Goal: Transaction & Acquisition: Purchase product/service

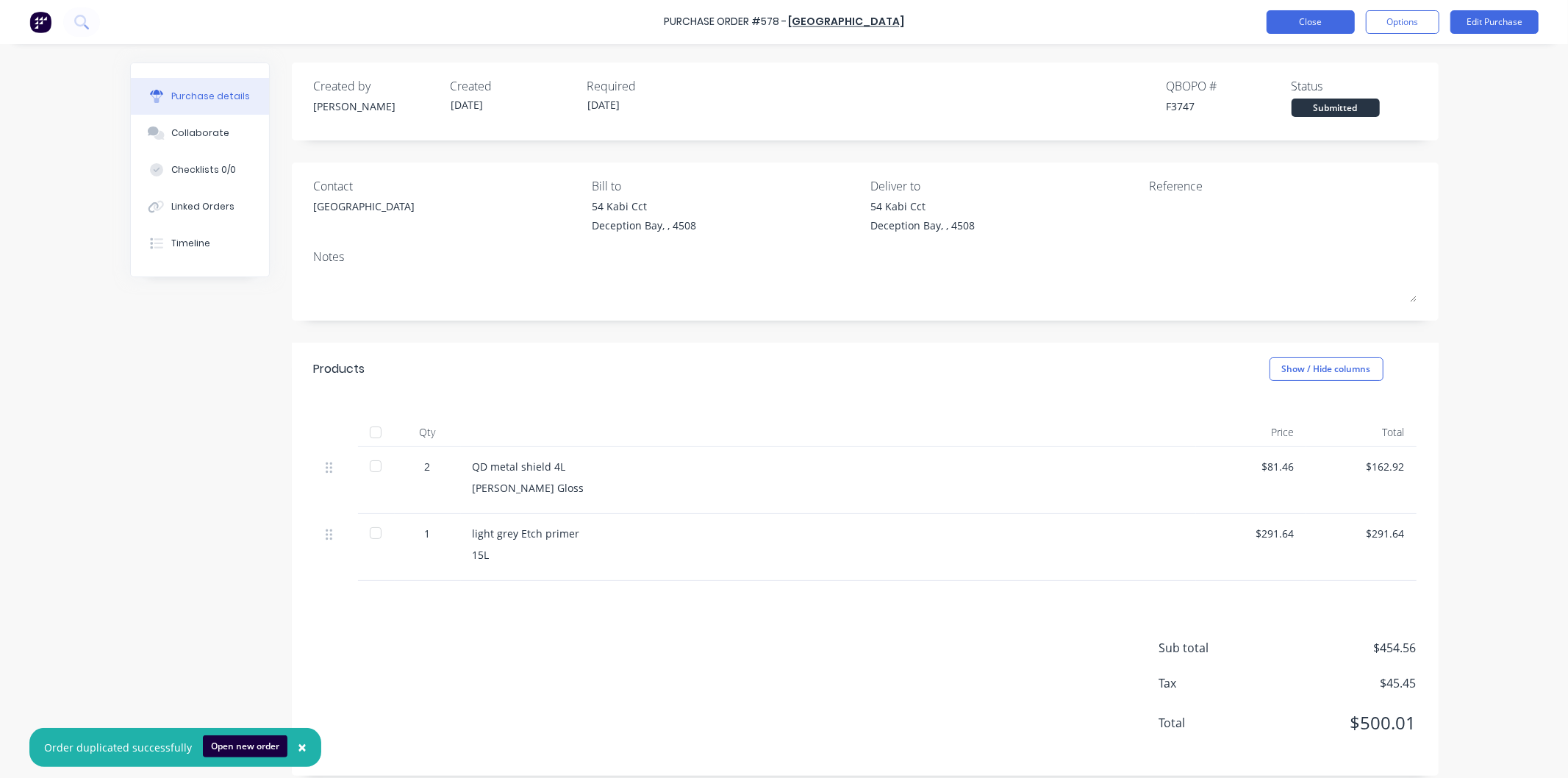
click at [1317, 19] on button "Close" at bounding box center [1310, 22] width 88 height 23
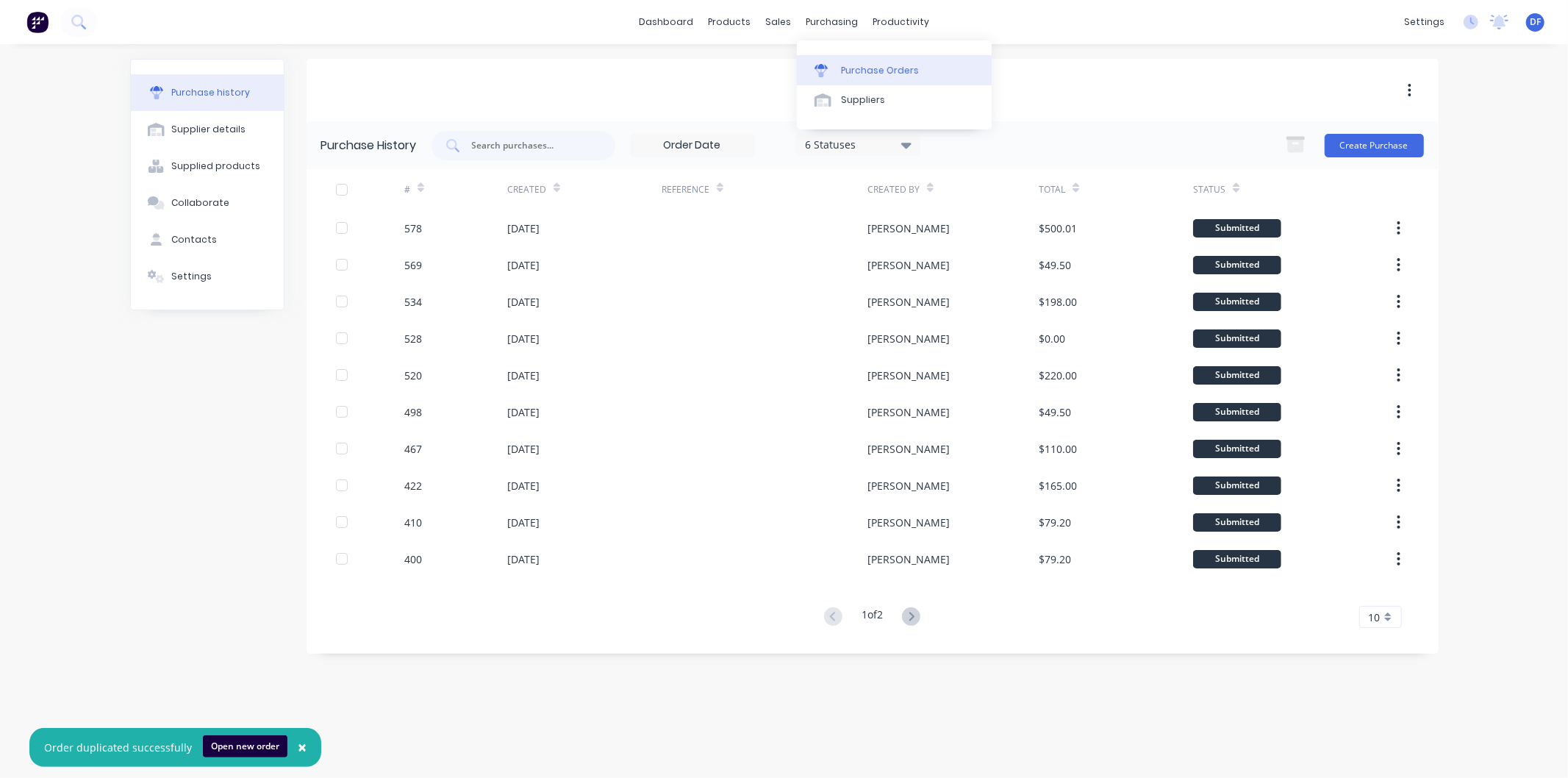
click at [877, 69] on div "Purchase Orders" at bounding box center [880, 71] width 78 height 14
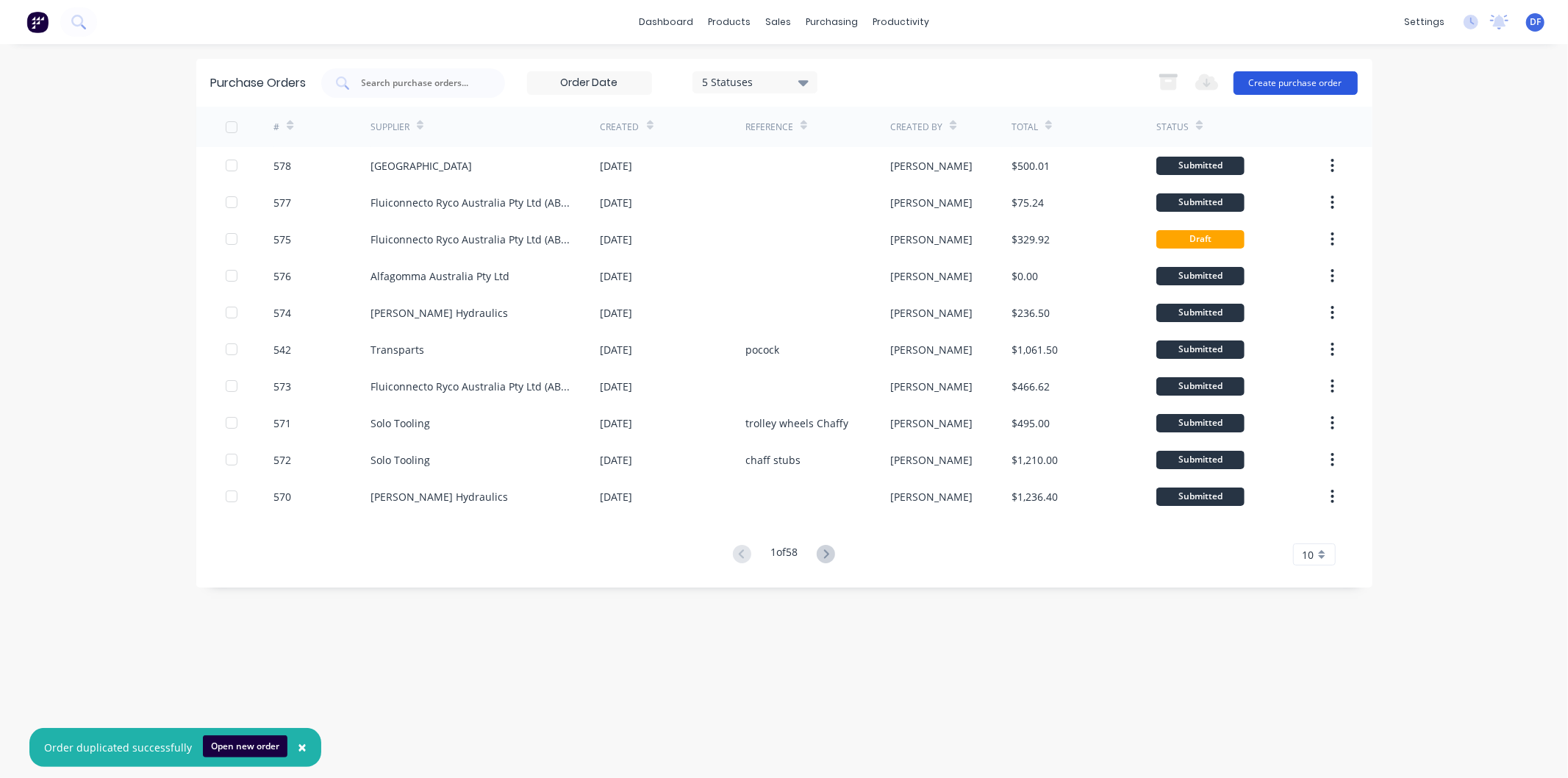
click at [1318, 78] on button "Create purchase order" at bounding box center [1295, 83] width 124 height 23
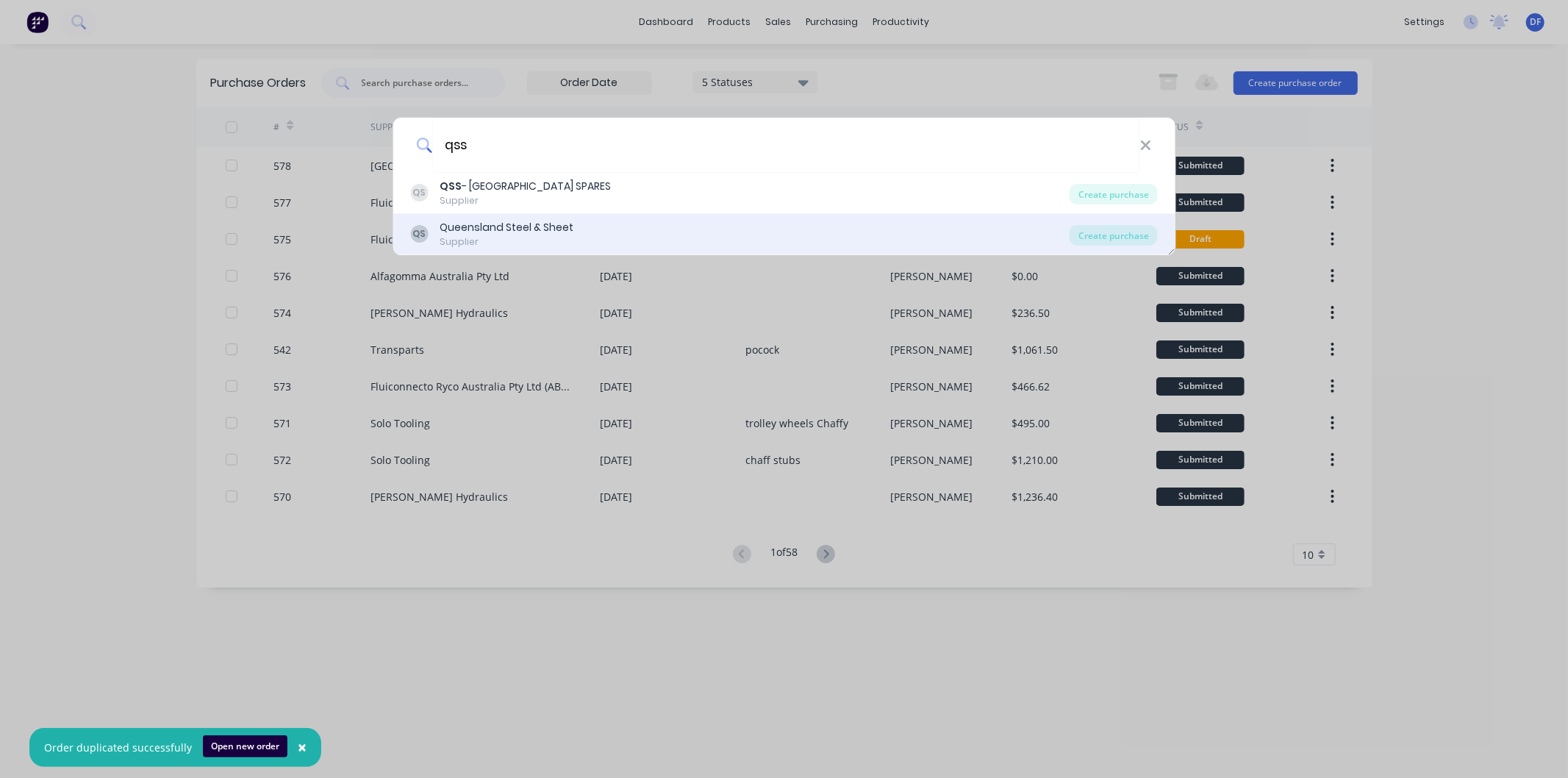
type input "qss"
click at [561, 231] on div "Queensland Steel & Sheet" at bounding box center [506, 228] width 133 height 15
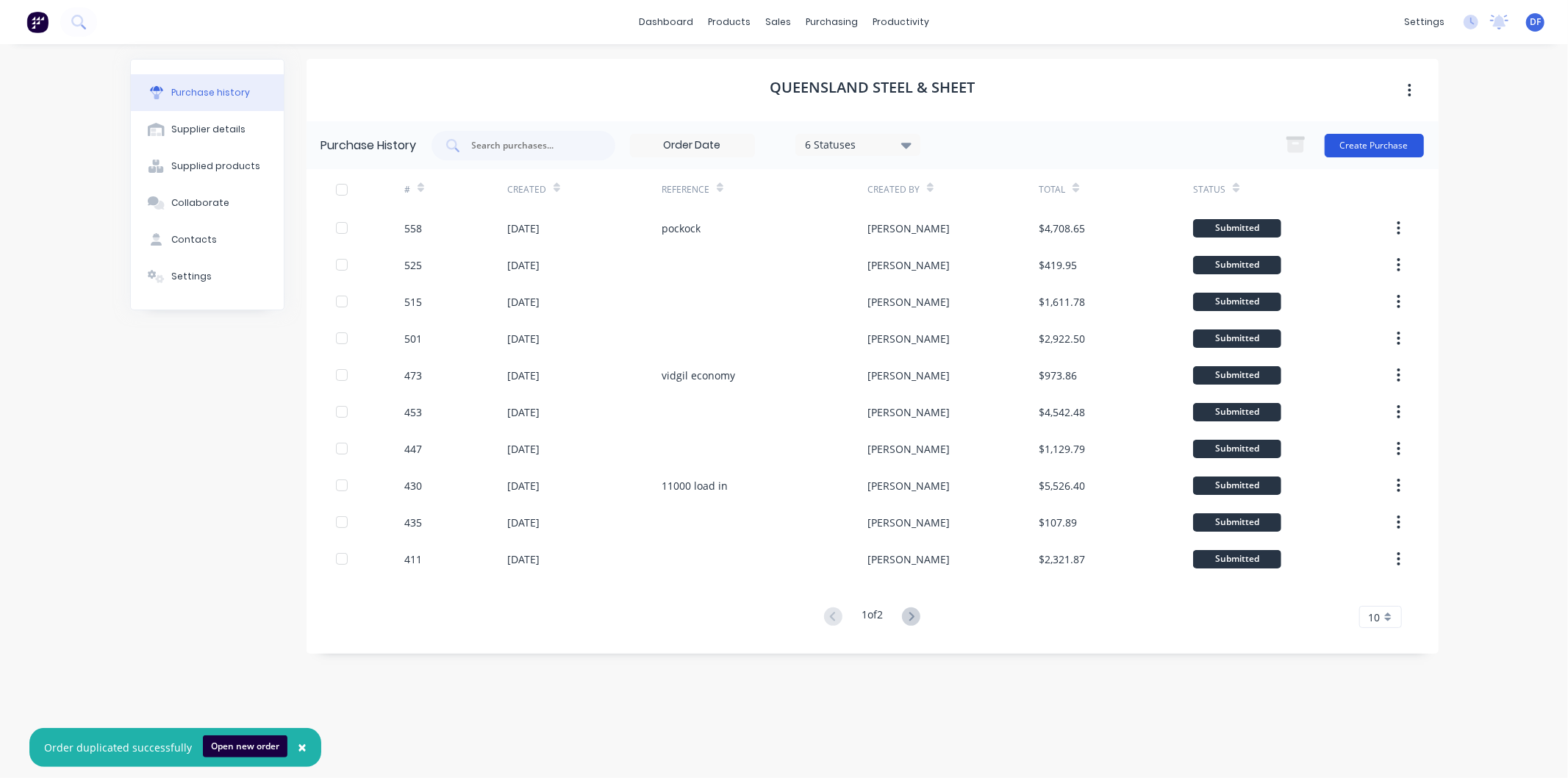
click at [1375, 147] on button "Create Purchase" at bounding box center [1374, 145] width 100 height 23
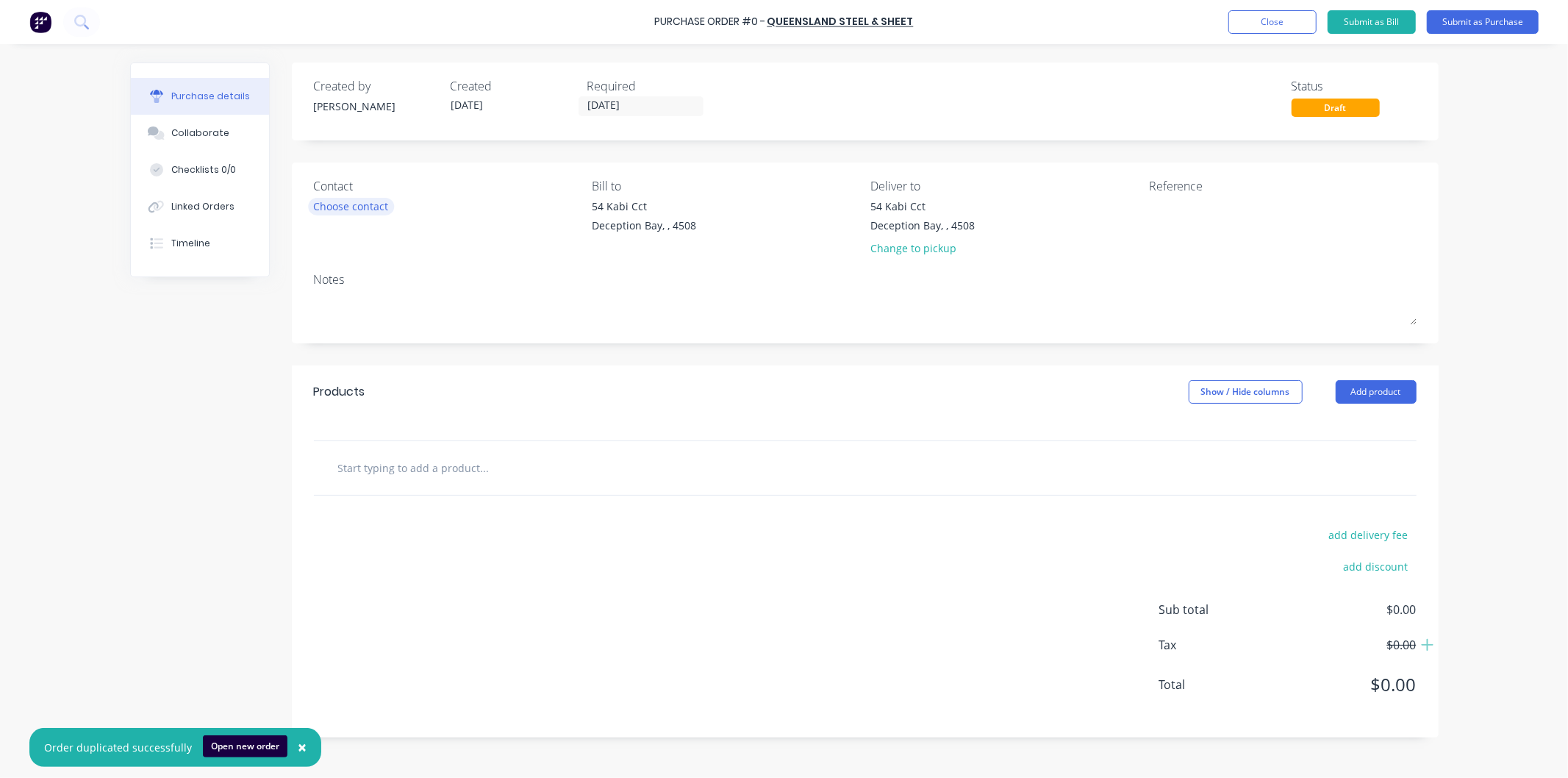
click at [368, 207] on div "Choose contact" at bounding box center [351, 206] width 75 height 15
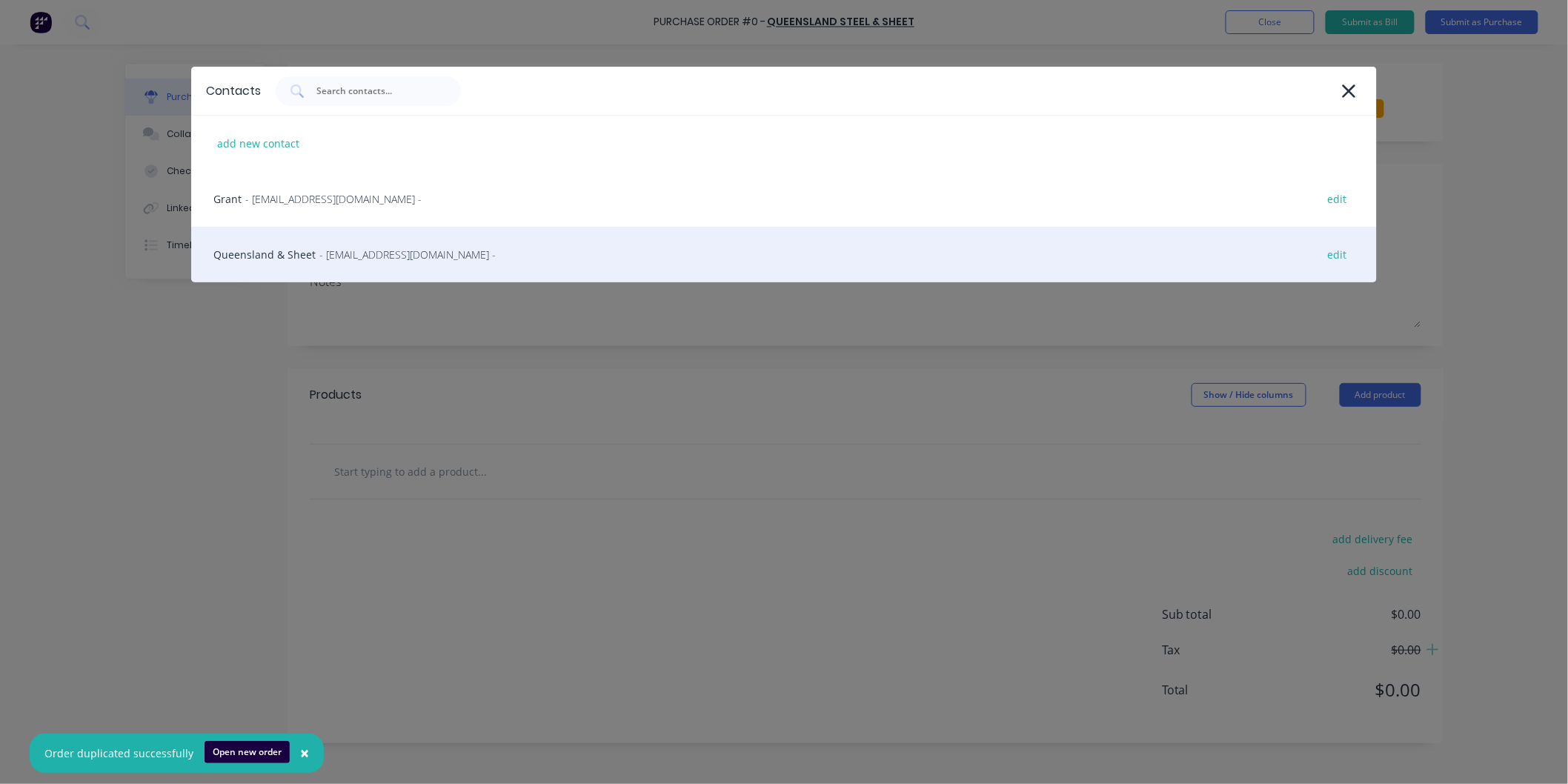
click at [331, 247] on span "- [EMAIL_ADDRESS][DOMAIN_NAME] -" at bounding box center [407, 254] width 176 height 15
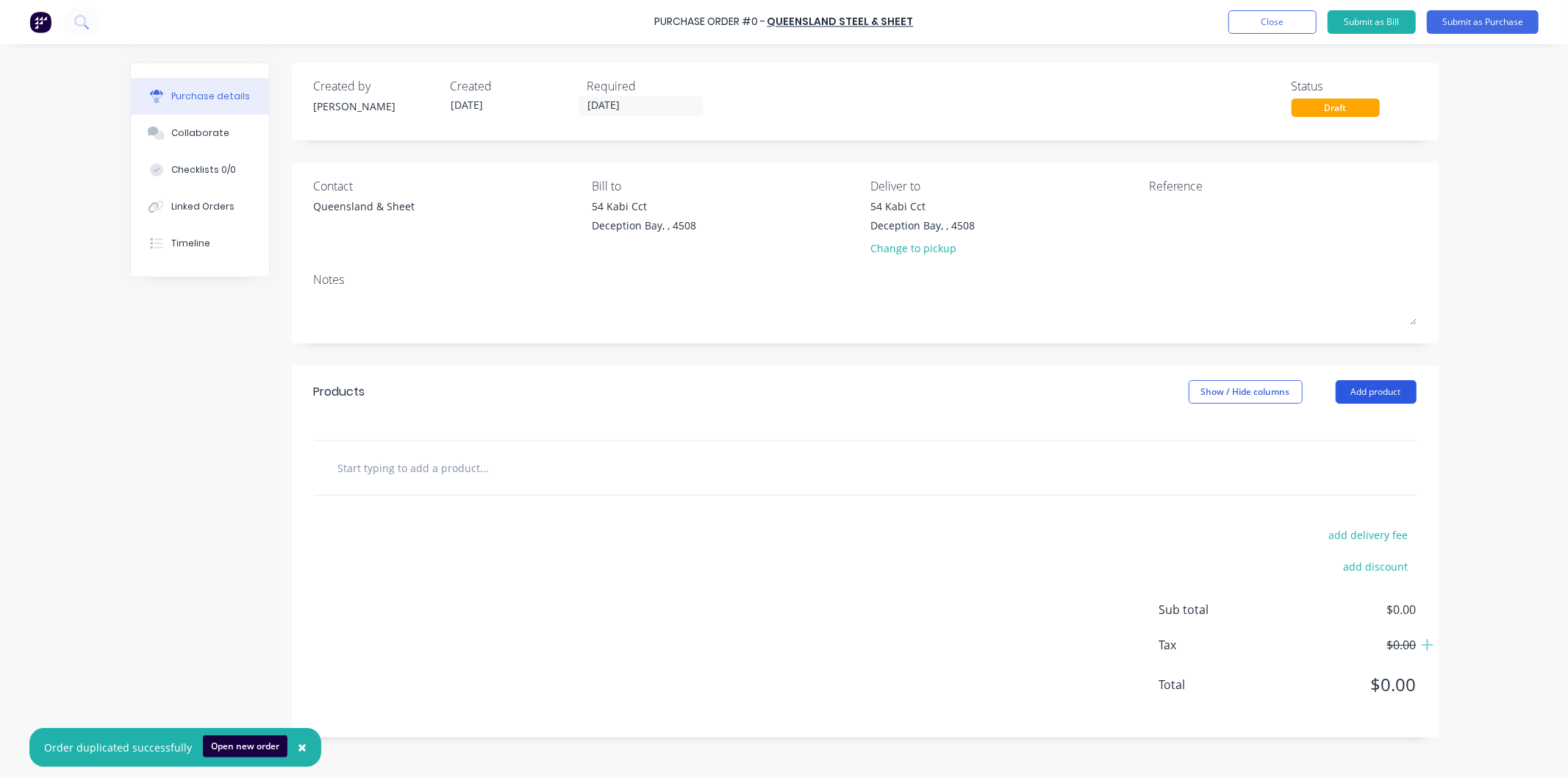
click at [1358, 391] on button "Add product" at bounding box center [1376, 391] width 81 height 23
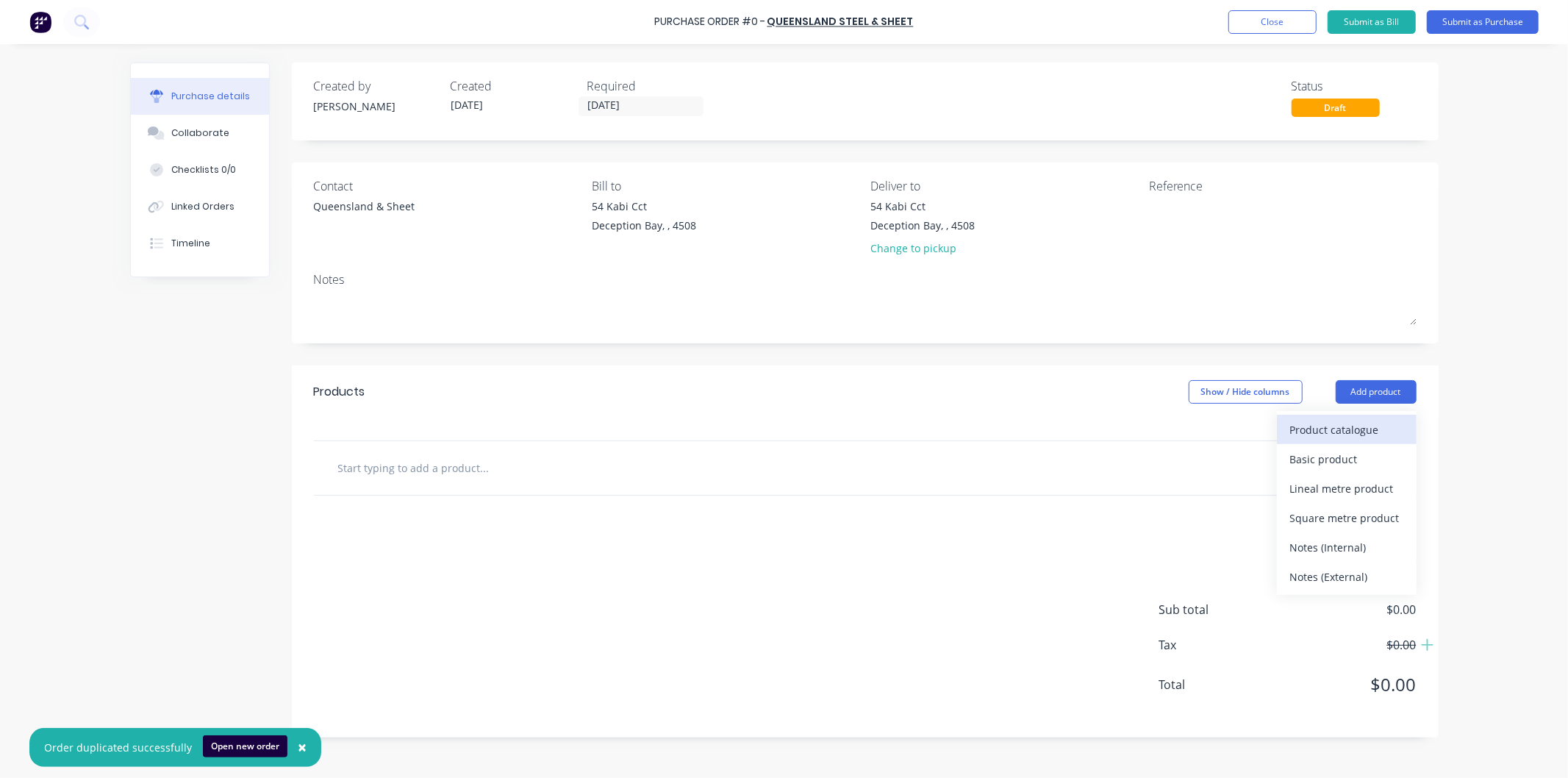
click at [1343, 428] on div "Product catalogue" at bounding box center [1346, 430] width 113 height 21
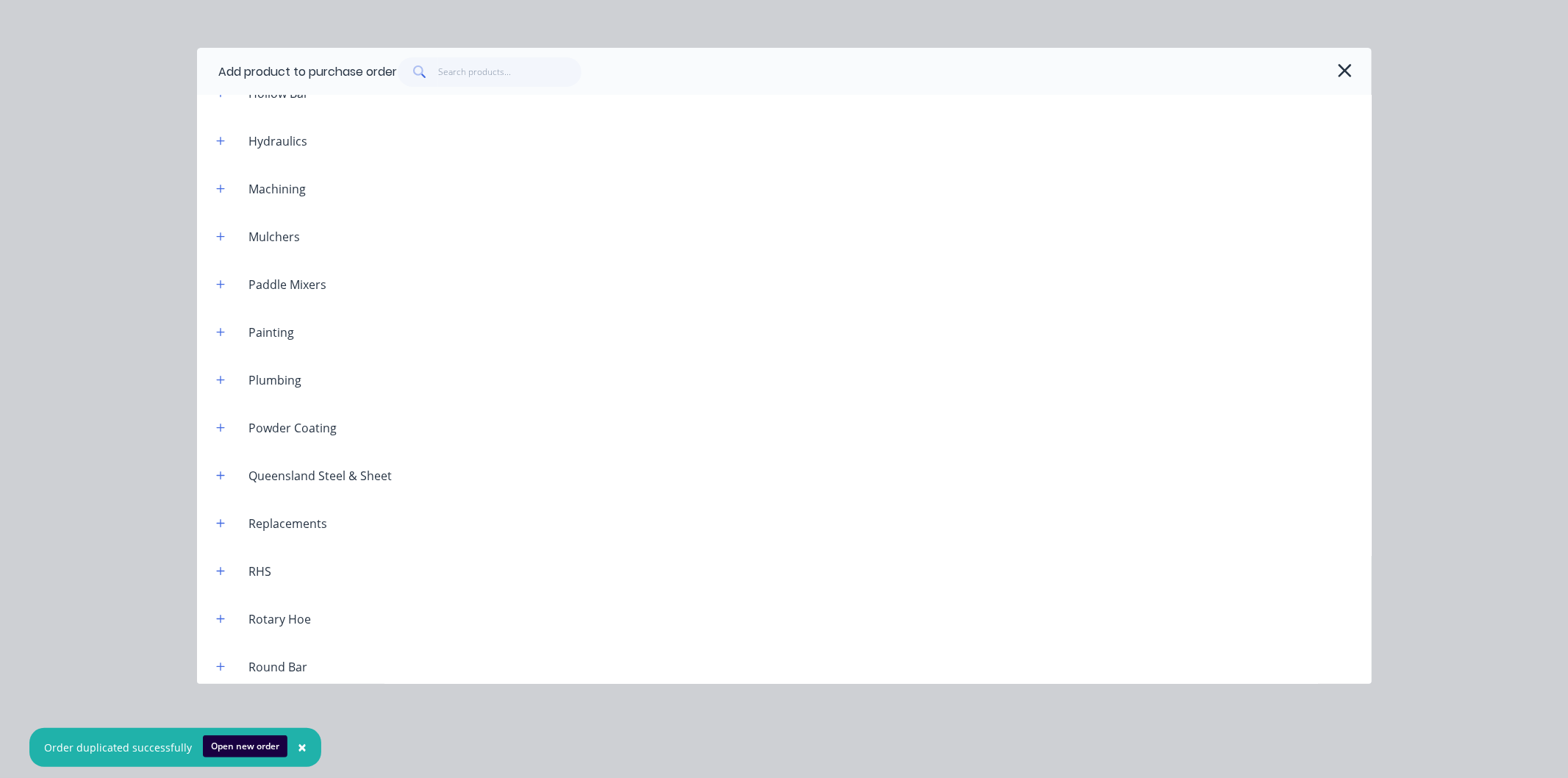
scroll to position [1225, 0]
click at [222, 471] on icon "button" at bounding box center [220, 471] width 8 height 8
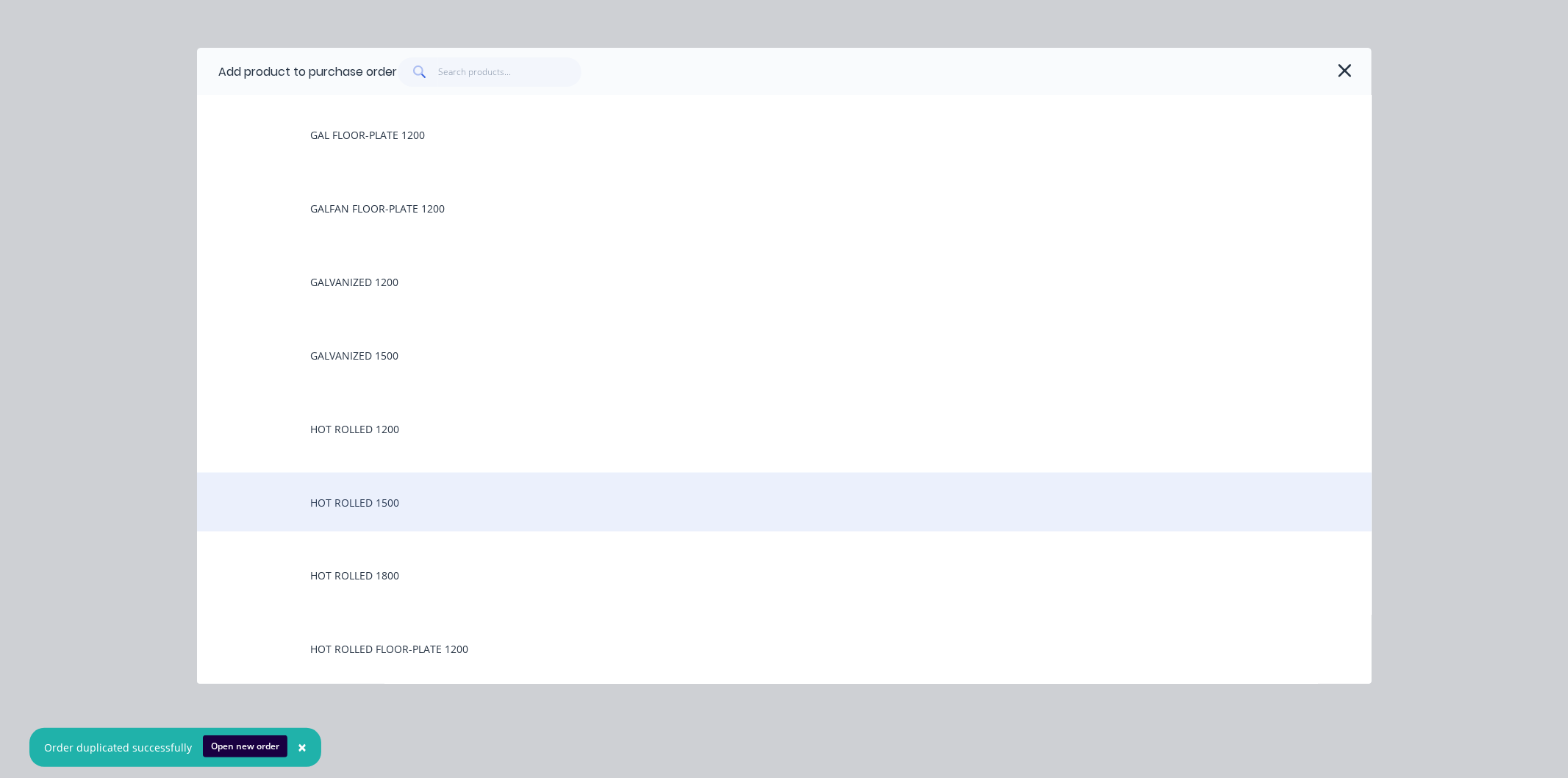
scroll to position [1960, 0]
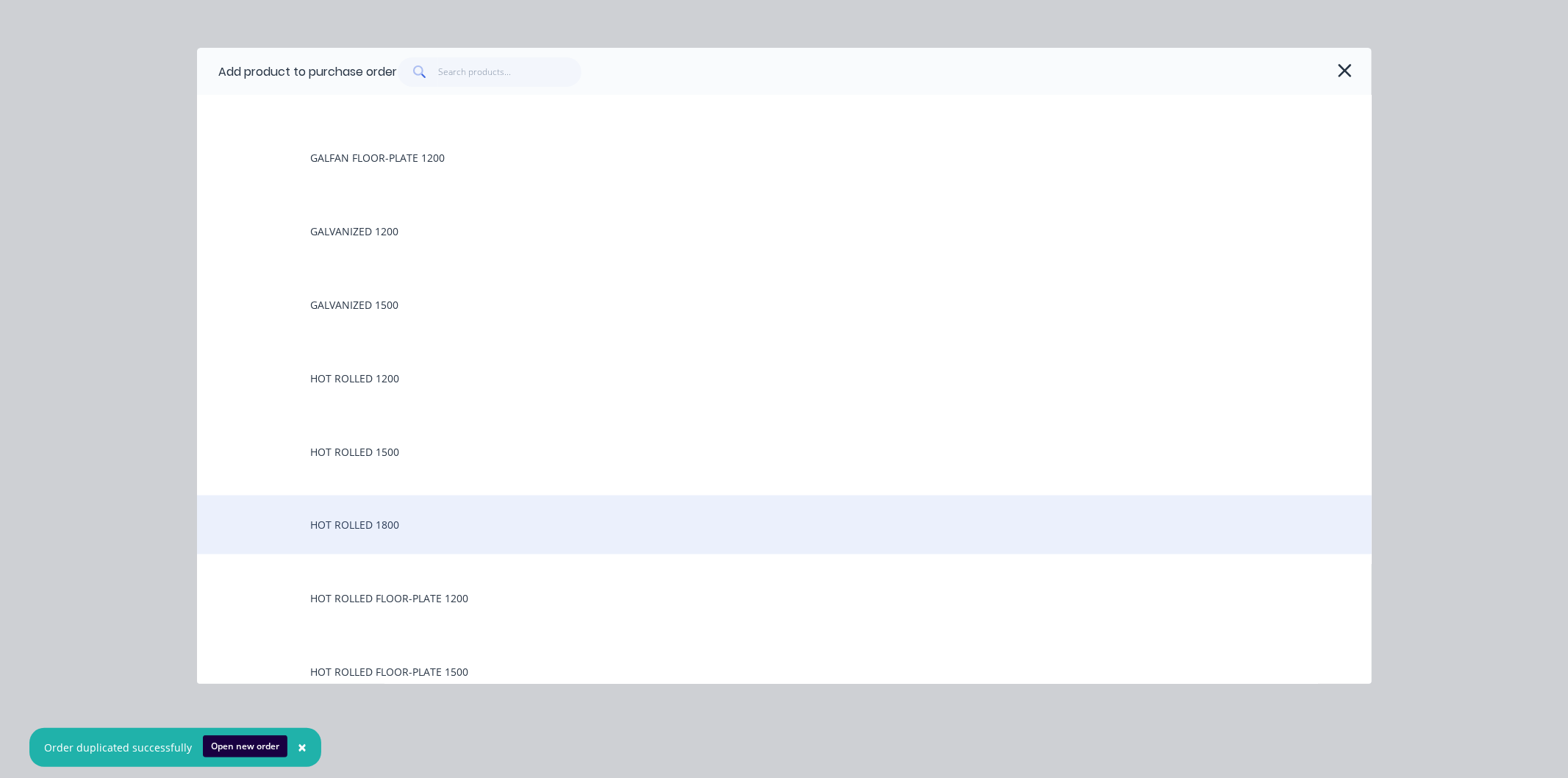
click at [366, 520] on div "HOT ROLLED 1800" at bounding box center [784, 525] width 1174 height 59
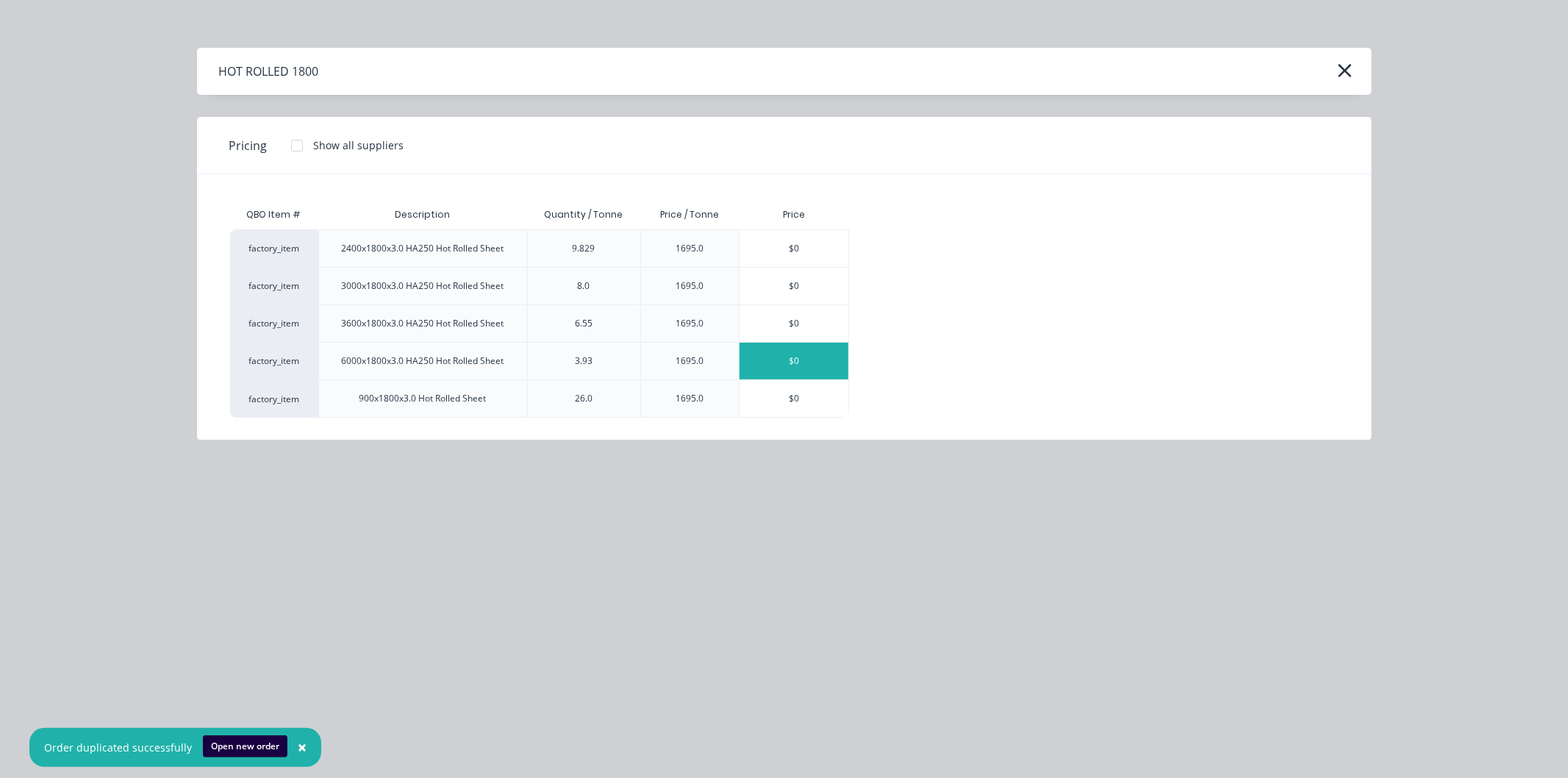
click at [786, 358] on div "$0" at bounding box center [794, 360] width 109 height 37
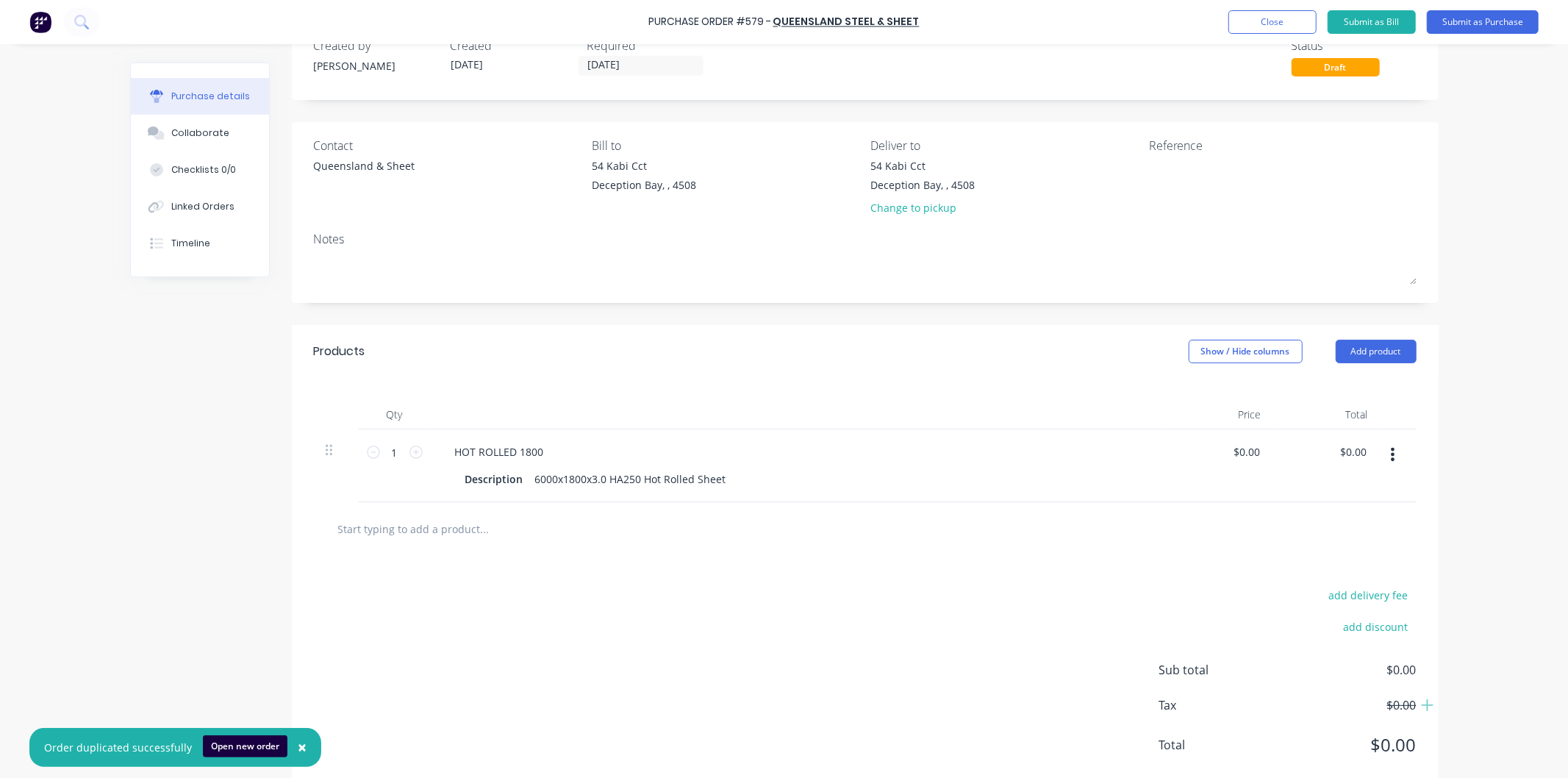
scroll to position [75, 0]
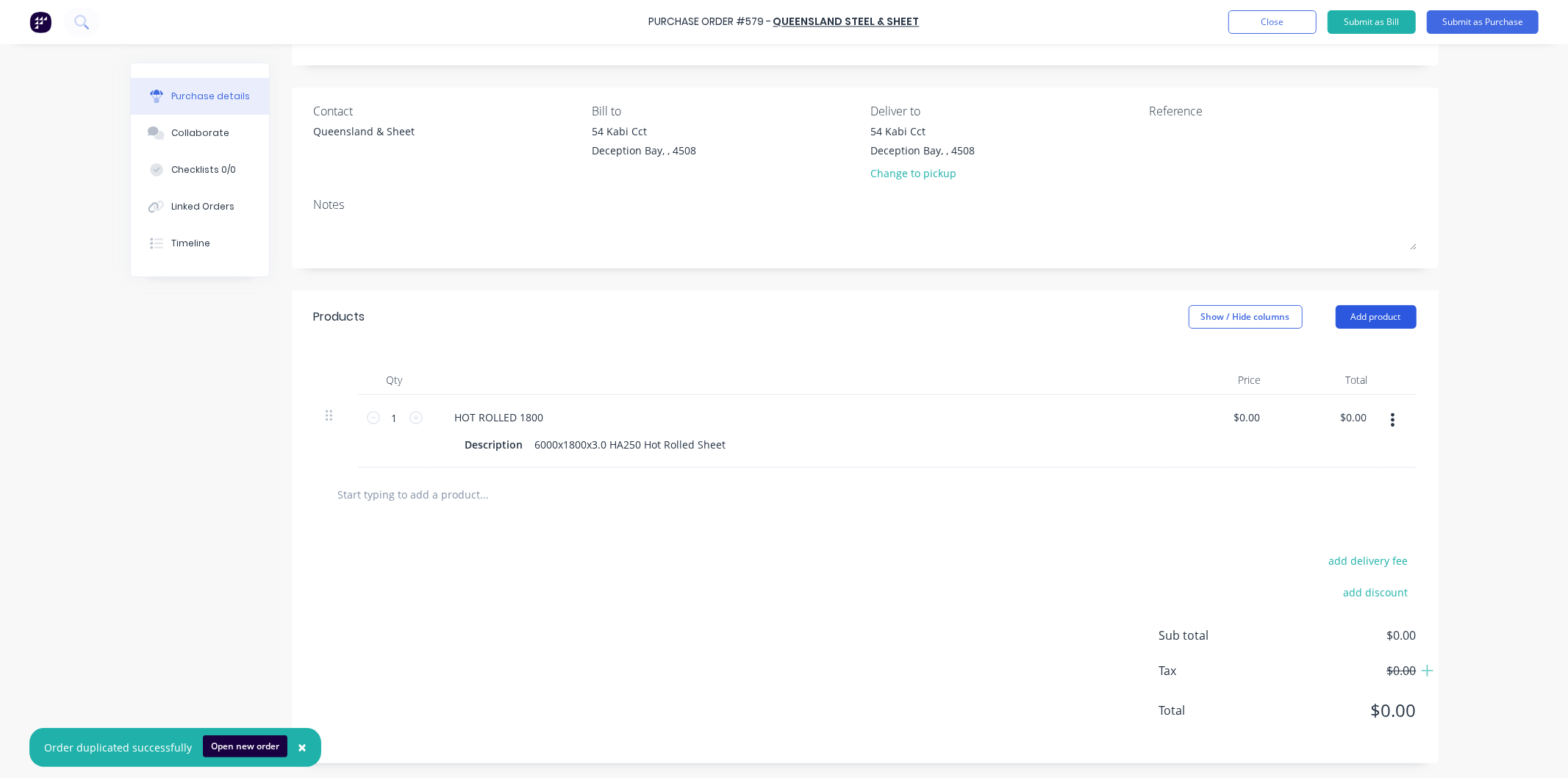
click at [1380, 317] on button "Add product" at bounding box center [1376, 317] width 81 height 23
click at [409, 420] on icon at bounding box center [416, 418] width 14 height 14
click at [409, 419] on icon at bounding box center [416, 418] width 14 height 14
type input "3"
click at [1358, 316] on button "Add product" at bounding box center [1376, 317] width 81 height 23
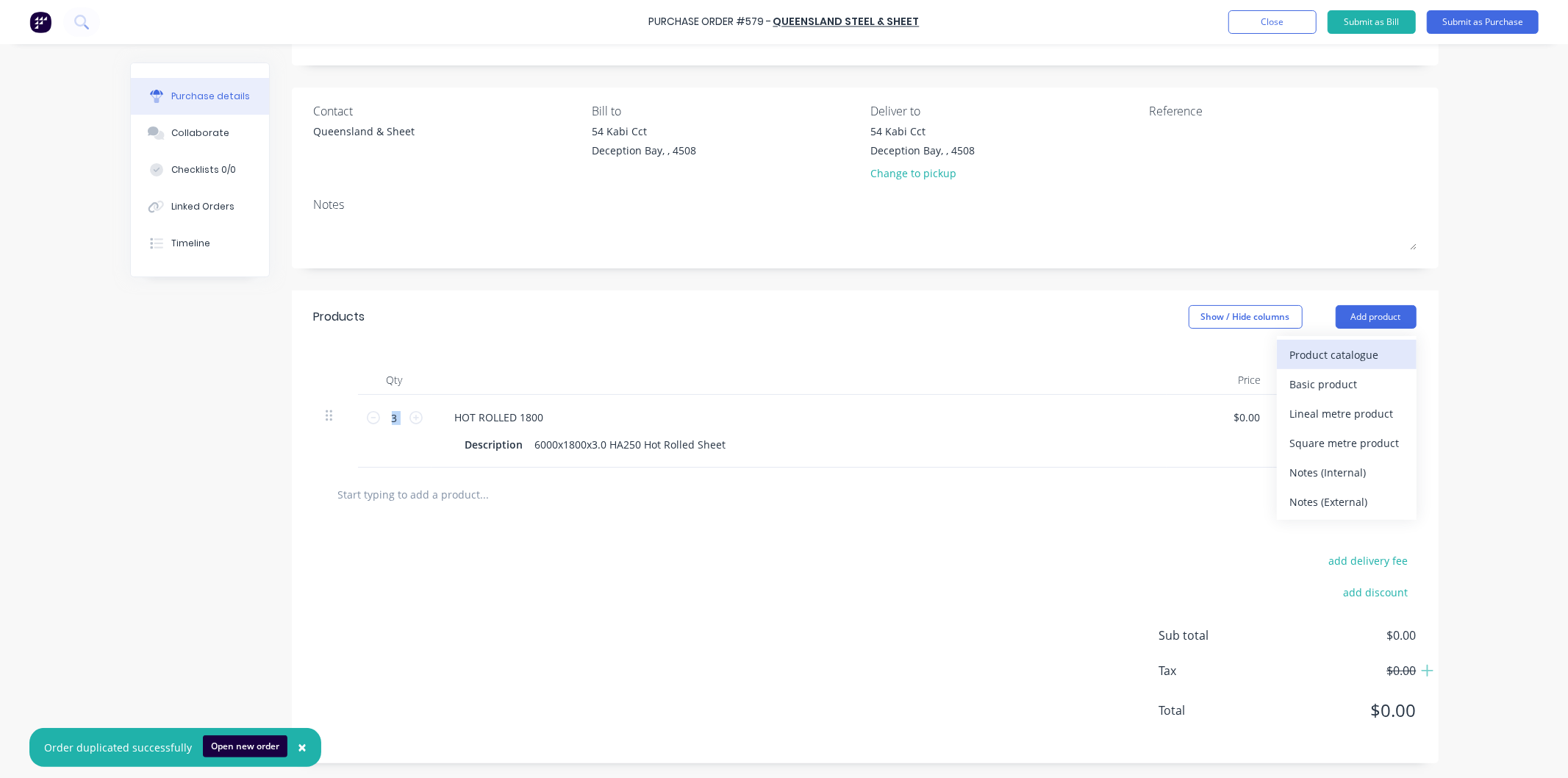
click at [1327, 354] on div "Product catalogue" at bounding box center [1346, 354] width 113 height 21
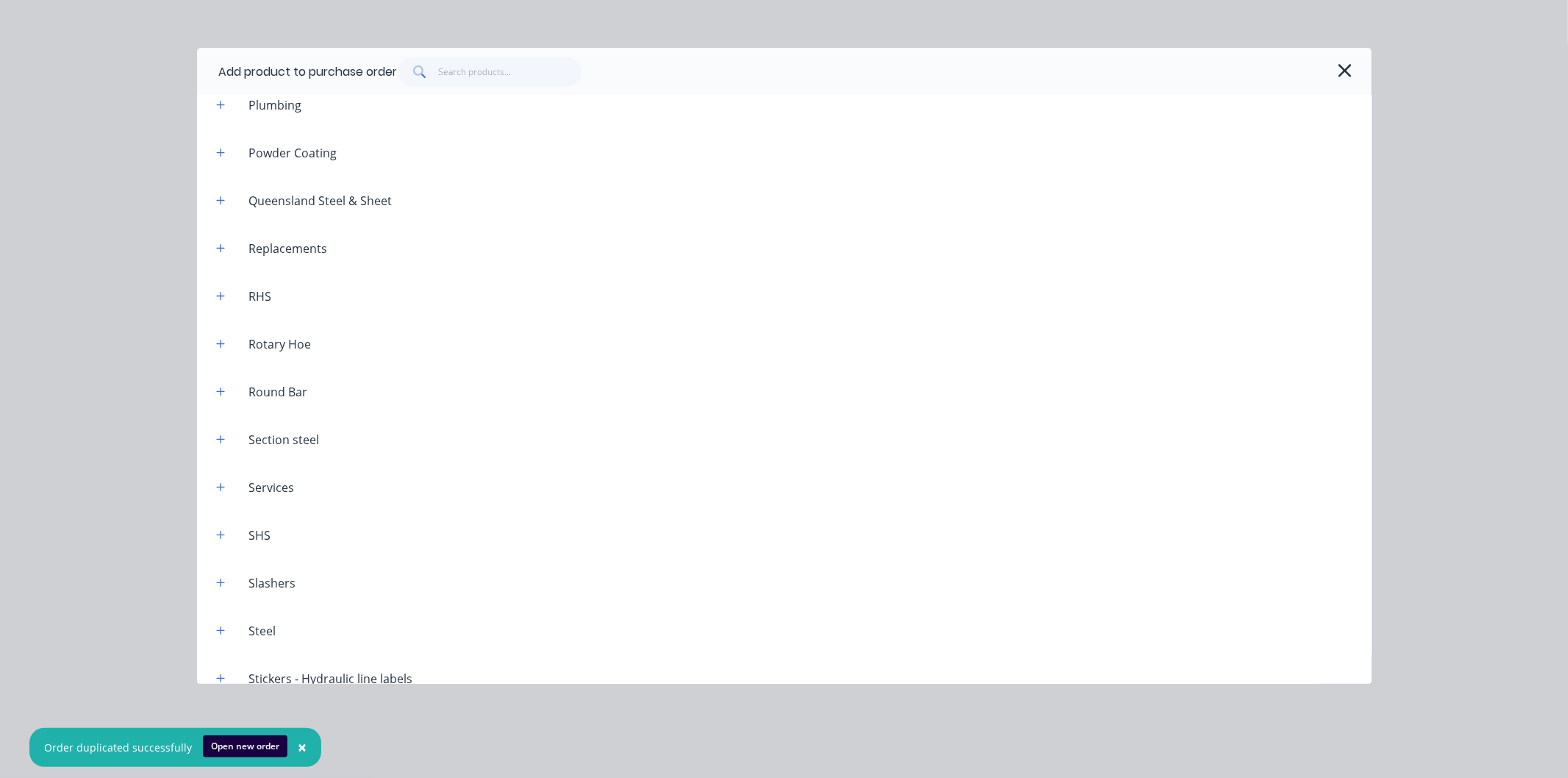
scroll to position [1552, 0]
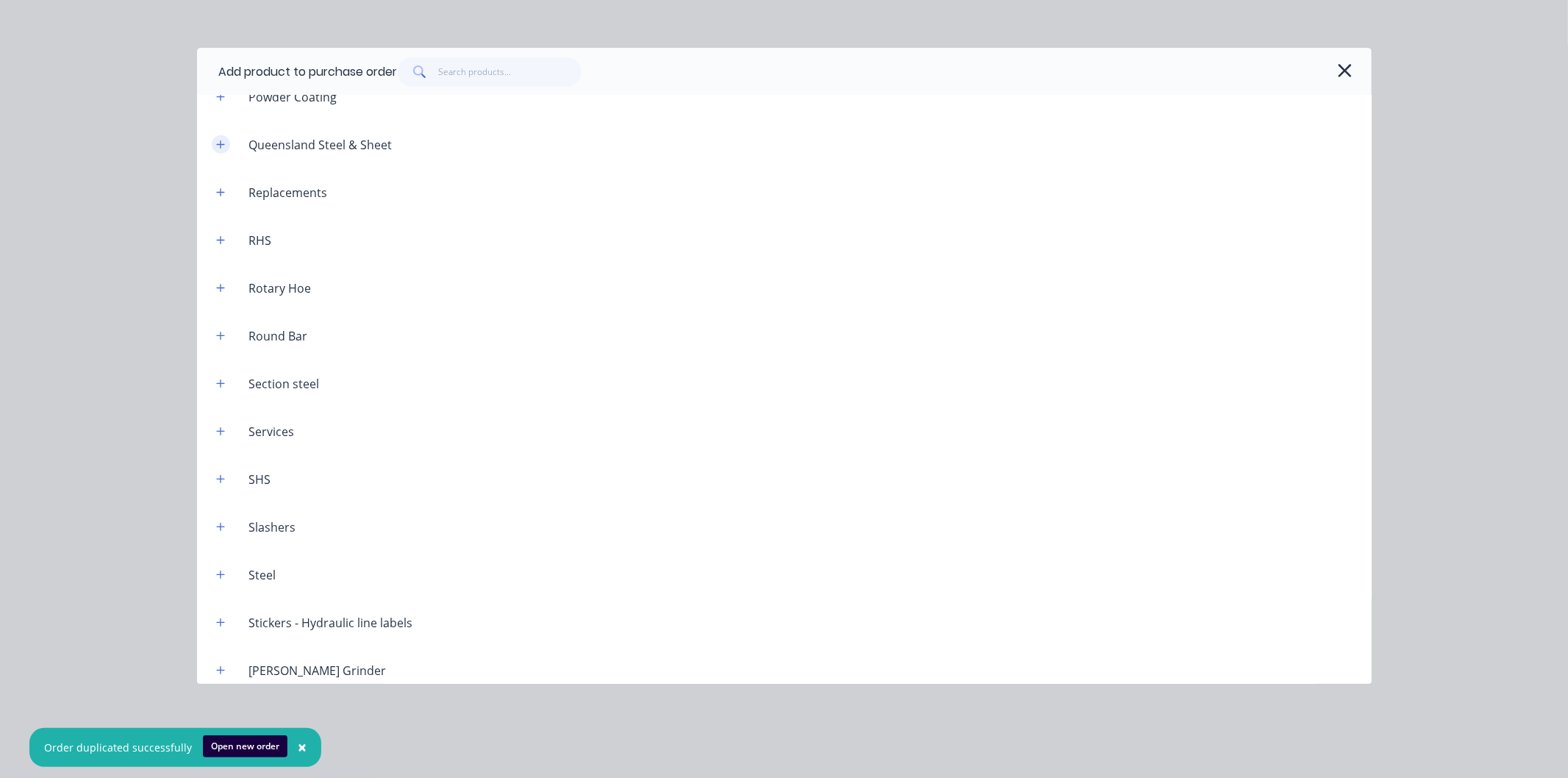
click at [219, 144] on icon "button" at bounding box center [220, 144] width 8 height 8
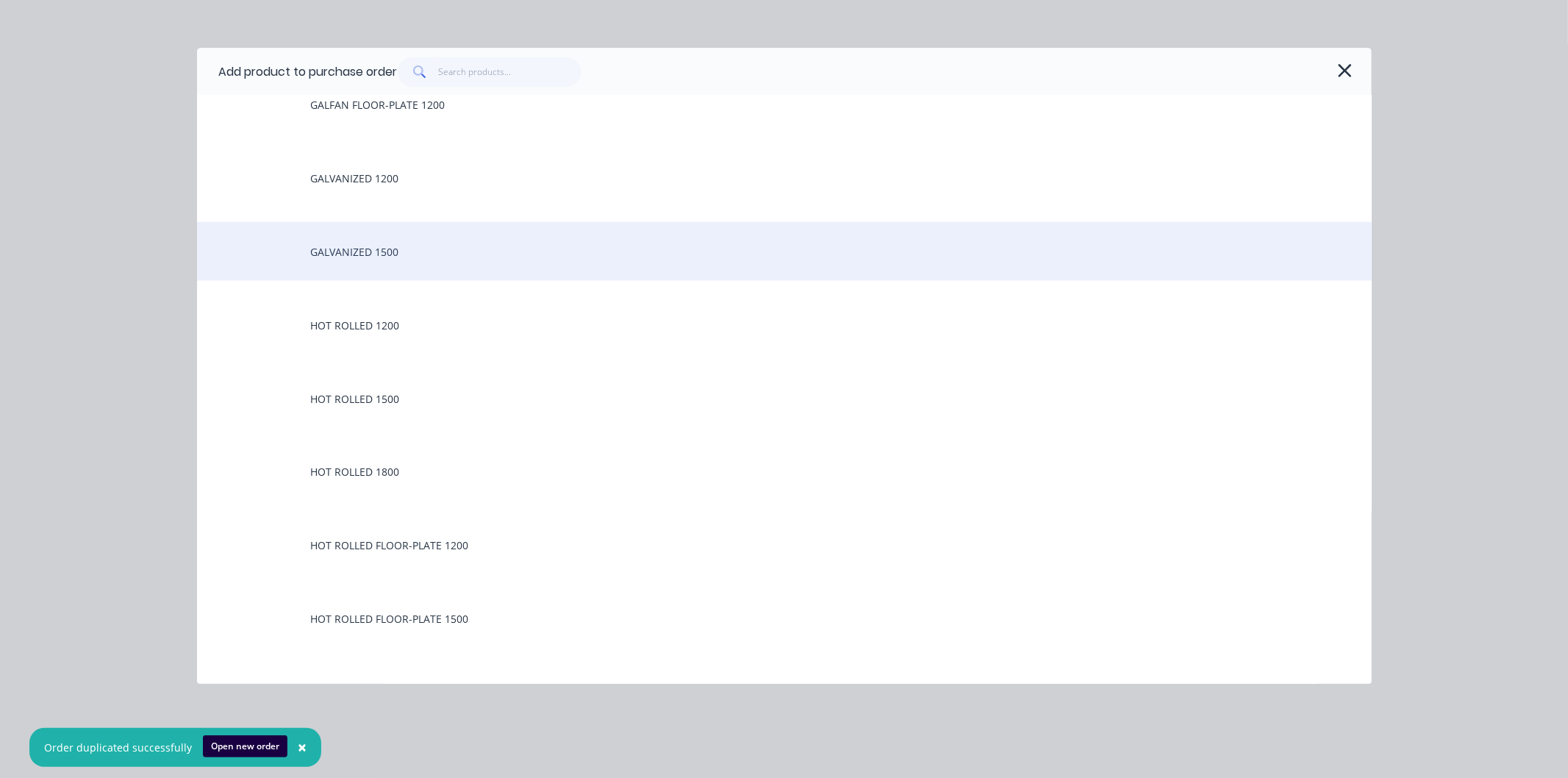
scroll to position [2041, 0]
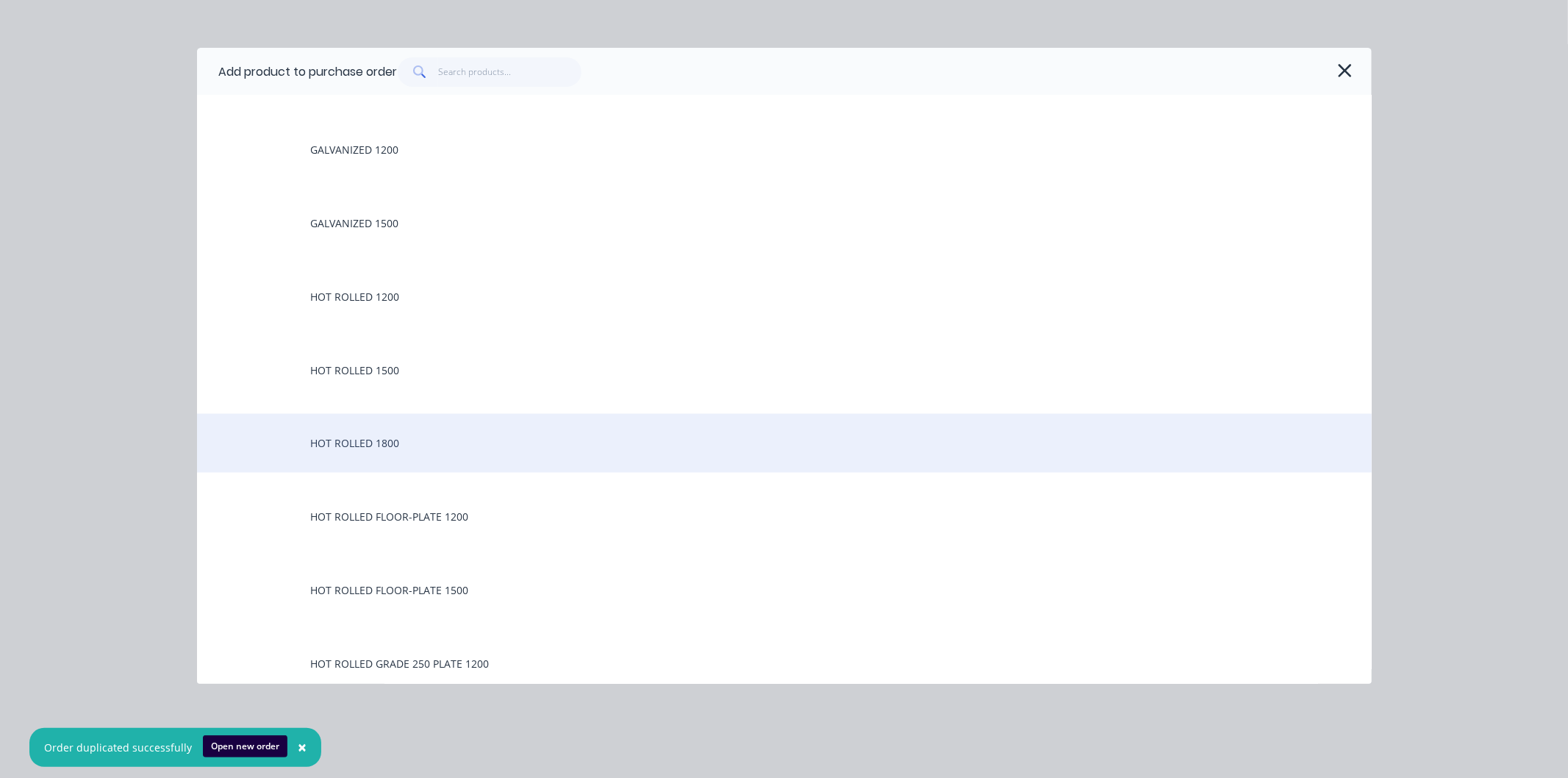
click at [370, 441] on div "HOT ROLLED 1800" at bounding box center [784, 443] width 1174 height 59
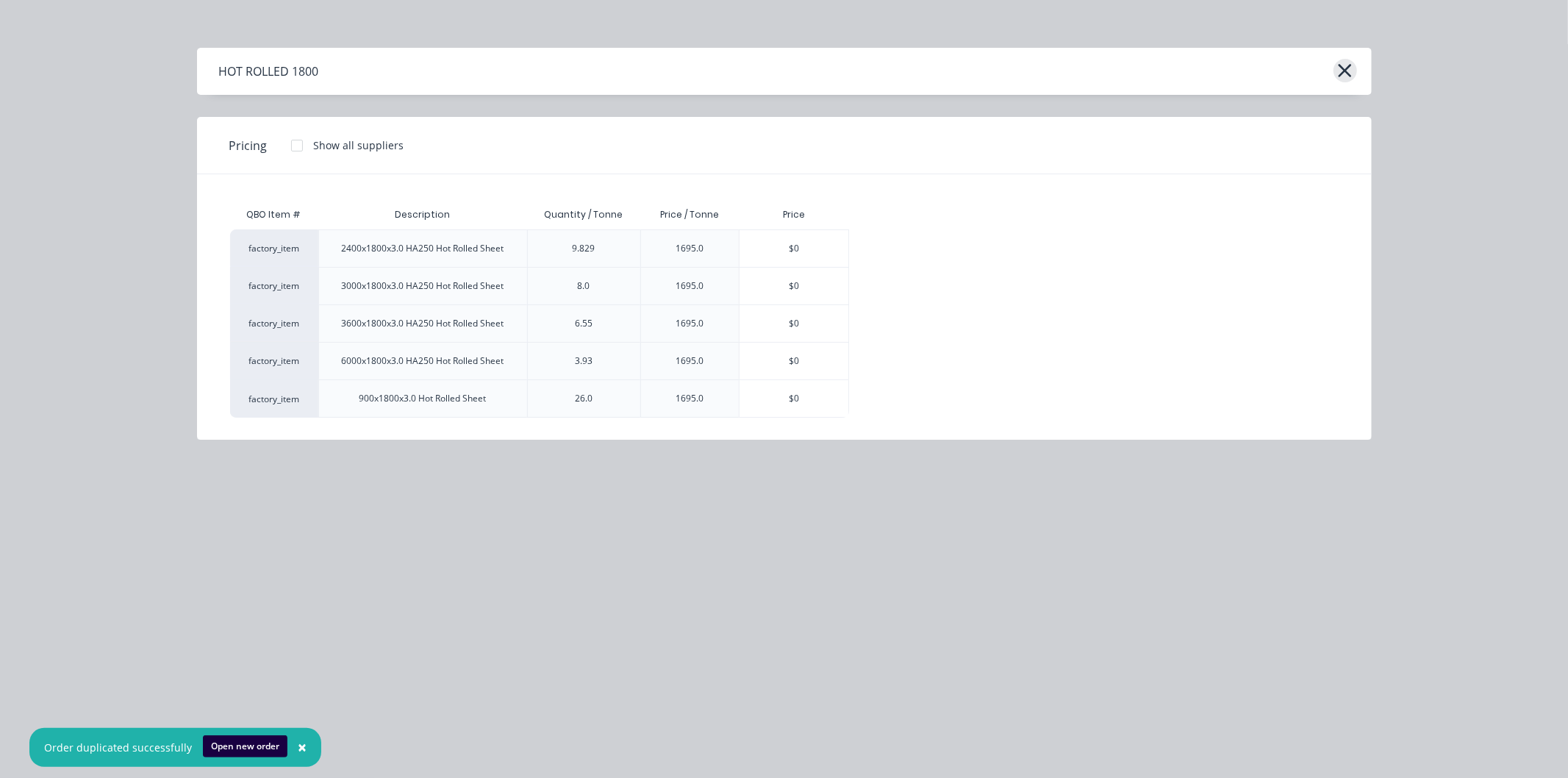
click at [1347, 66] on icon "button" at bounding box center [1345, 70] width 15 height 20
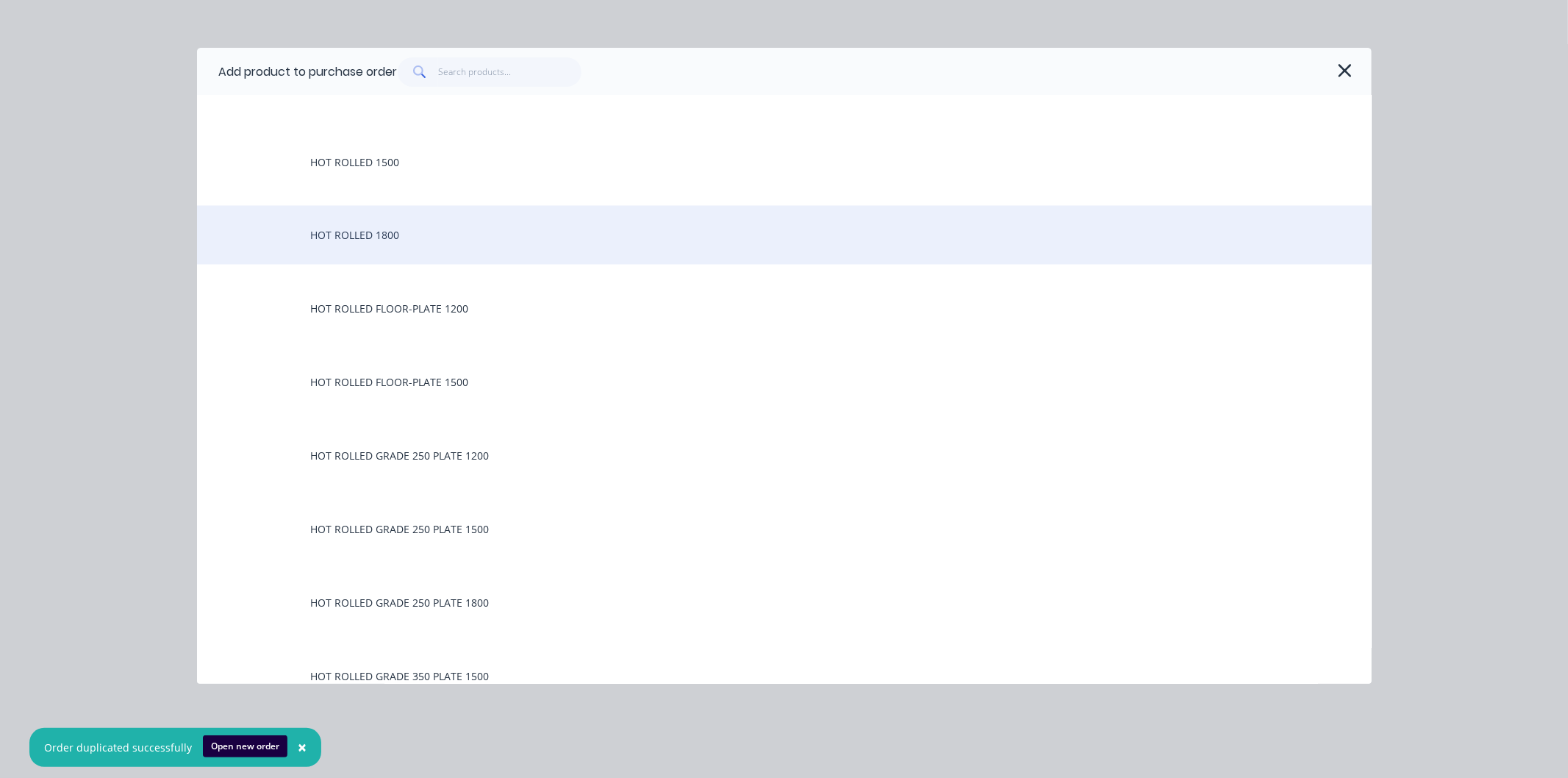
scroll to position [2287, 0]
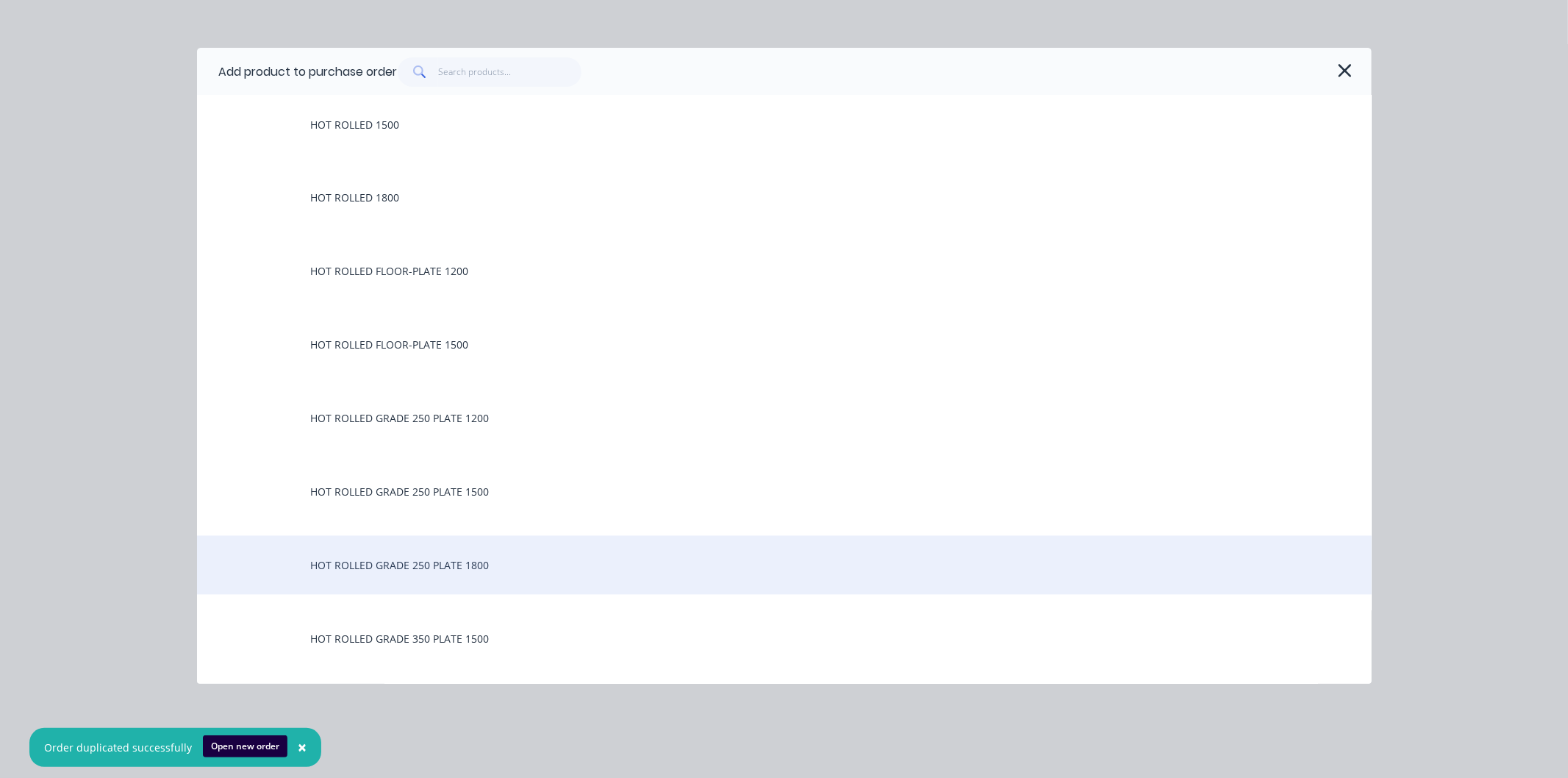
click at [368, 564] on div "HOT ROLLED GRADE 250 PLATE 1800" at bounding box center [784, 565] width 1174 height 59
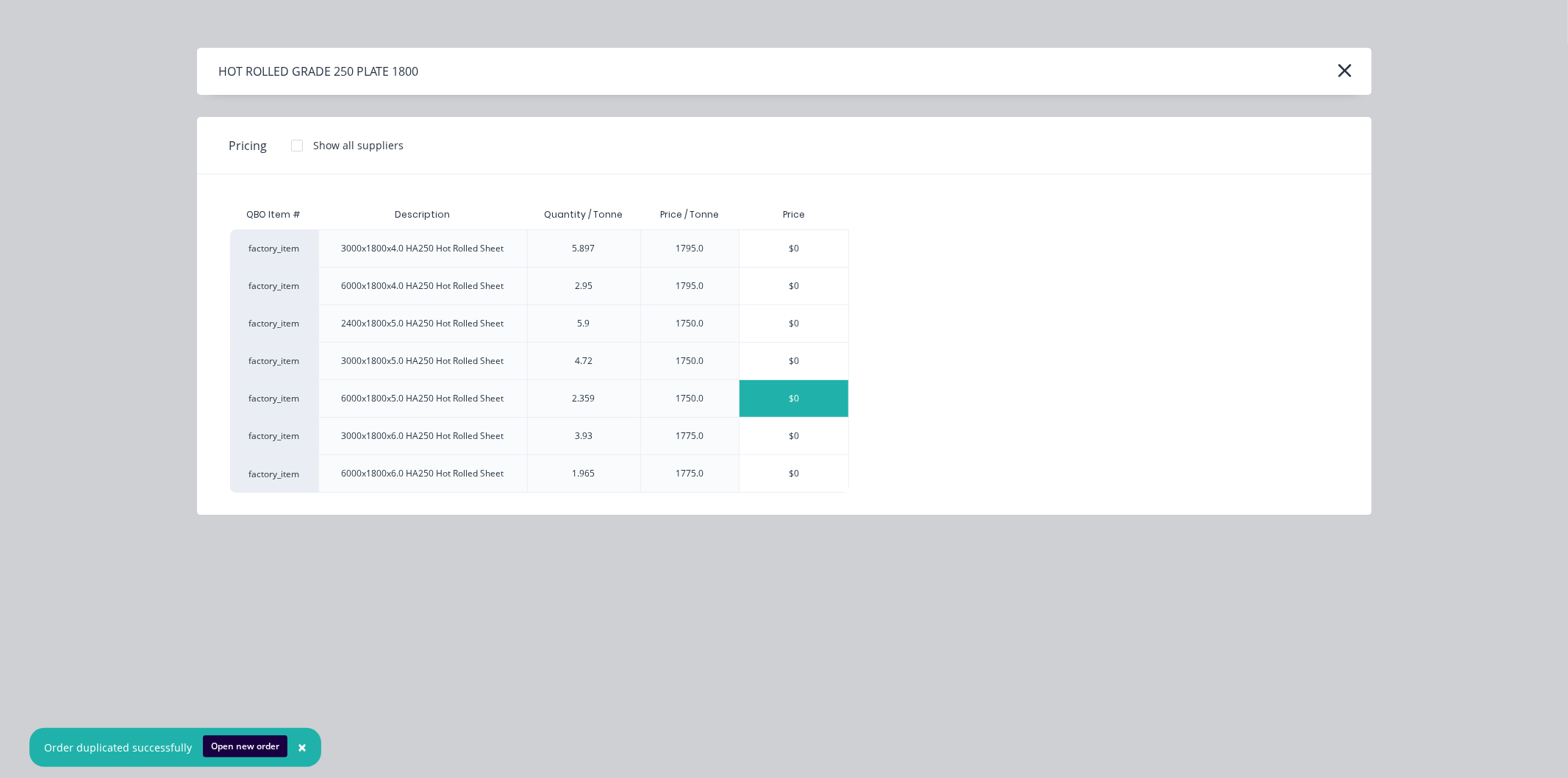
click at [798, 394] on div "$0" at bounding box center [794, 398] width 109 height 37
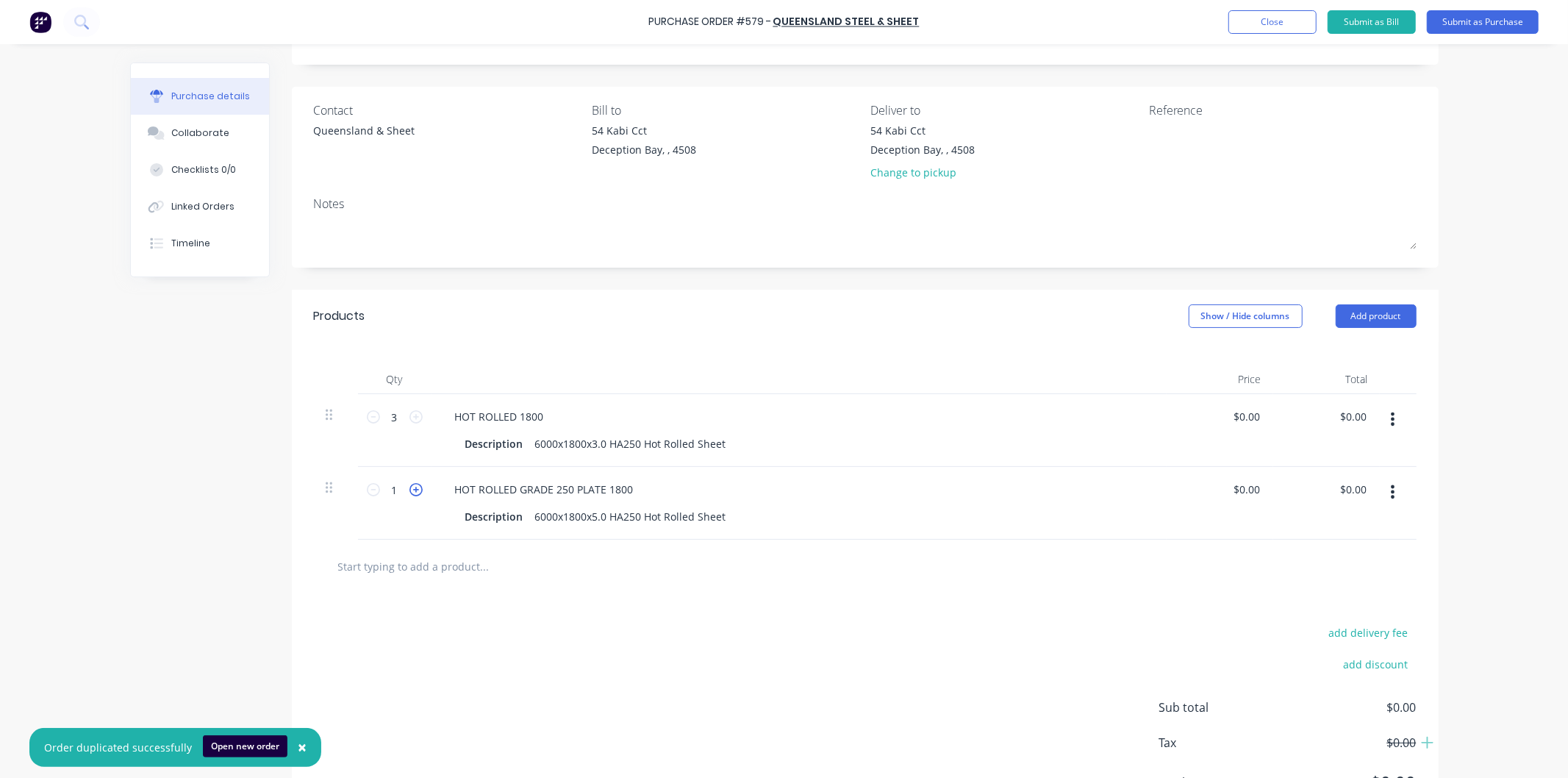
click at [412, 492] on icon at bounding box center [416, 490] width 14 height 14
type input "4"
click at [432, 572] on input "text" at bounding box center [485, 565] width 294 height 29
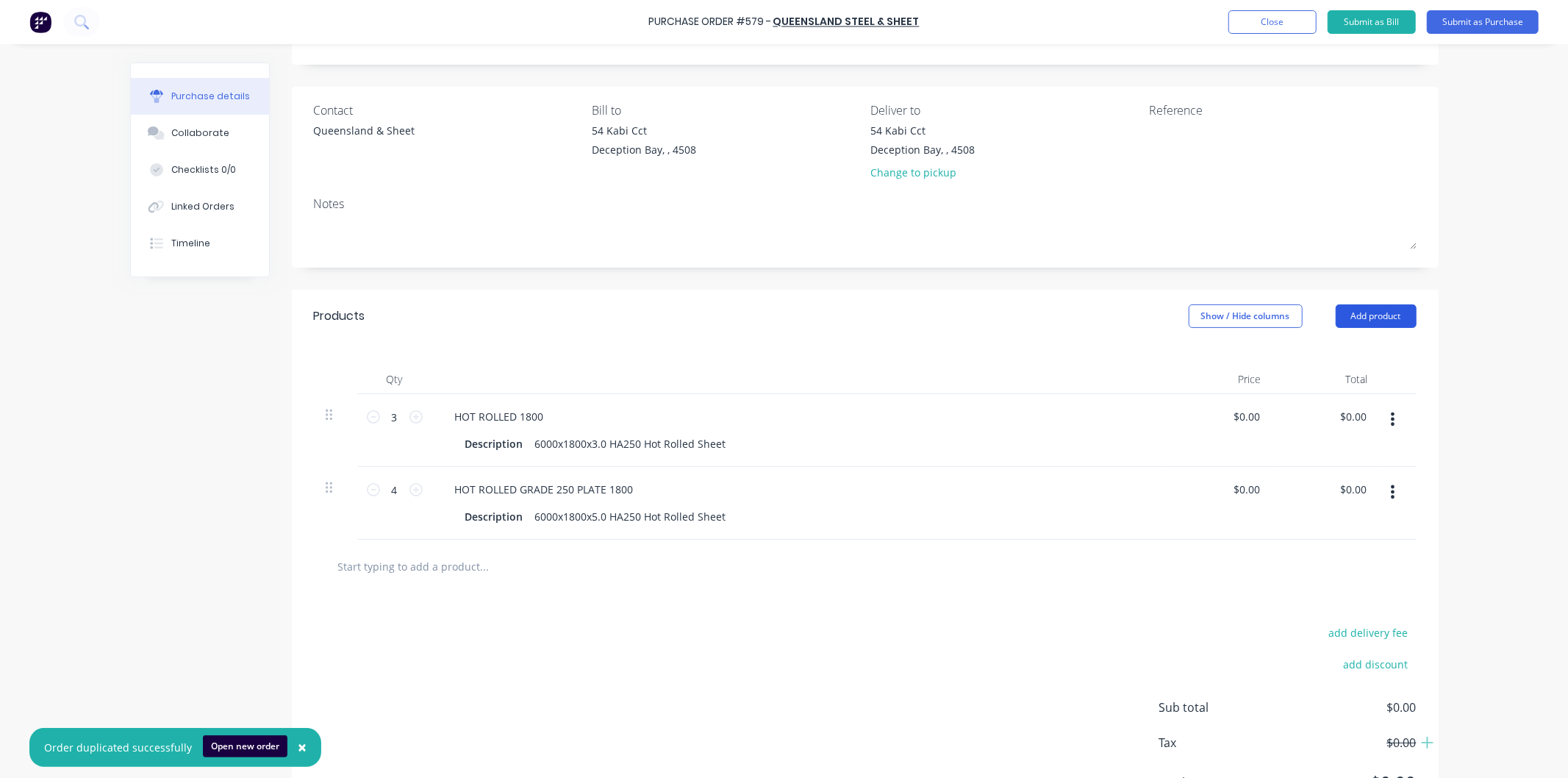
click at [1346, 317] on button "Add product" at bounding box center [1376, 316] width 81 height 23
click at [1317, 355] on div "Product catalogue" at bounding box center [1346, 354] width 113 height 21
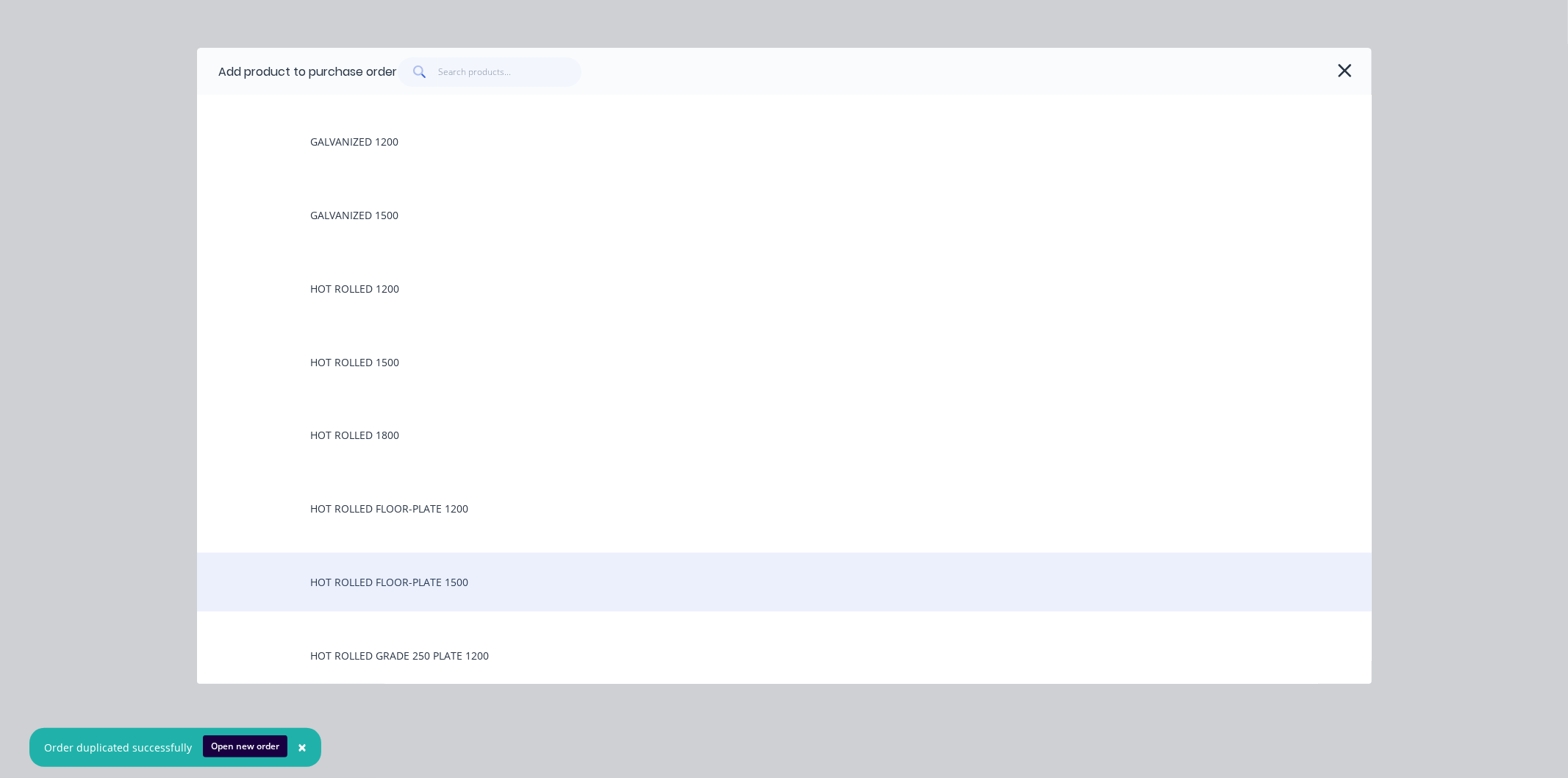
scroll to position [2106, 0]
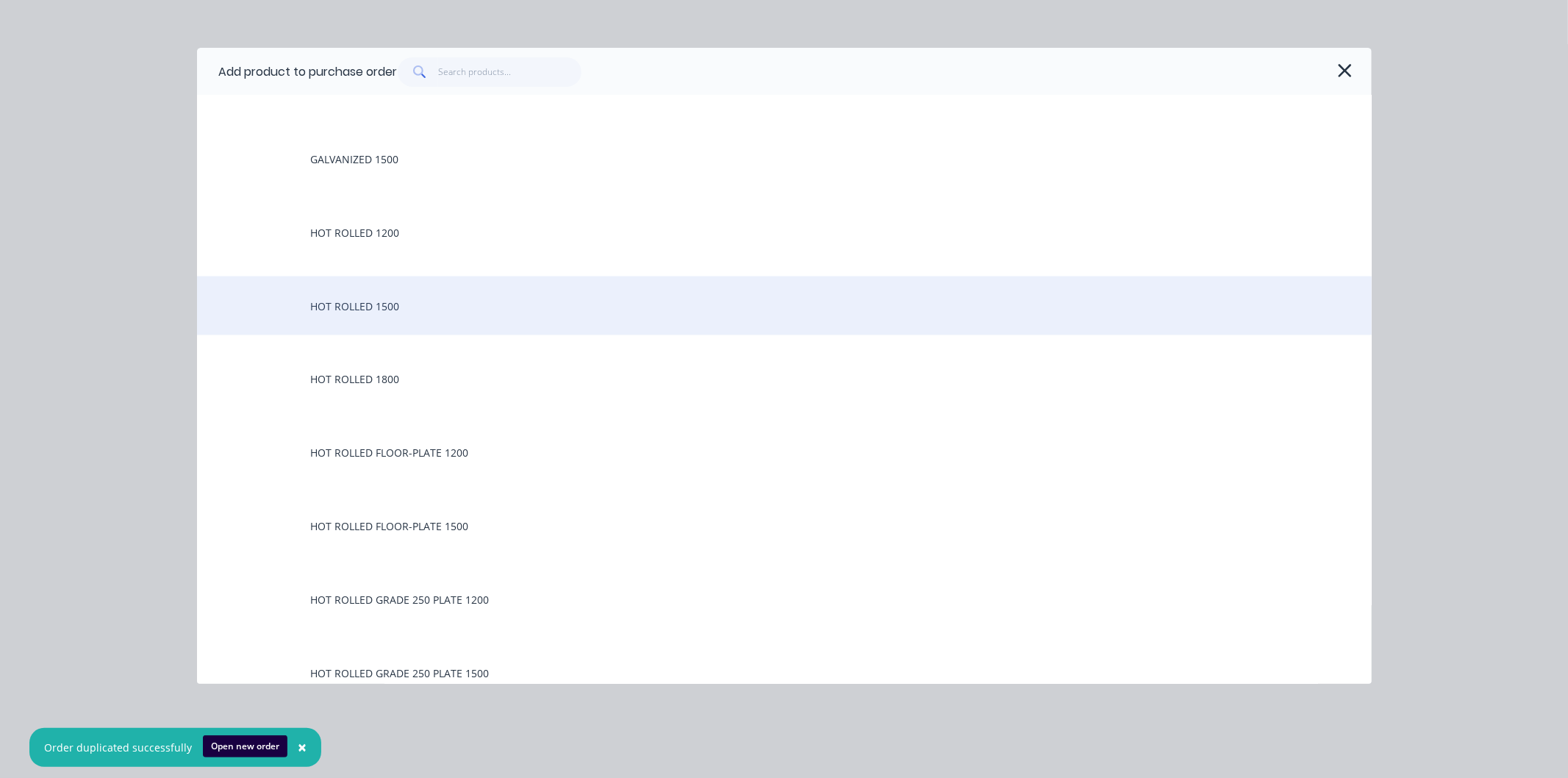
click at [379, 303] on div "HOT ROLLED 1500" at bounding box center [784, 306] width 1174 height 59
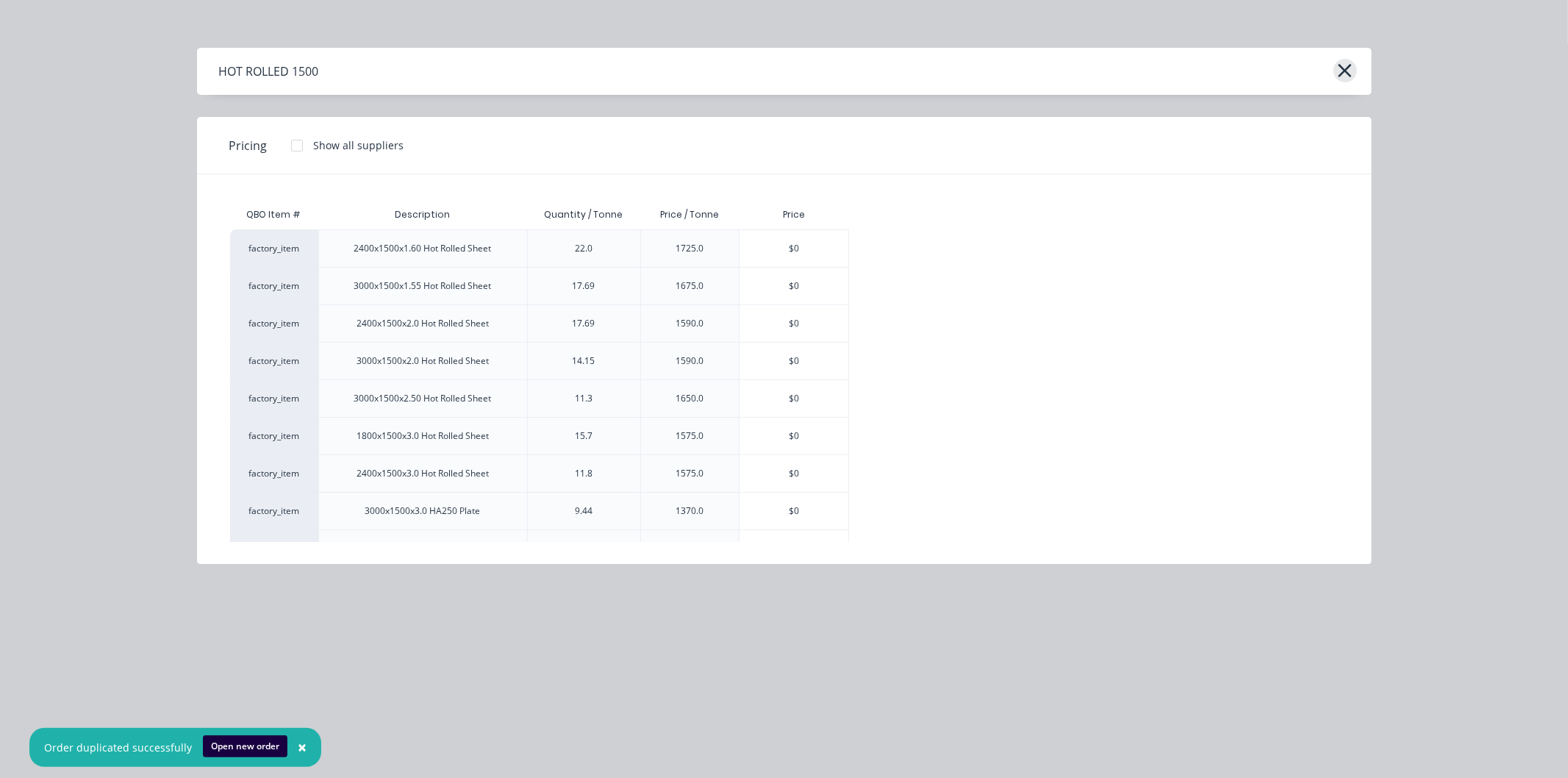
click at [1342, 72] on icon "button" at bounding box center [1346, 71] width 14 height 14
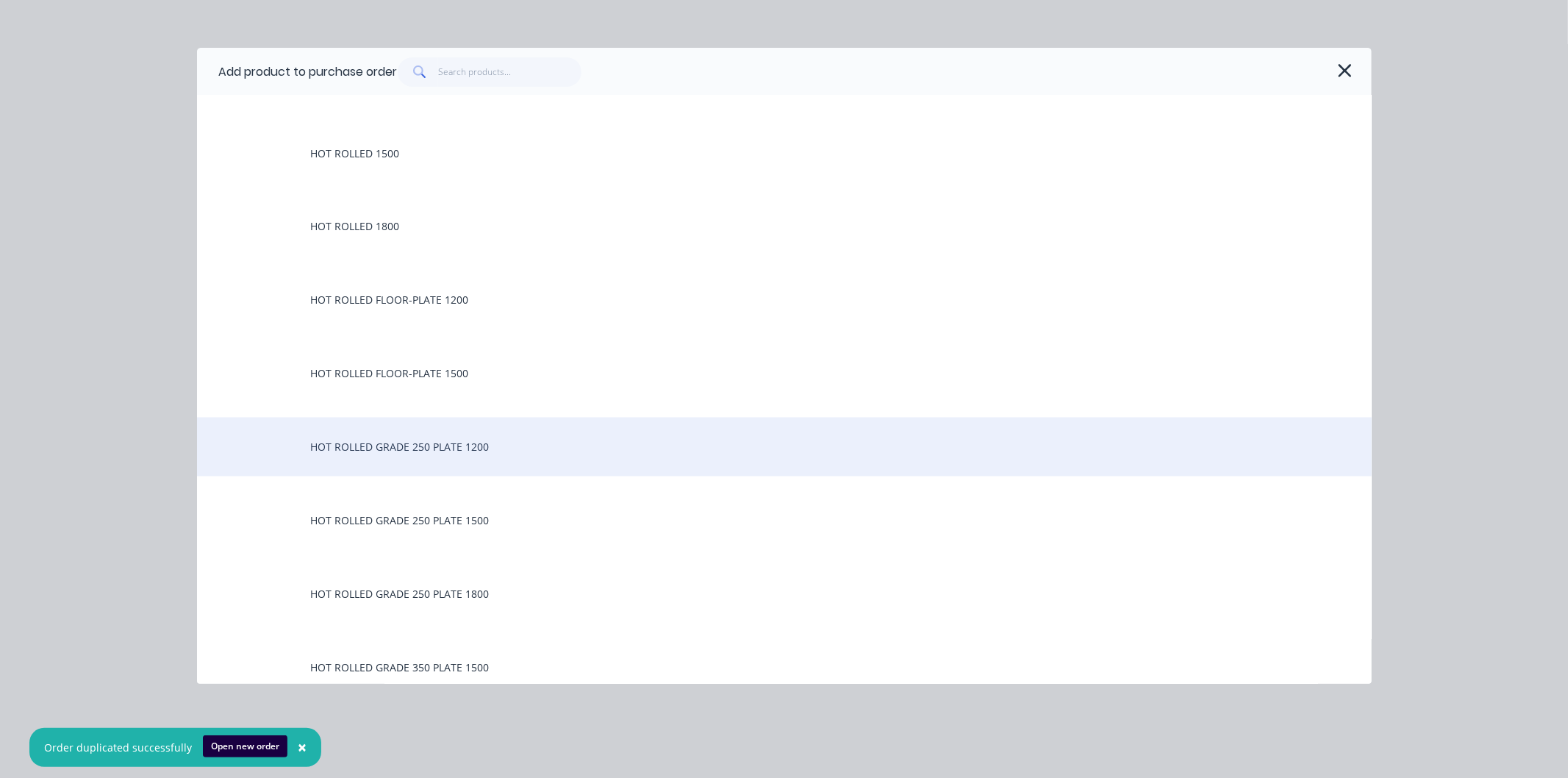
scroll to position [2287, 0]
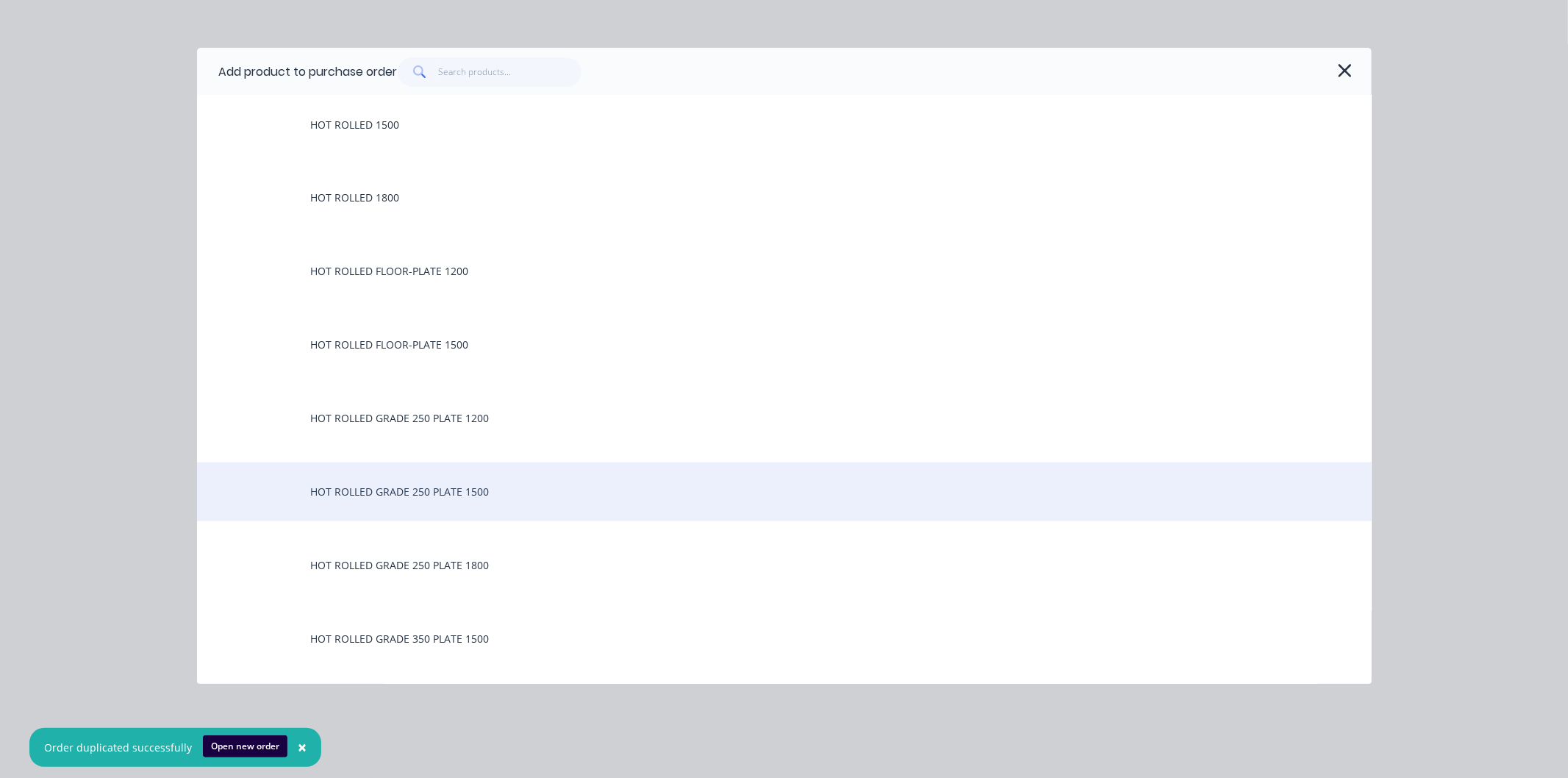
click at [424, 492] on div "HOT ROLLED GRADE 250 PLATE 1500" at bounding box center [784, 492] width 1174 height 59
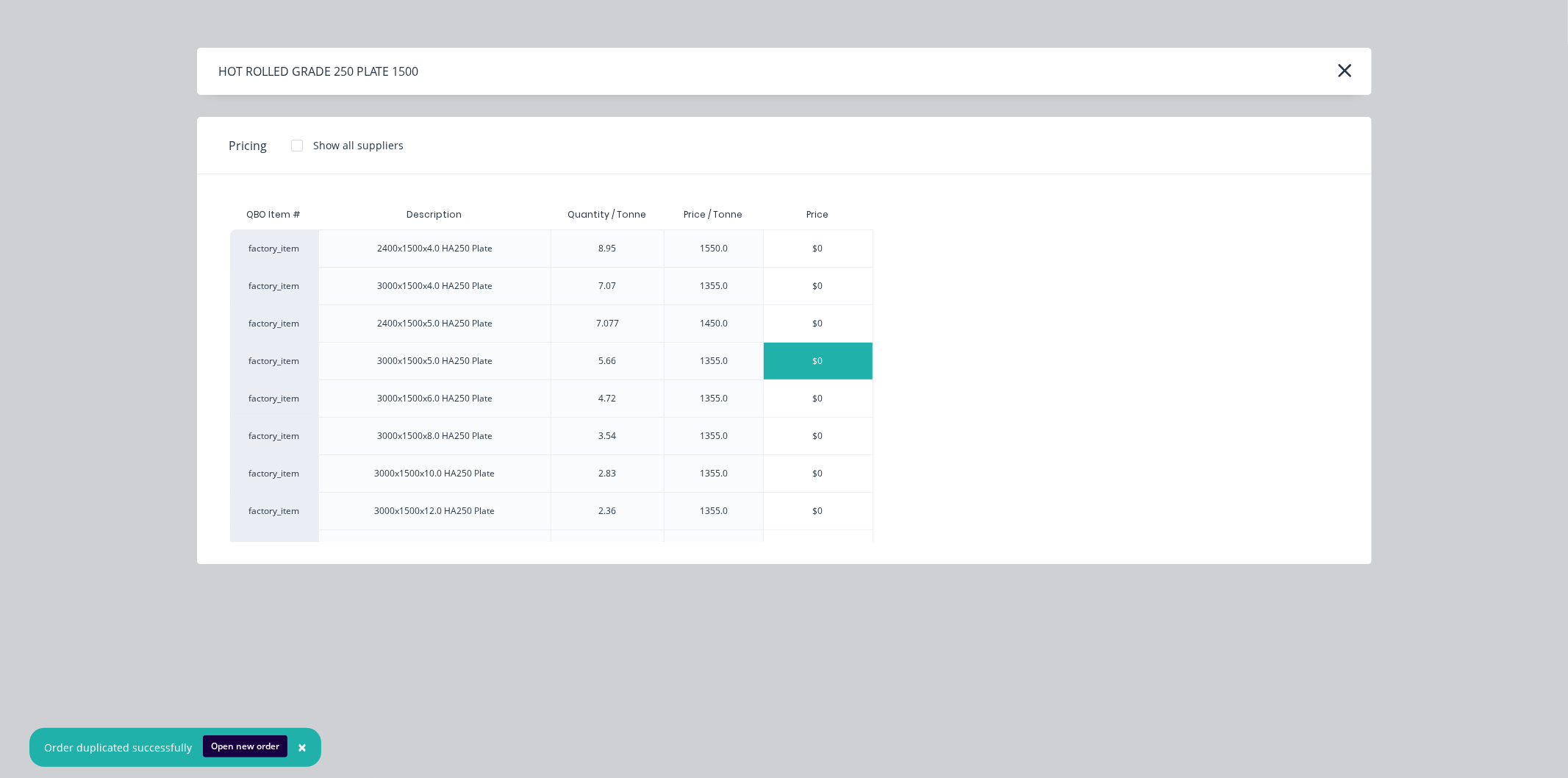
click at [822, 358] on div "$0" at bounding box center [818, 360] width 109 height 37
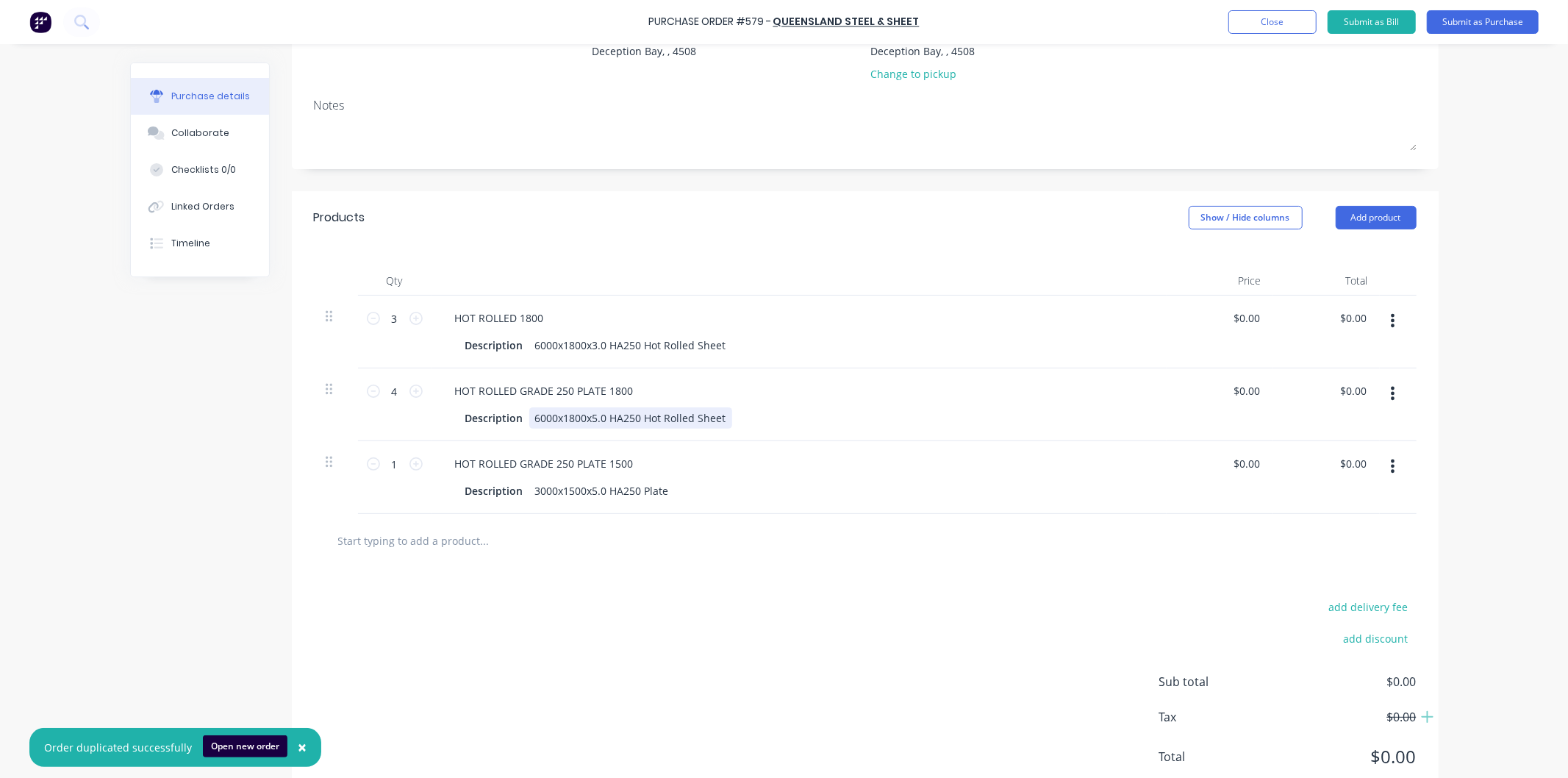
scroll to position [222, 0]
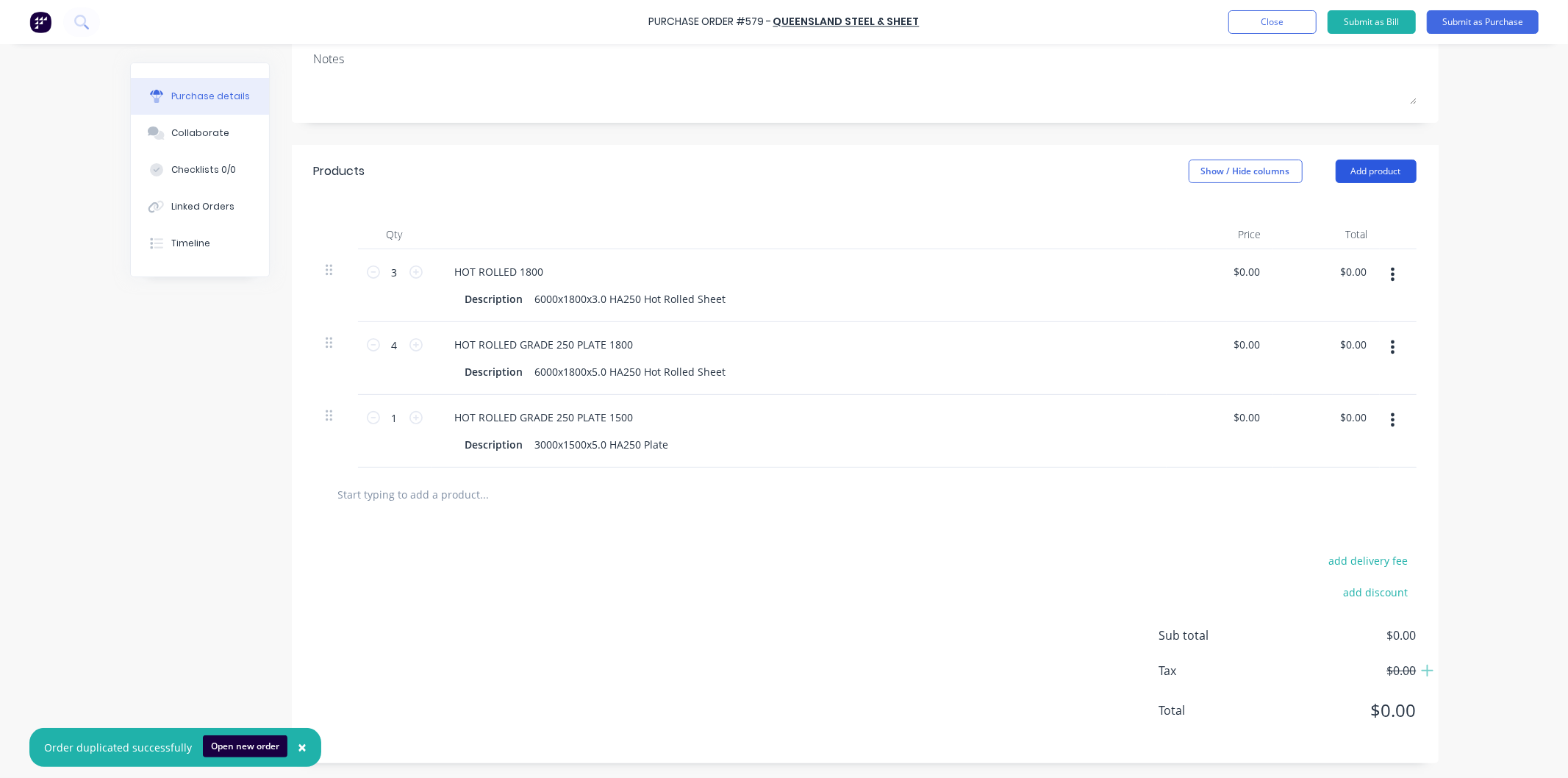
click at [1380, 169] on button "Add product" at bounding box center [1376, 171] width 81 height 23
click at [1342, 204] on div "Product catalogue" at bounding box center [1346, 209] width 113 height 21
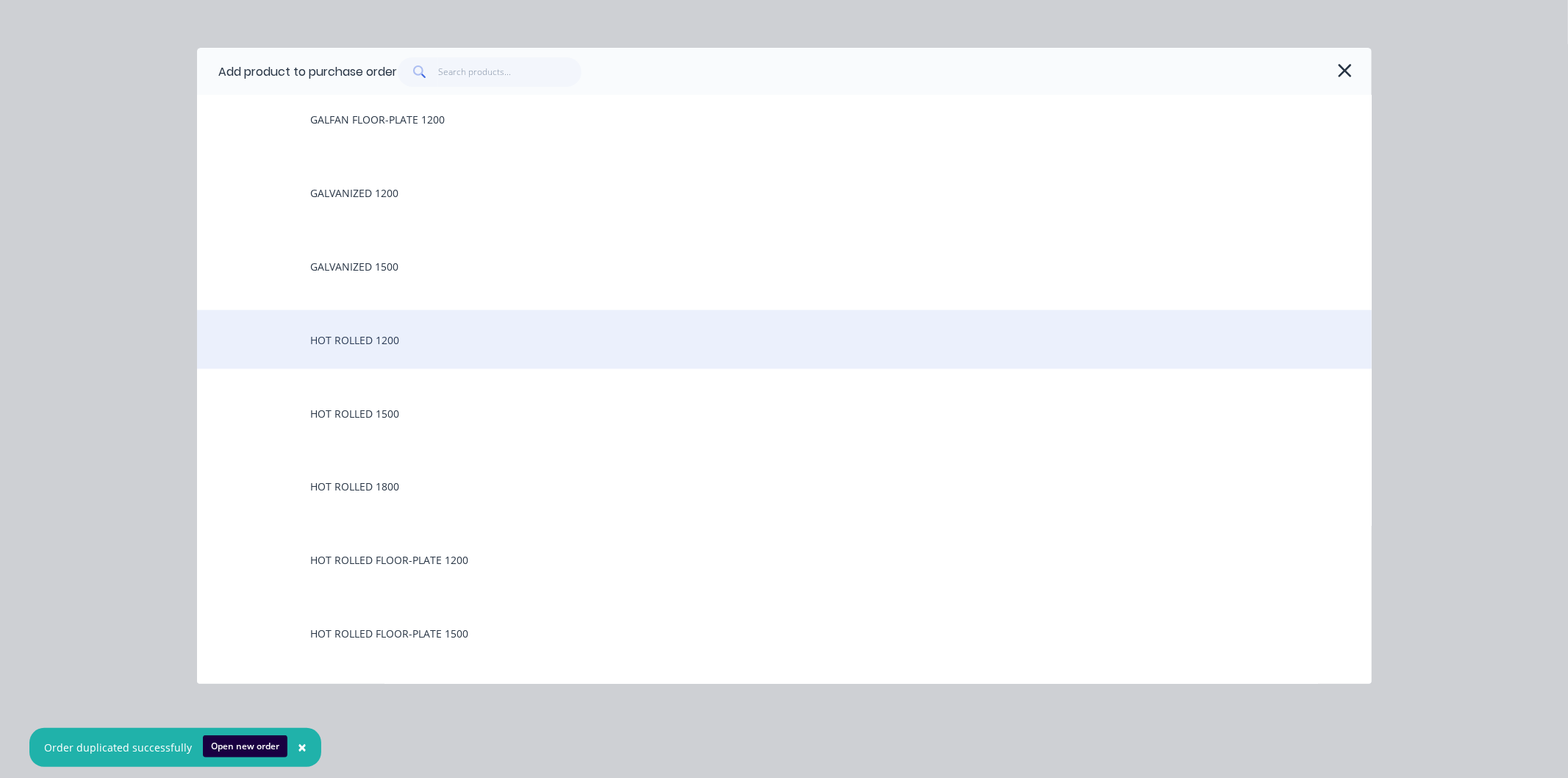
scroll to position [2041, 0]
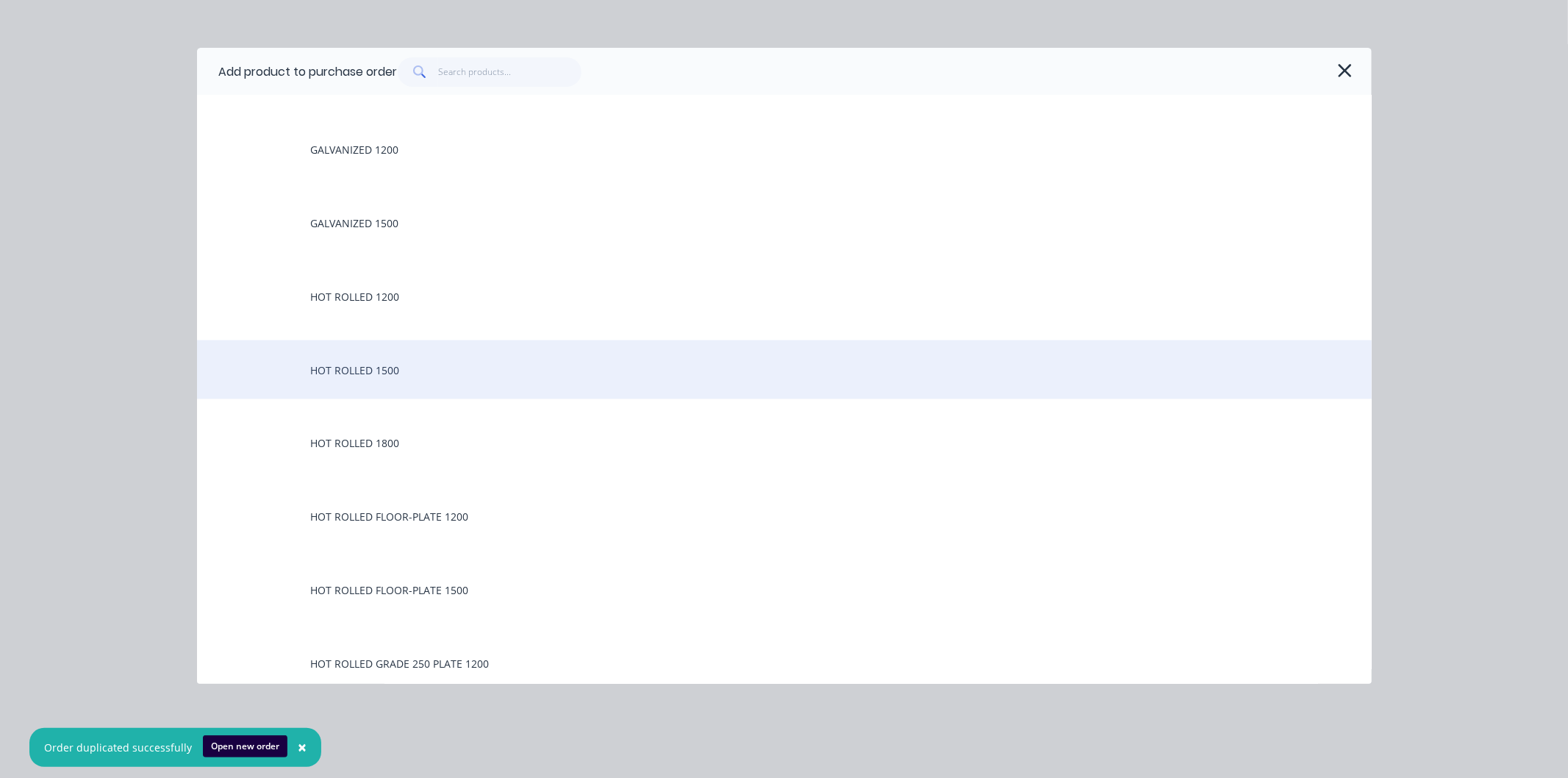
click at [378, 369] on div "HOT ROLLED 1500" at bounding box center [784, 369] width 1174 height 59
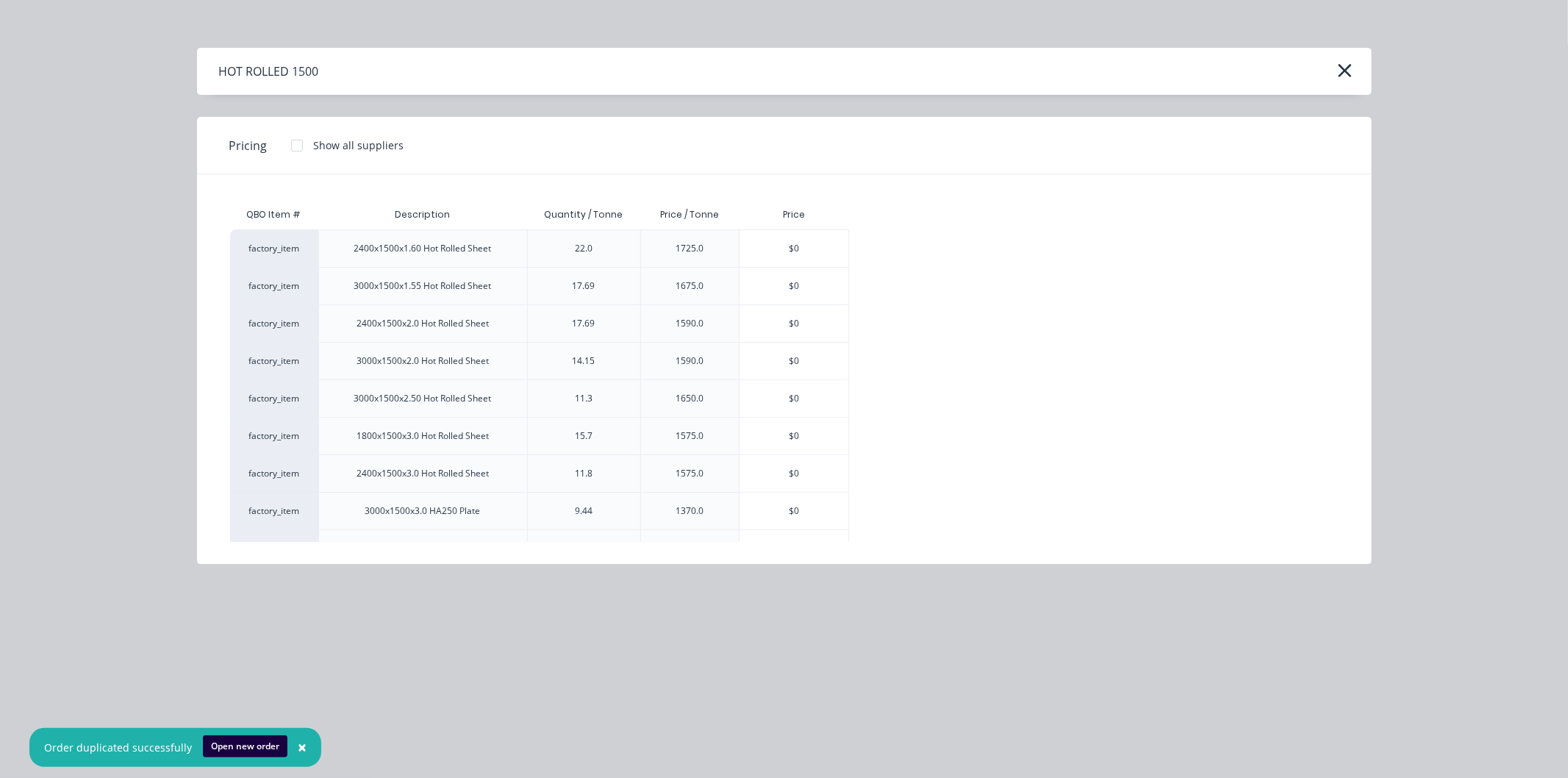
click at [1346, 56] on div "HOT ROLLED 1500" at bounding box center [784, 71] width 1174 height 47
click at [1339, 67] on icon "button" at bounding box center [1345, 70] width 15 height 20
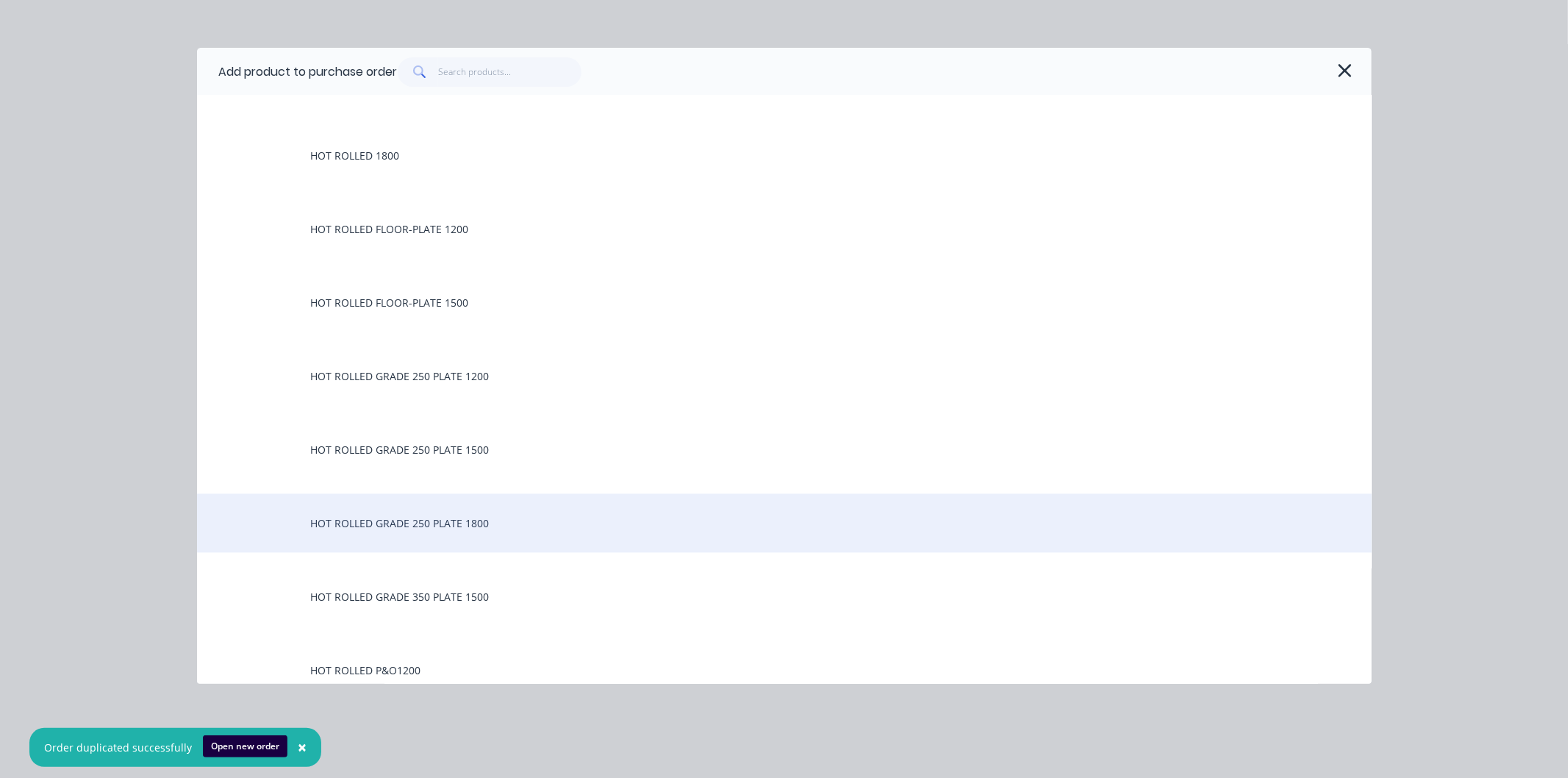
scroll to position [2369, 0]
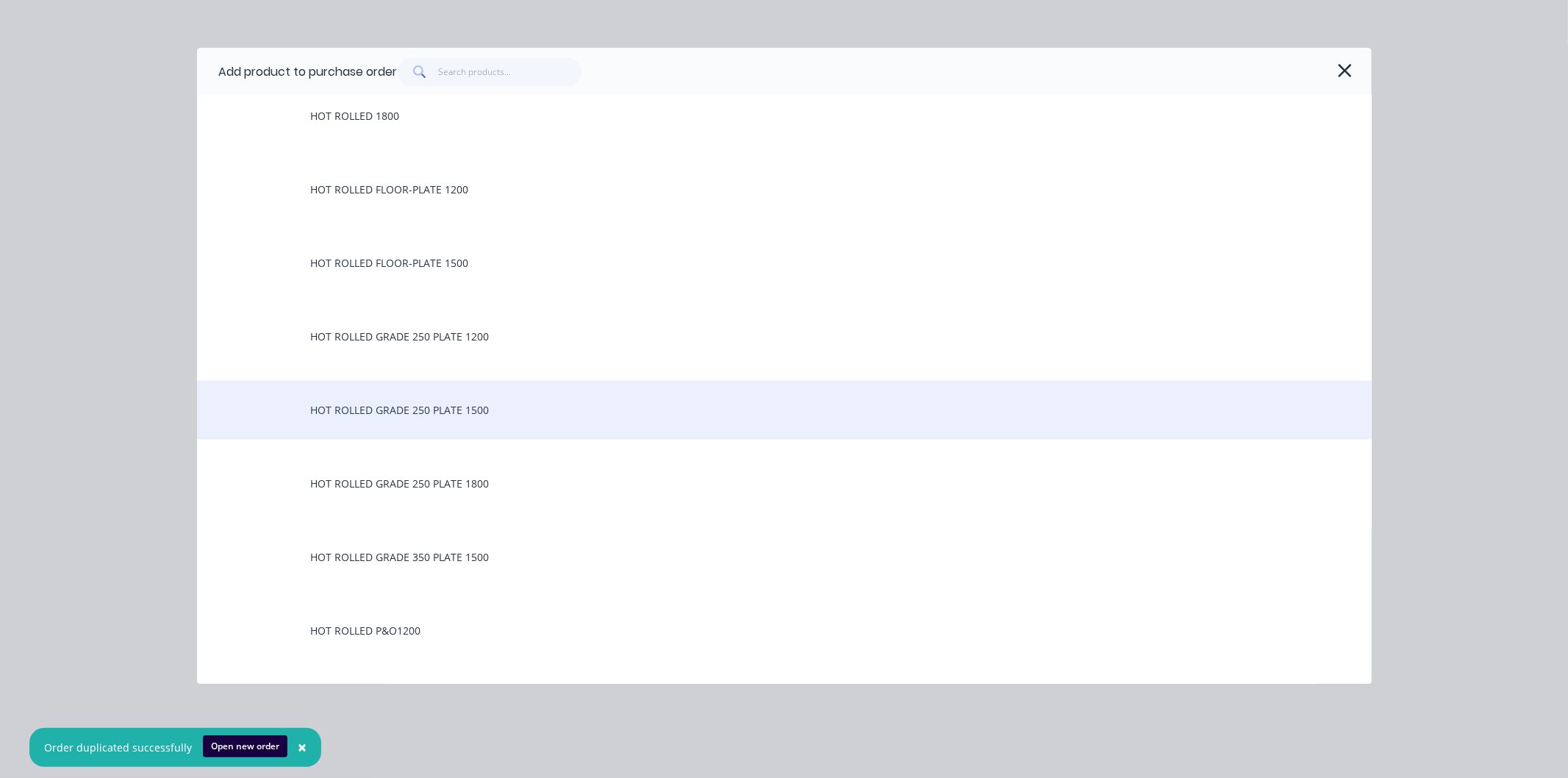
click at [421, 410] on div "HOT ROLLED GRADE 250 PLATE 1500" at bounding box center [784, 410] width 1174 height 59
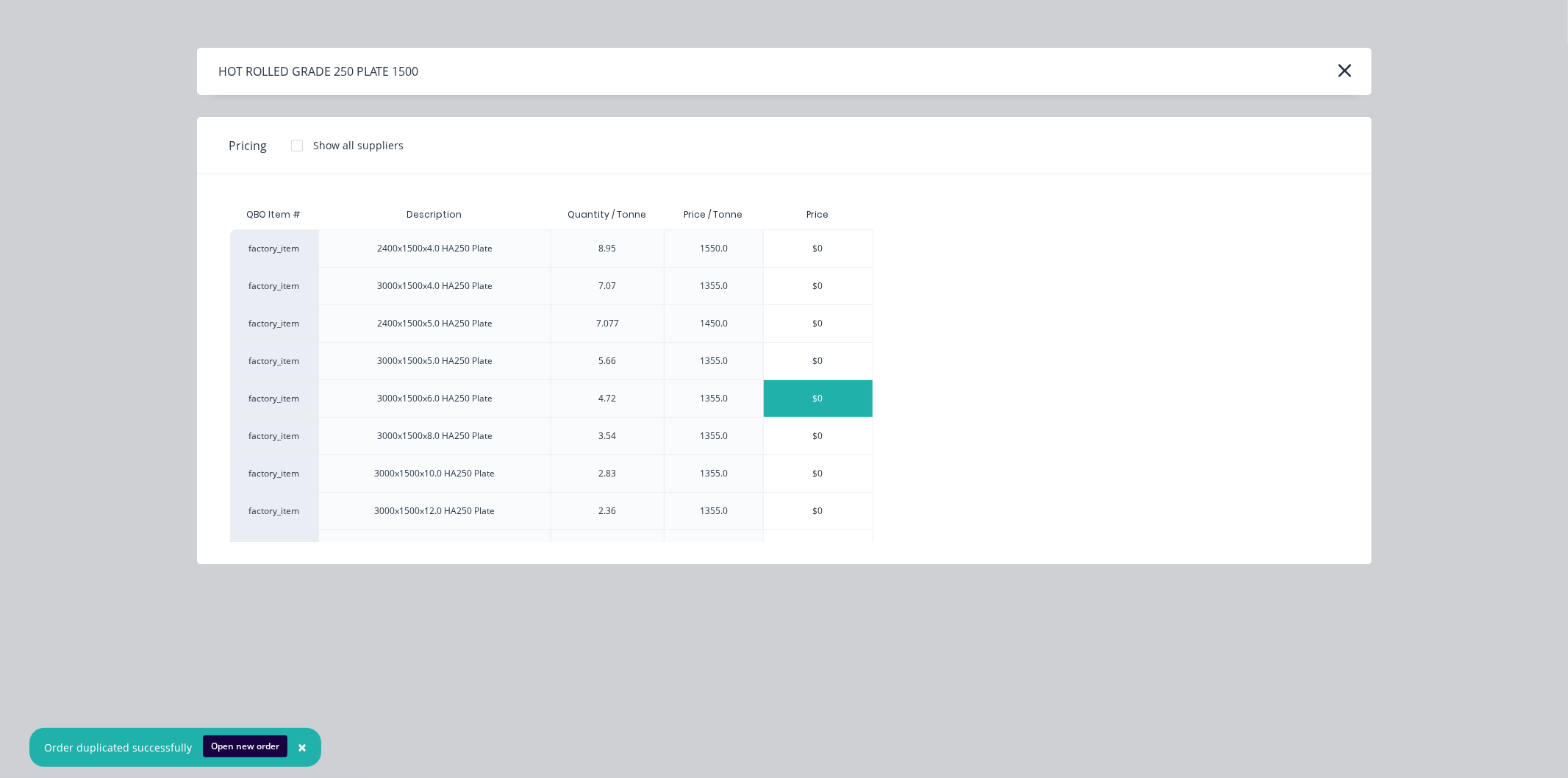
click at [817, 399] on div "$0" at bounding box center [818, 398] width 109 height 37
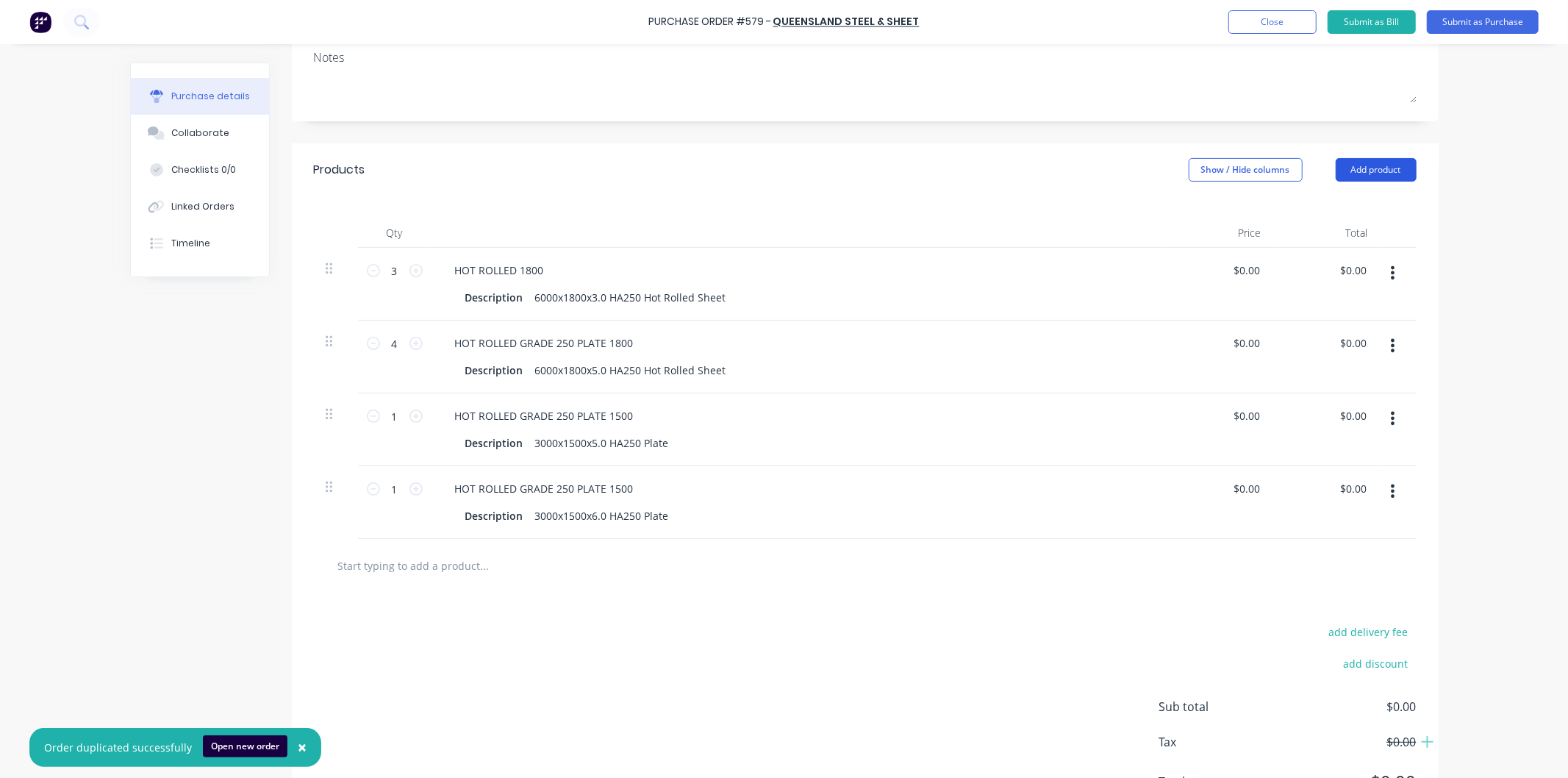
click at [1379, 167] on button "Add product" at bounding box center [1376, 170] width 81 height 23
click at [1347, 204] on div "Product catalogue" at bounding box center [1346, 207] width 113 height 21
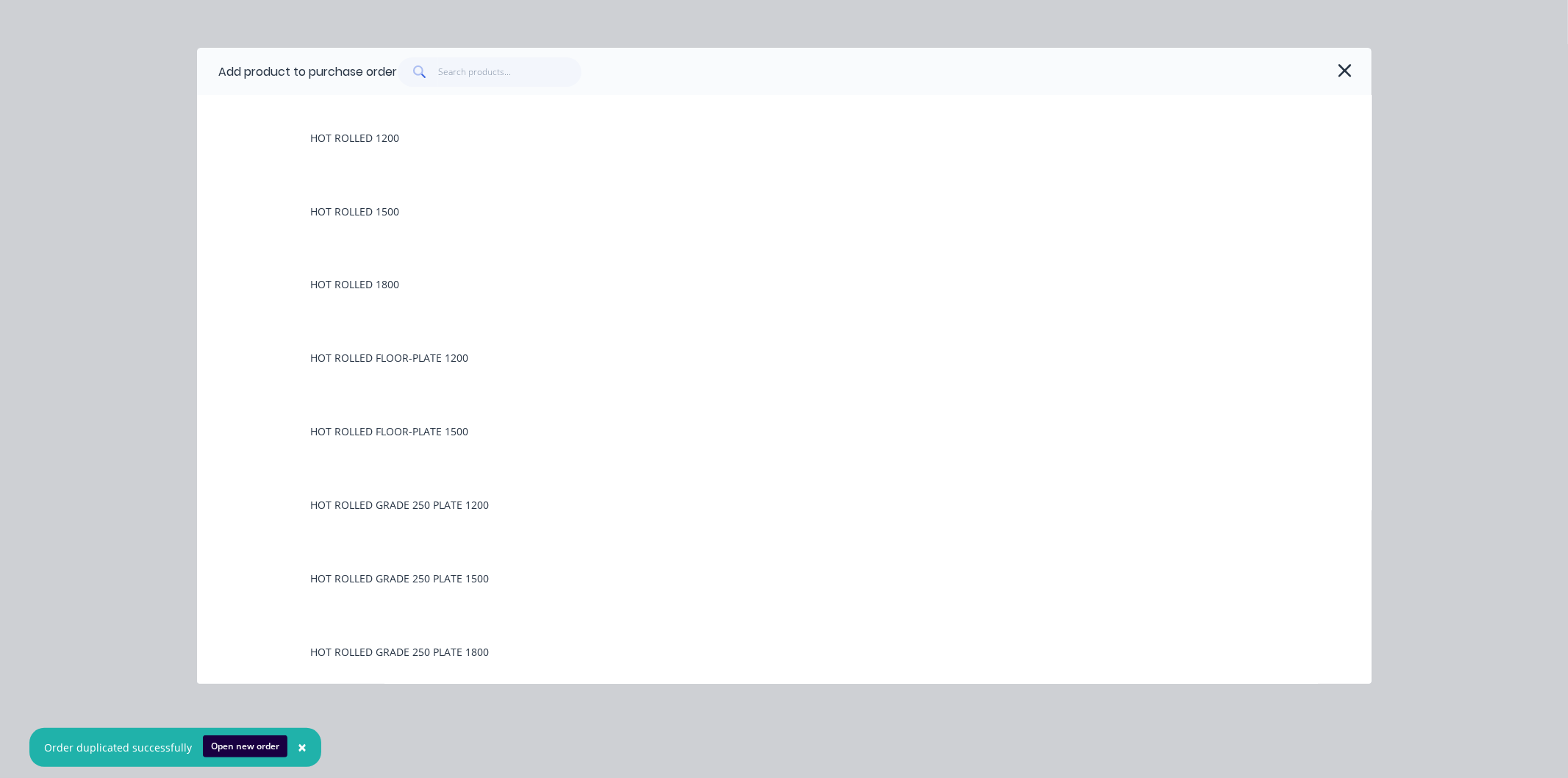
scroll to position [2205, 0]
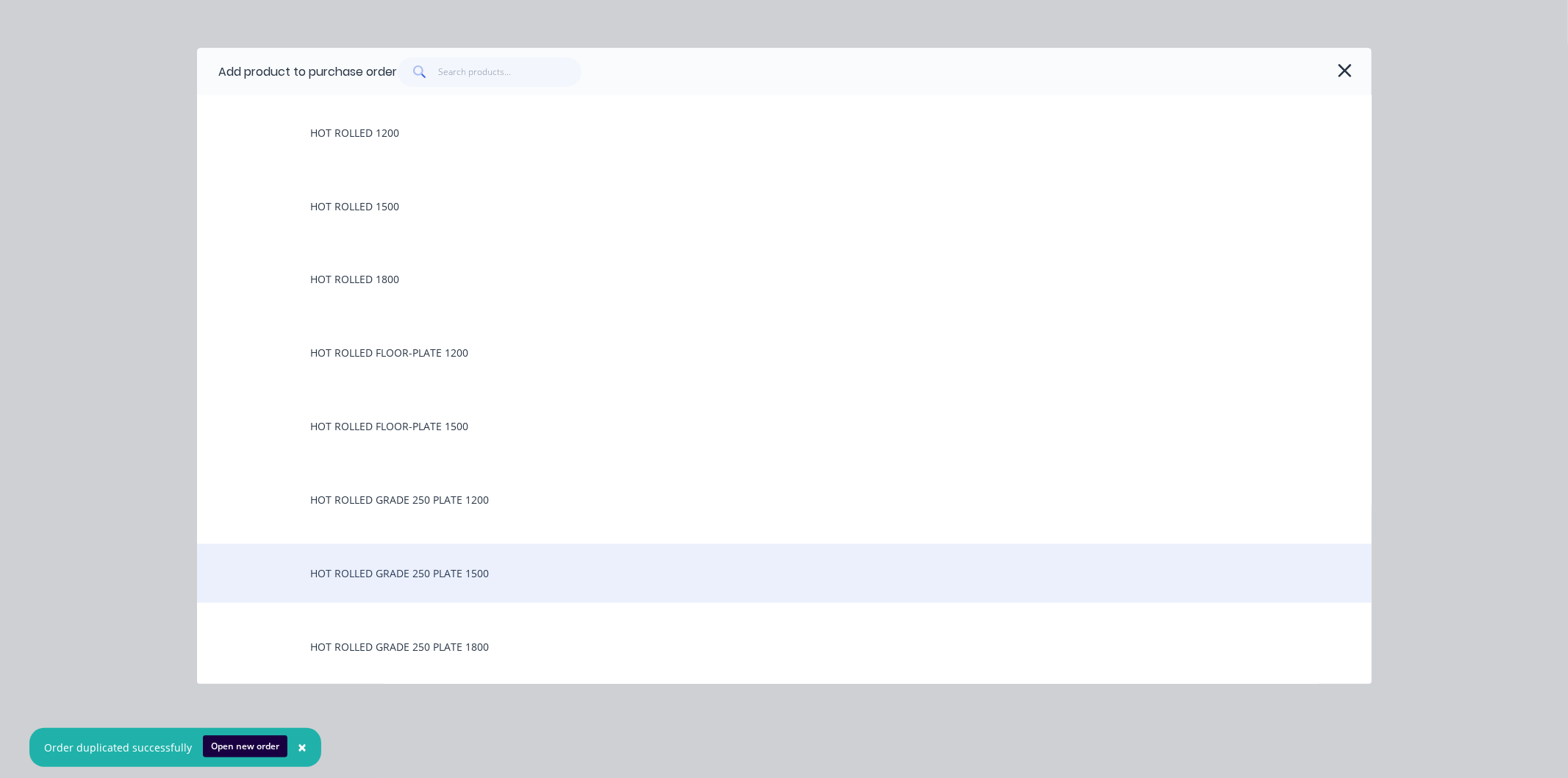
click at [400, 574] on div "HOT ROLLED GRADE 250 PLATE 1500" at bounding box center [784, 574] width 1174 height 59
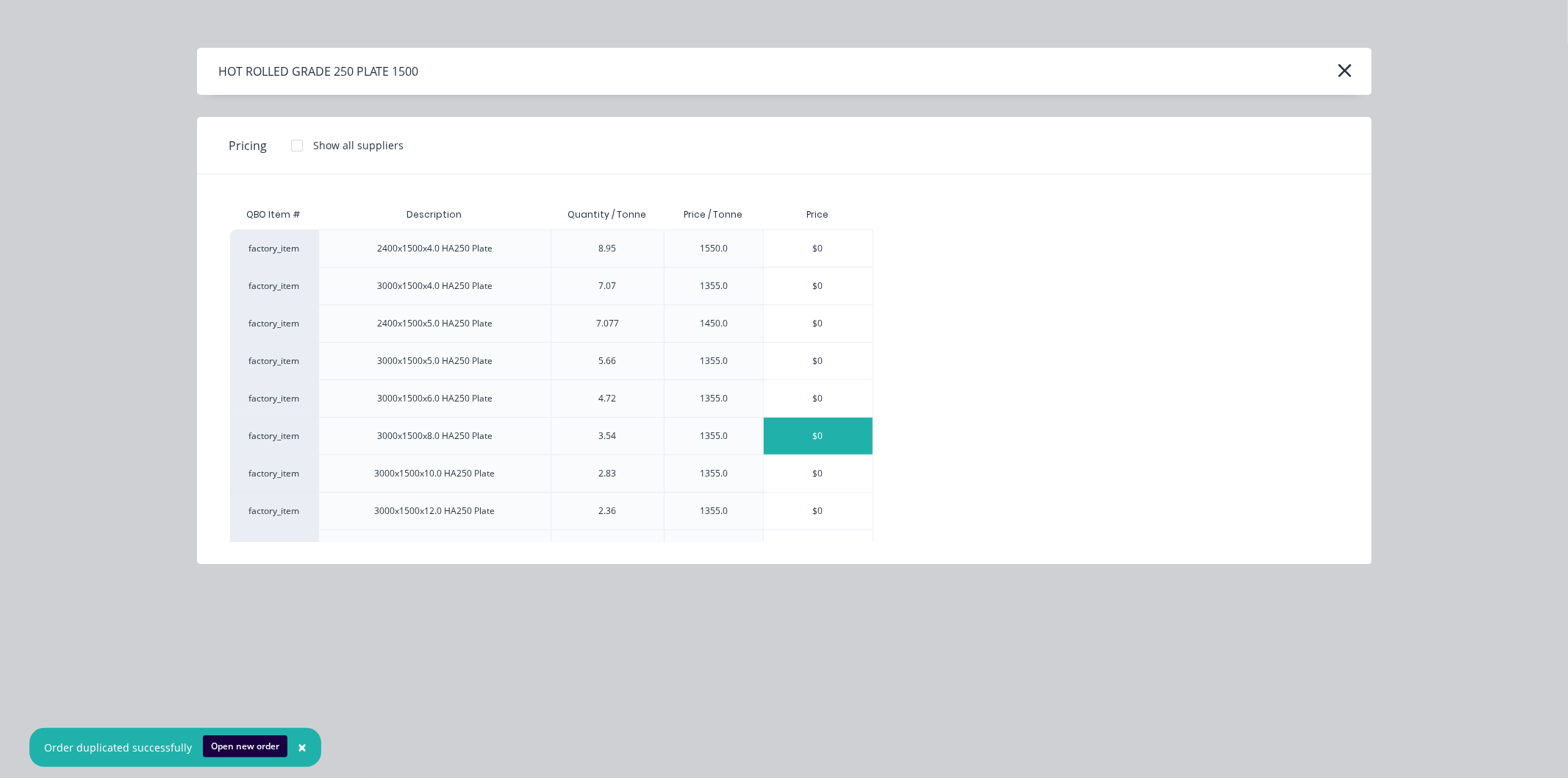
click at [812, 435] on div "$0" at bounding box center [818, 436] width 109 height 37
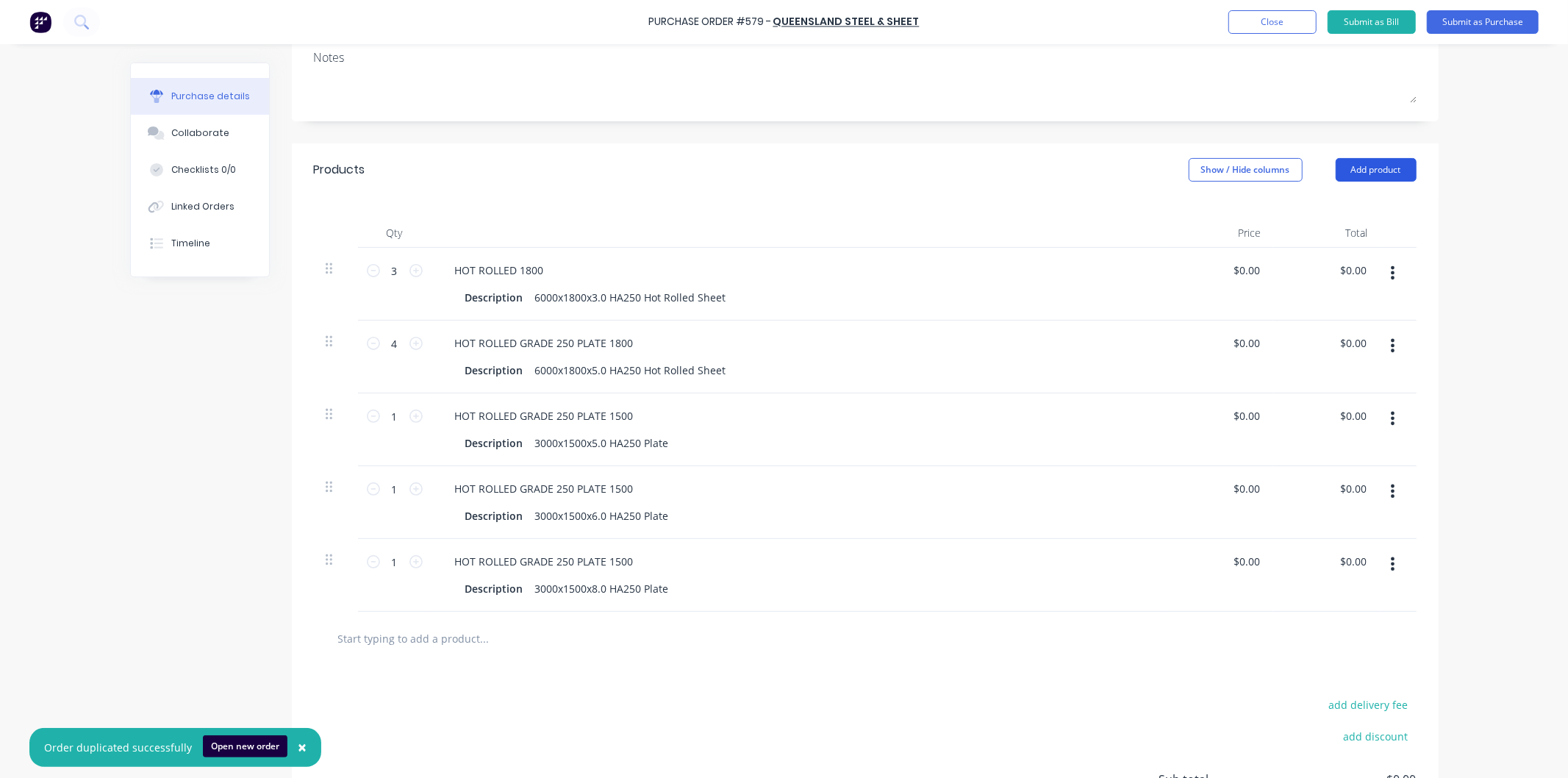
click at [1372, 174] on button "Add product" at bounding box center [1376, 170] width 81 height 23
click at [1343, 208] on div "Product catalogue" at bounding box center [1346, 207] width 113 height 21
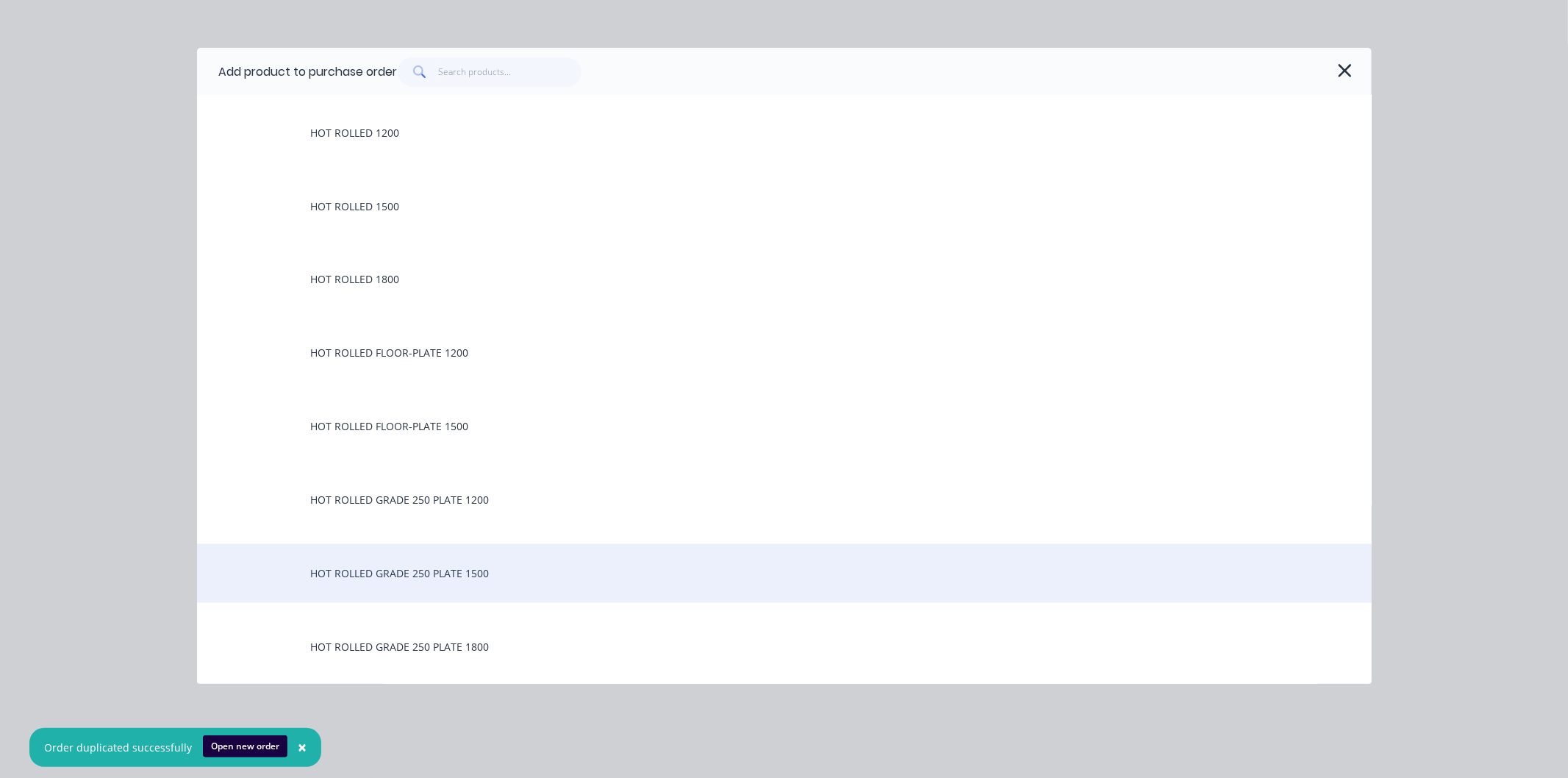
click at [413, 568] on div "HOT ROLLED GRADE 250 PLATE 1500" at bounding box center [784, 574] width 1174 height 59
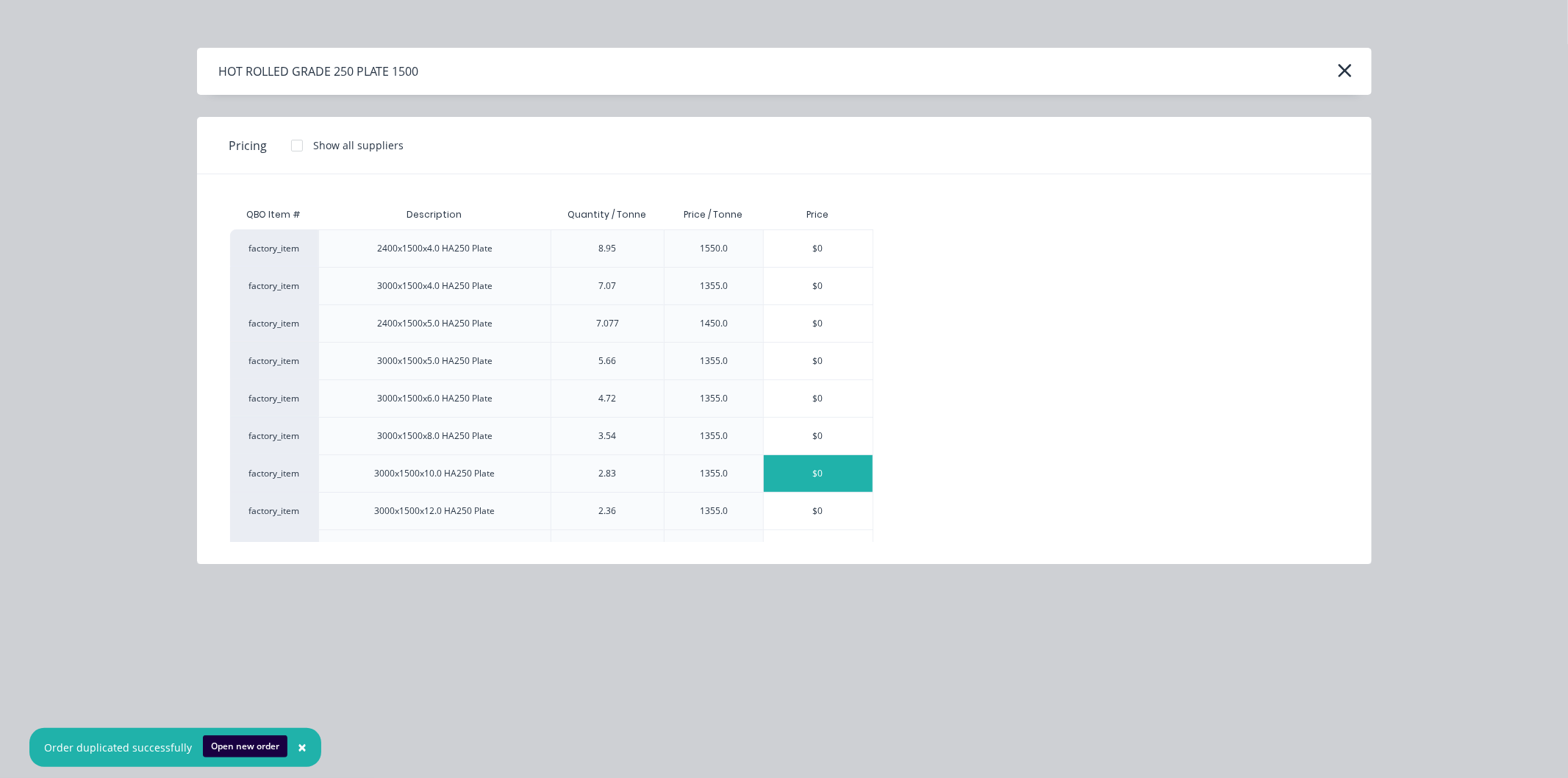
click at [825, 471] on div "$0" at bounding box center [818, 473] width 109 height 37
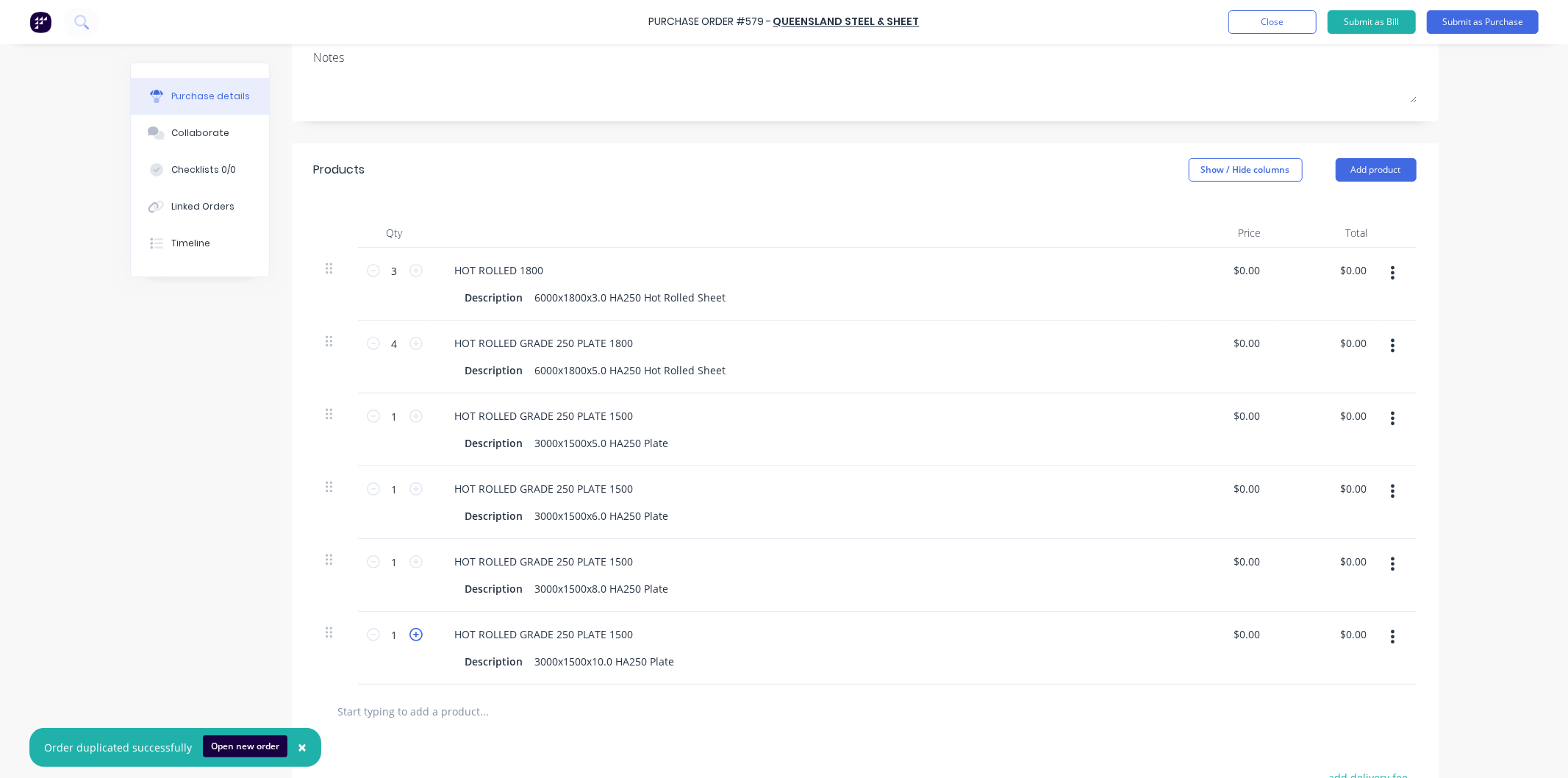
click at [410, 634] on icon at bounding box center [416, 635] width 14 height 14
type input "2"
drag, startPoint x: 1257, startPoint y: 266, endPoint x: 1233, endPoint y: 273, distance: 25.0
click at [1233, 273] on div "$0.00 $0.00" at bounding box center [1248, 270] width 40 height 21
drag, startPoint x: 1229, startPoint y: 270, endPoint x: 1261, endPoint y: 272, distance: 32.1
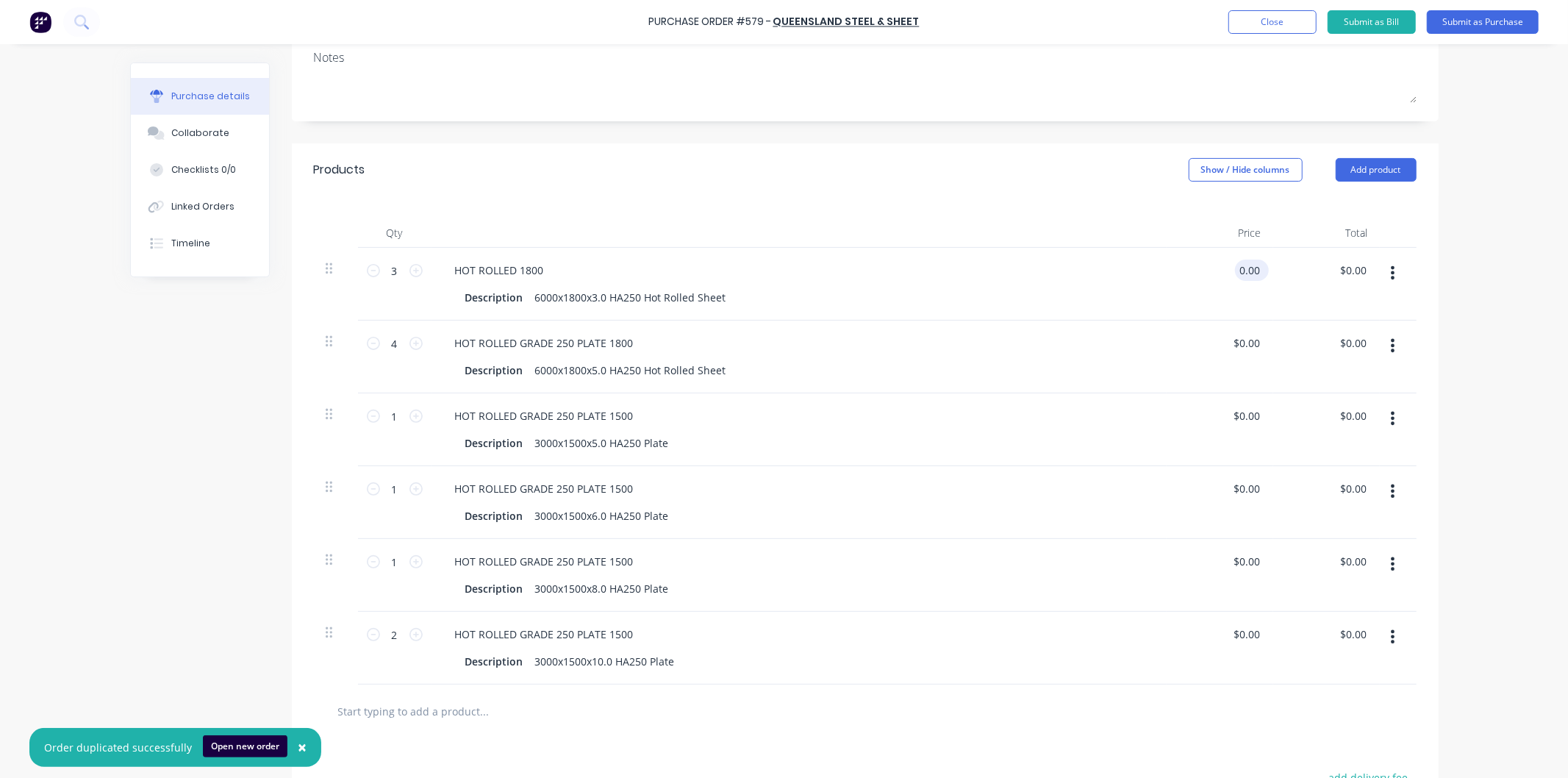
click at [1261, 272] on div "0.00 0.00" at bounding box center [1251, 270] width 34 height 21
type input "$431.30"
type input "$1,293.90"
click at [1129, 314] on div "HOT ROLLED 1800 Description 6000x1800x3.0 HA250 Hot Rolled Sheet" at bounding box center [798, 284] width 735 height 73
drag, startPoint x: 1236, startPoint y: 340, endPoint x: 1270, endPoint y: 340, distance: 34.0
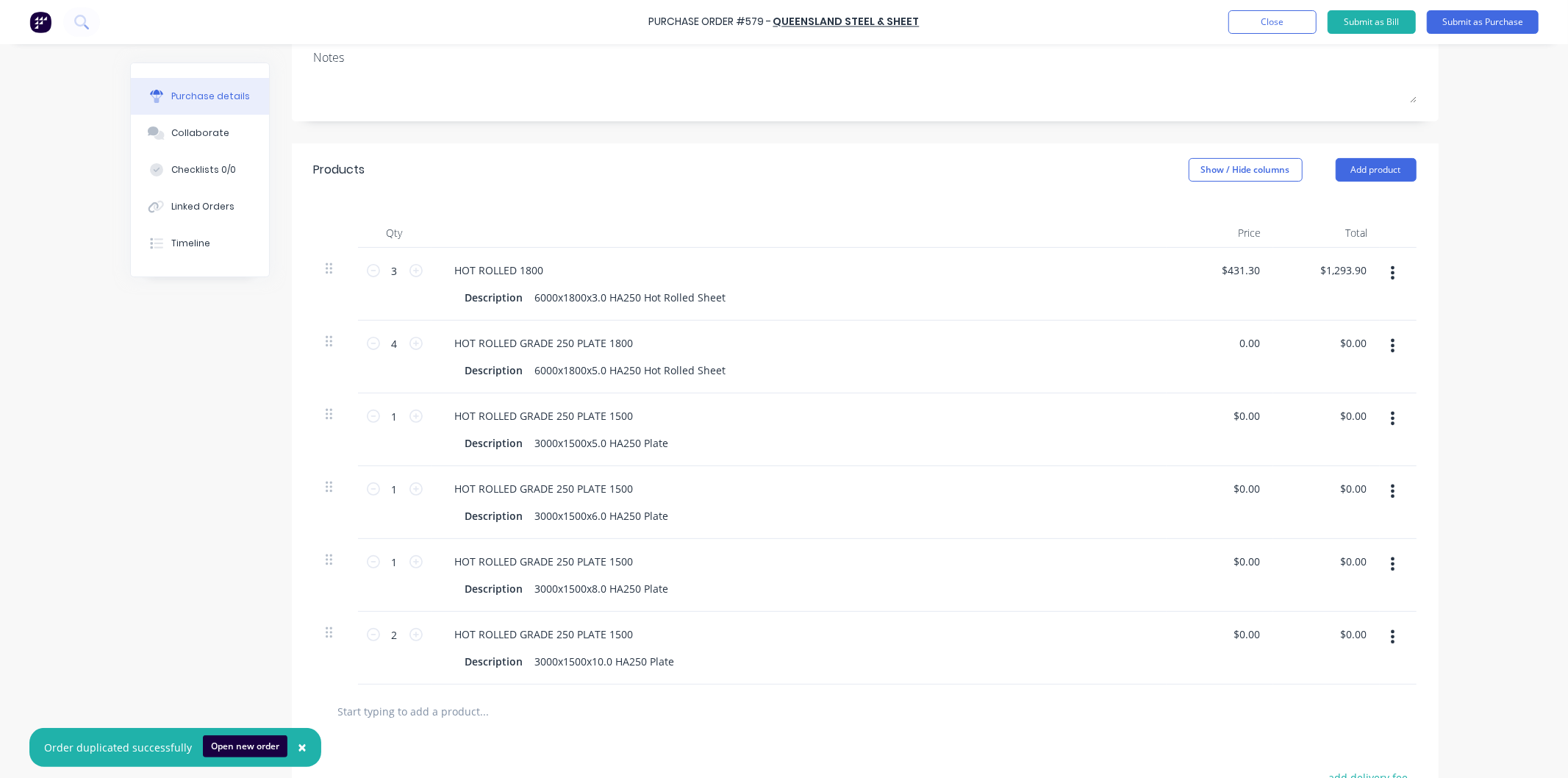
click at [1270, 340] on div "4 4 HOT ROLLED GRADE 250 PLATE 1800 Description 6000x1800x5.0 HA250 Hot Rolled …" at bounding box center [865, 357] width 1103 height 73
type input "$741.84"
type input "$2,967.36"
click at [1235, 422] on input "0.00" at bounding box center [1245, 415] width 34 height 21
drag, startPoint x: 1232, startPoint y: 415, endPoint x: 1266, endPoint y: 417, distance: 34.1
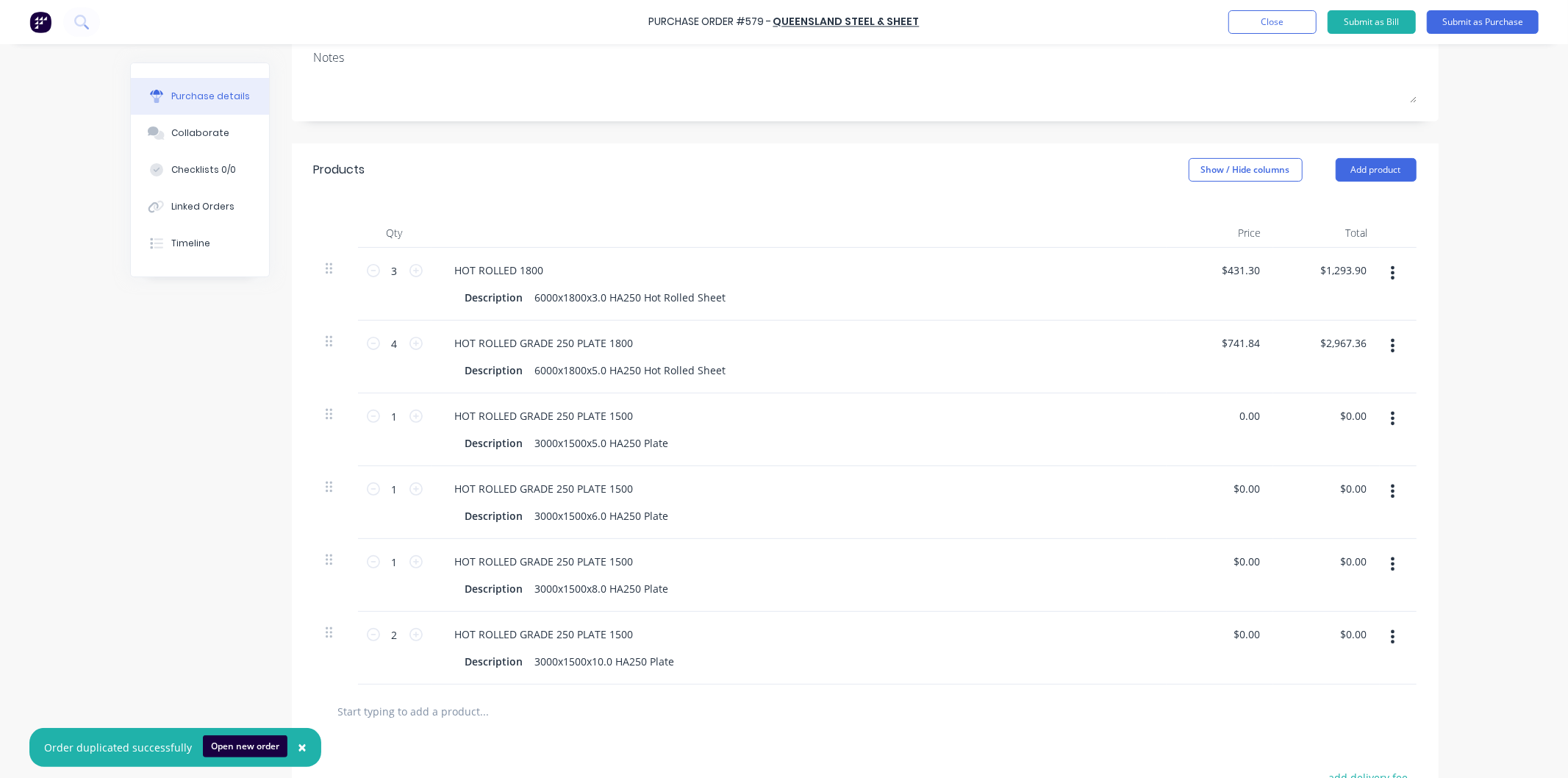
click at [1266, 417] on div "0.00 0.00" at bounding box center [1220, 430] width 106 height 73
type input "$239.40"
click at [1129, 489] on div "HOT ROLLED GRADE 250 PLATE 1500" at bounding box center [799, 489] width 712 height 21
click at [669, 497] on div "HOT ROLLED GRADE 250 PLATE 1500" at bounding box center [799, 489] width 712 height 21
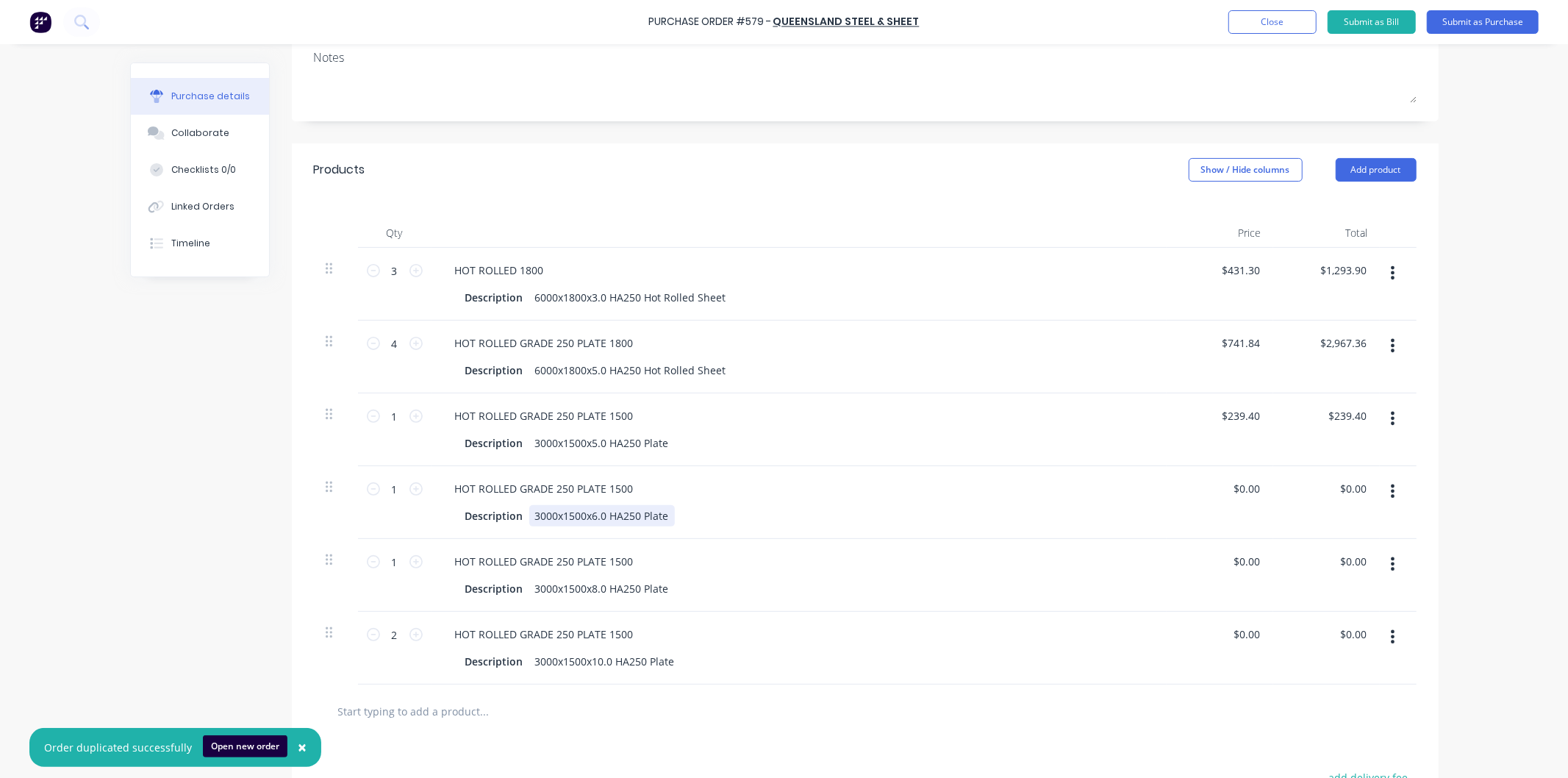
click at [694, 513] on div "Description 3000x1500x6.0 HA250 Plate" at bounding box center [795, 516] width 673 height 21
drag, startPoint x: 1270, startPoint y: 488, endPoint x: 1214, endPoint y: 492, distance: 56.1
click at [1214, 492] on div "1 1 HOT ROLLED GRADE 250 PLATE 1500 Description 3000x1500x6.0 HA250 Plate $0.00…" at bounding box center [865, 502] width 1103 height 73
click at [1251, 489] on input "0.00" at bounding box center [1248, 489] width 28 height 21
drag, startPoint x: 1264, startPoint y: 485, endPoint x: 1236, endPoint y: 487, distance: 28.1
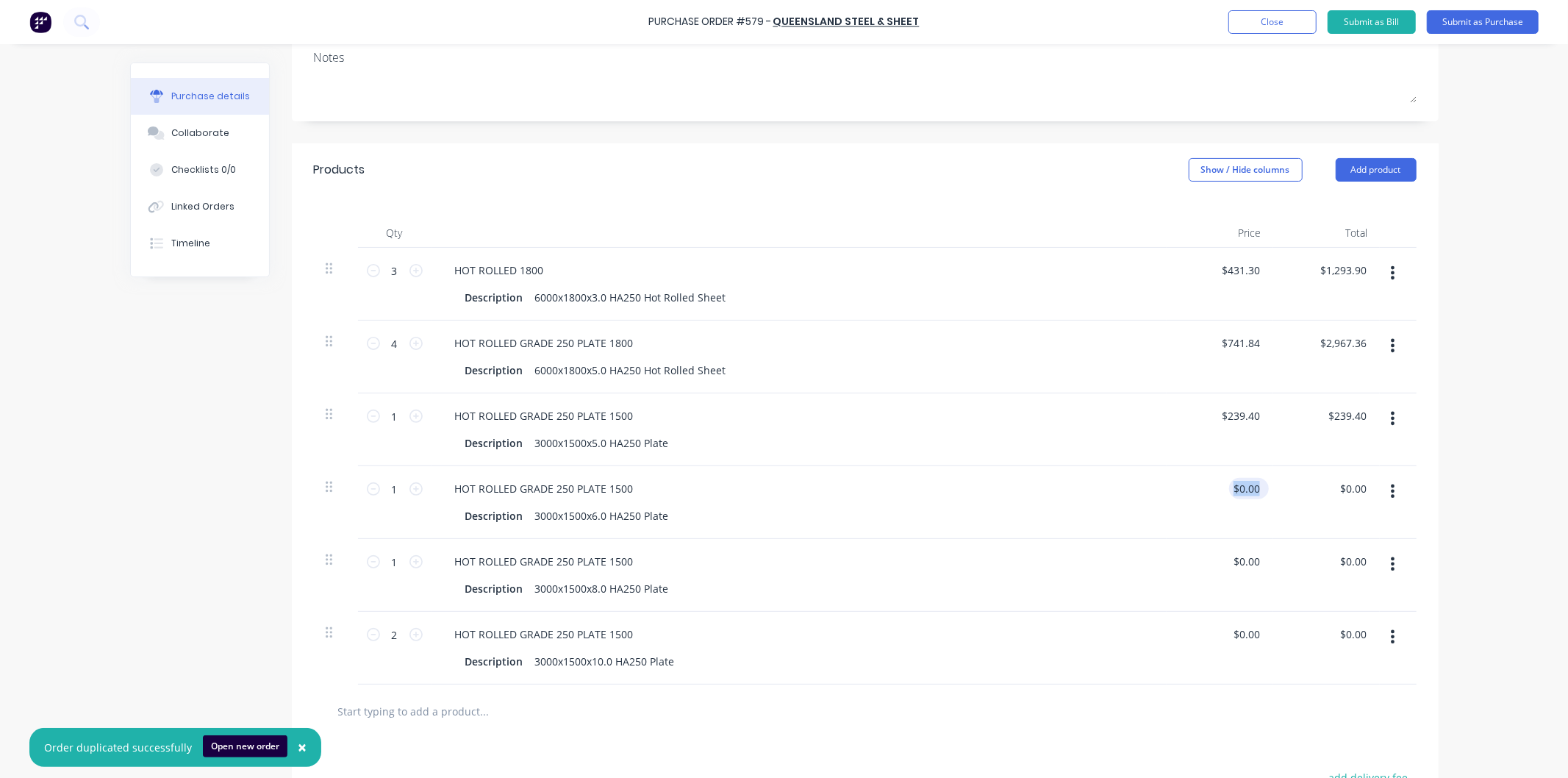
click at [1236, 487] on div "1 1 HOT ROLLED GRADE 250 PLATE 1500 Description 3000x1500x6.0 HA250 Plate $0.00…" at bounding box center [865, 502] width 1103 height 73
drag, startPoint x: 1224, startPoint y: 486, endPoint x: 1257, endPoint y: 488, distance: 33.1
click at [1257, 488] on div "0.00 0.00" at bounding box center [1251, 489] width 34 height 21
click at [1129, 517] on div "Description 3000x1500x6.0 HA250 Plate" at bounding box center [799, 516] width 712 height 21
type input "$287.08"
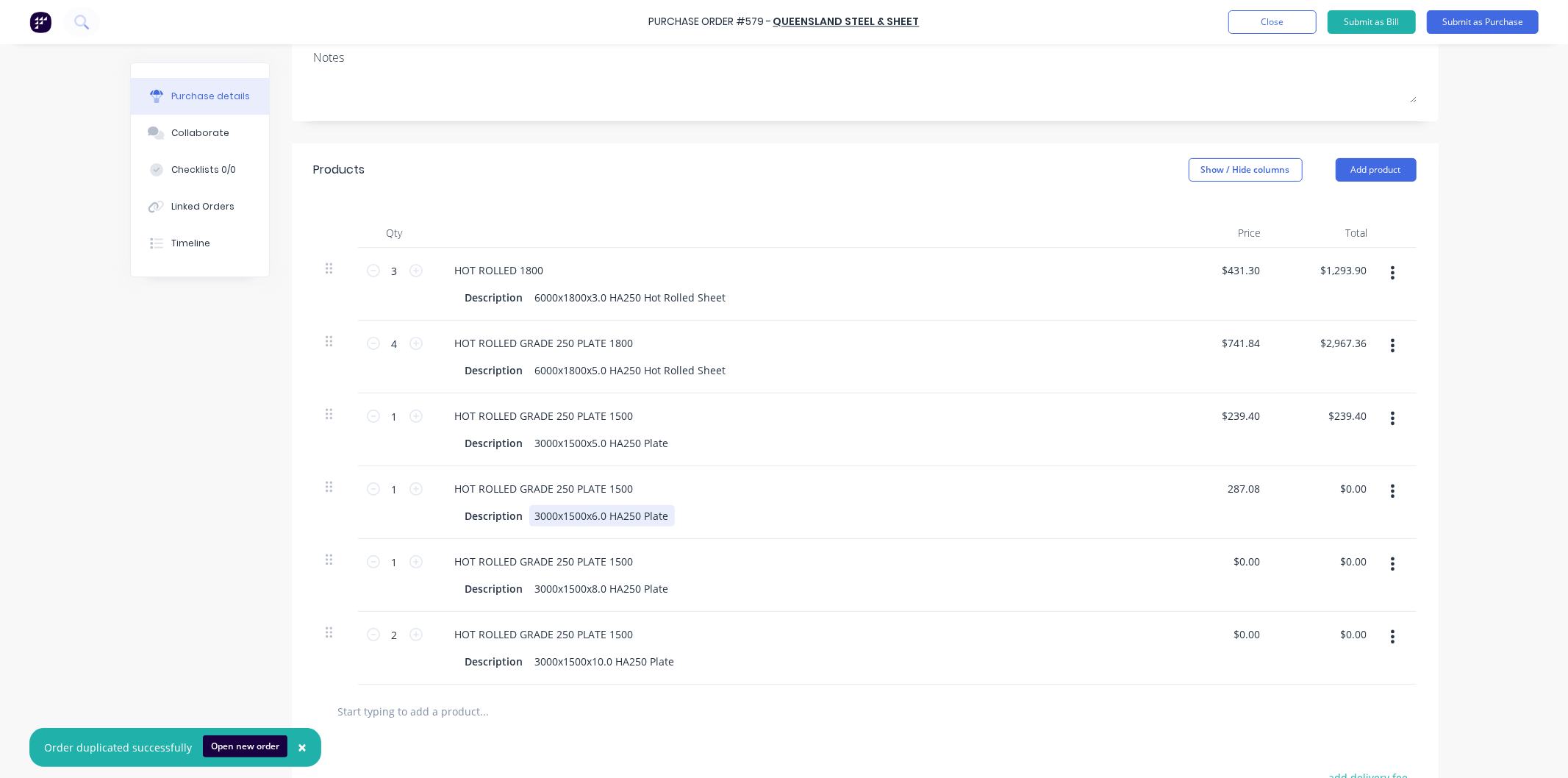
type input "$287.08"
drag, startPoint x: 1260, startPoint y: 559, endPoint x: 1226, endPoint y: 562, distance: 34.1
click at [1229, 562] on div "$0.00 $0.00" at bounding box center [1248, 561] width 40 height 21
click at [1233, 567] on input "0.00" at bounding box center [1245, 561] width 34 height 21
drag, startPoint x: 1233, startPoint y: 559, endPoint x: 1258, endPoint y: 560, distance: 25.0
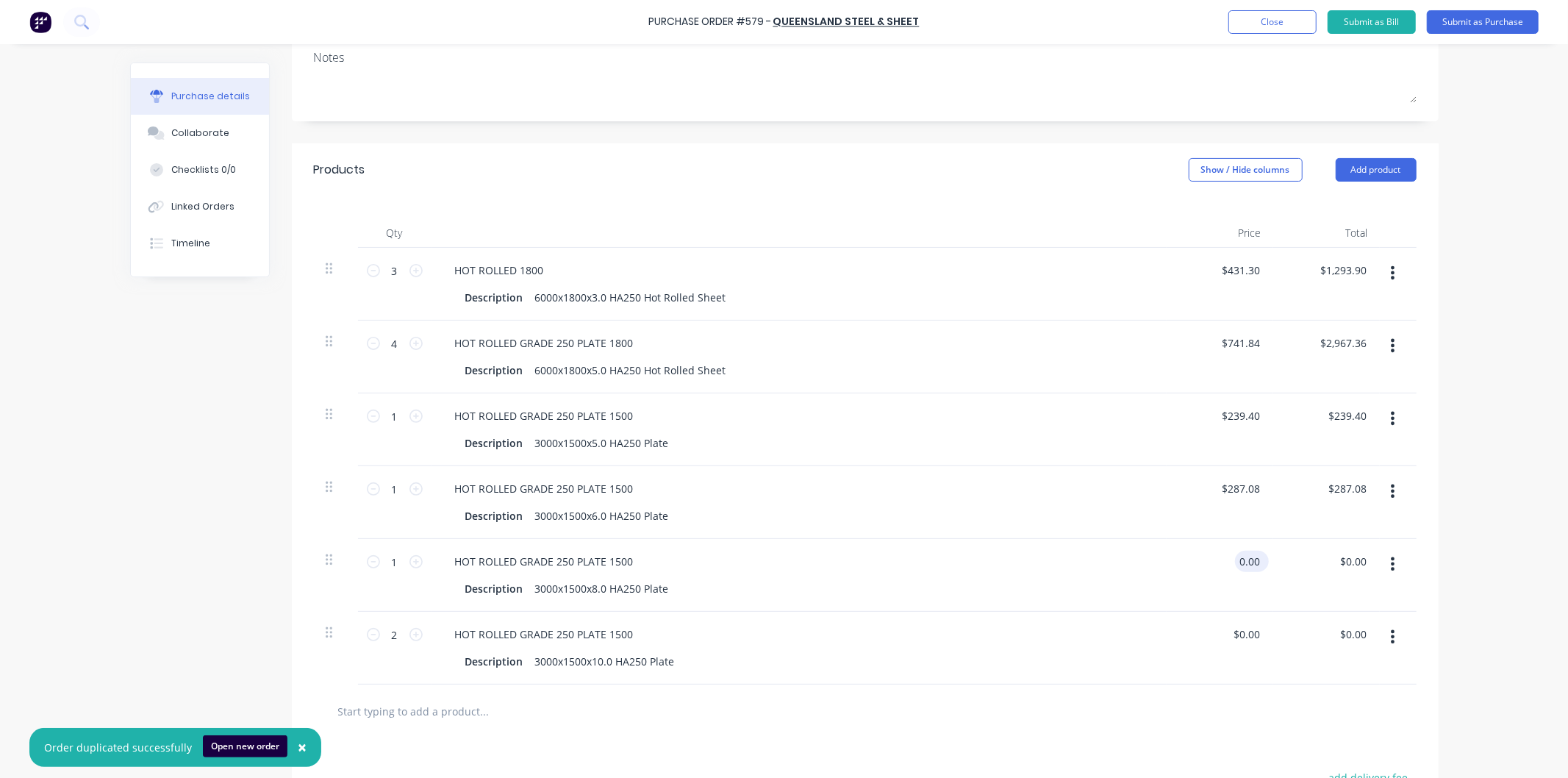
click at [1258, 560] on div "0.00 0.00" at bounding box center [1251, 561] width 34 height 21
type input "$382.77"
click at [1114, 636] on div "HOT ROLLED GRADE 250 PLATE 1500" at bounding box center [799, 634] width 712 height 21
drag, startPoint x: 1225, startPoint y: 630, endPoint x: 1265, endPoint y: 635, distance: 40.3
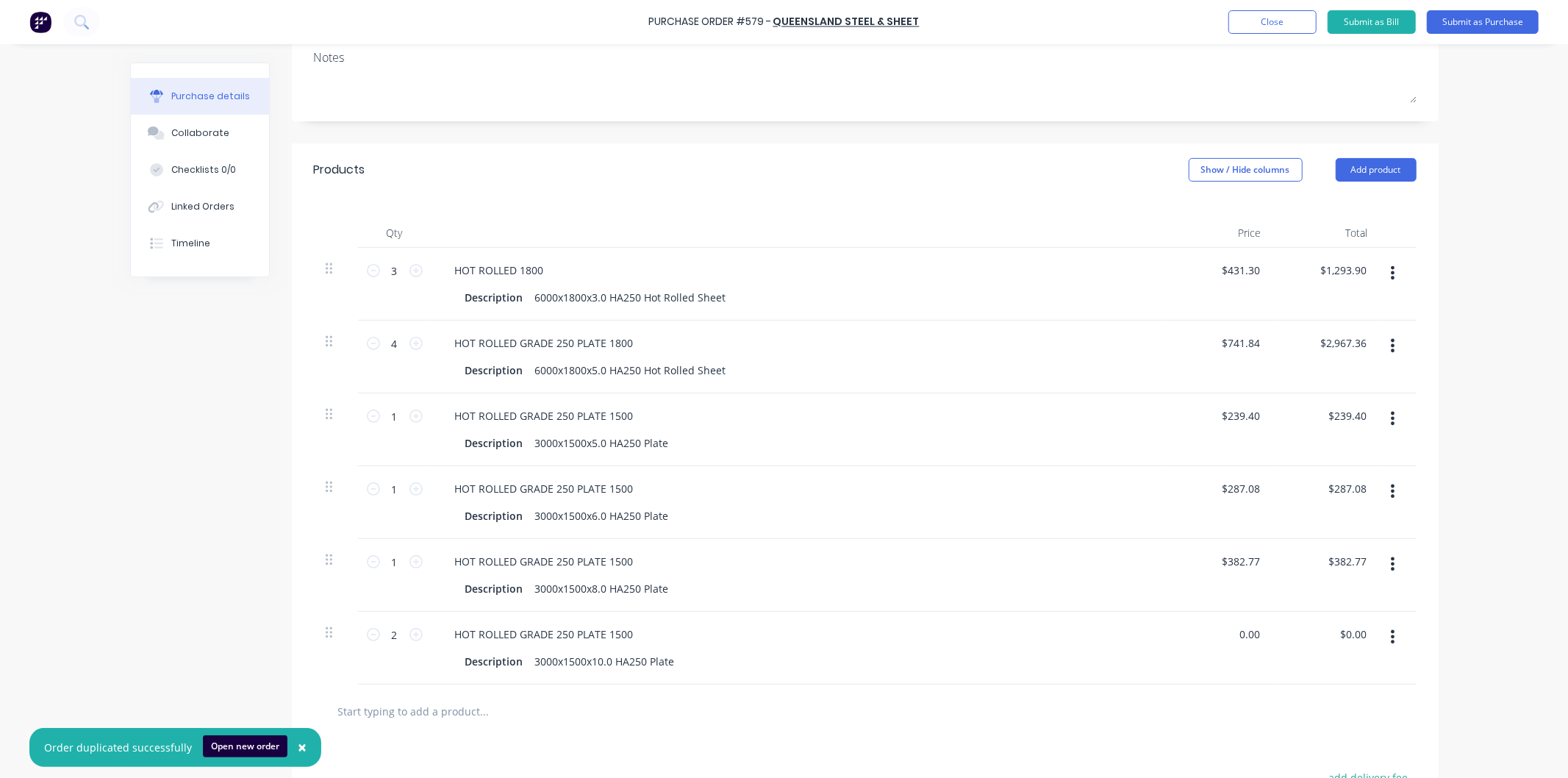
click at [1265, 635] on div "0.00 0.00" at bounding box center [1220, 648] width 106 height 73
click at [1181, 657] on div "478.80 478.80" at bounding box center [1220, 648] width 106 height 73
type input "$478.80"
type input "$957.60"
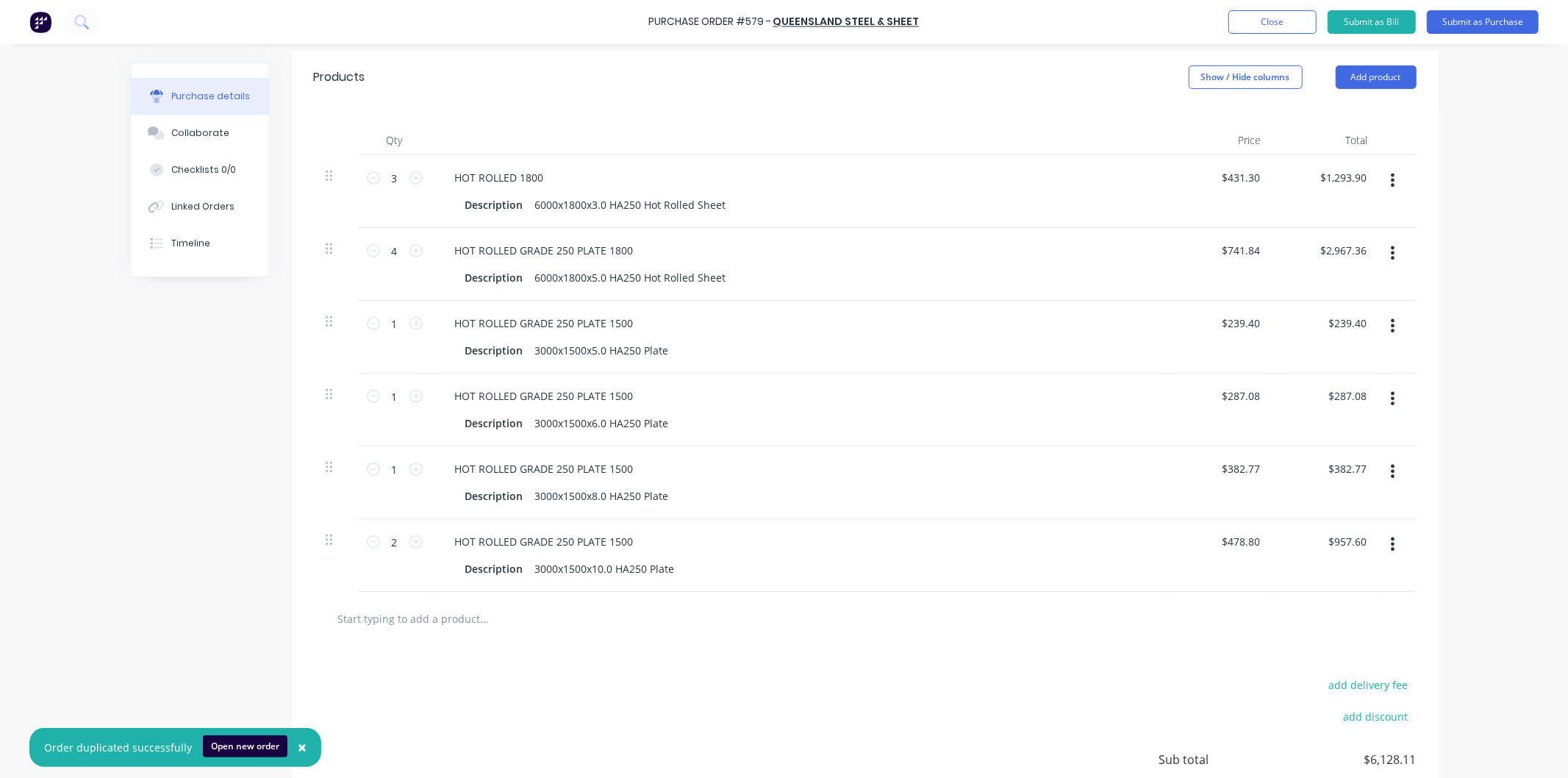
scroll to position [277, 0]
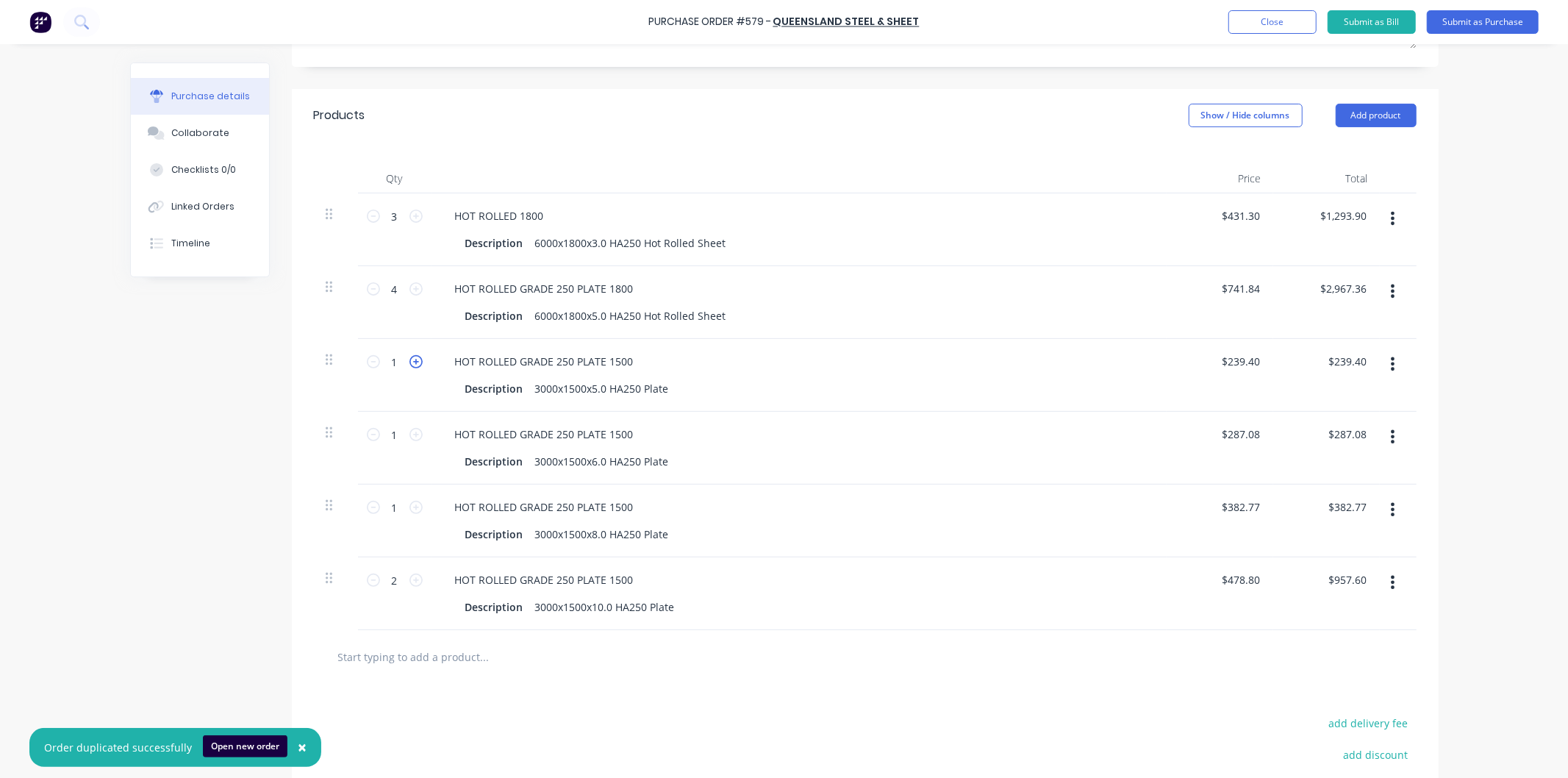
click at [409, 362] on icon at bounding box center [416, 362] width 14 height 14
type input "2"
type input "$478.80"
click at [1472, 23] on button "Submit as Purchase" at bounding box center [1483, 22] width 112 height 23
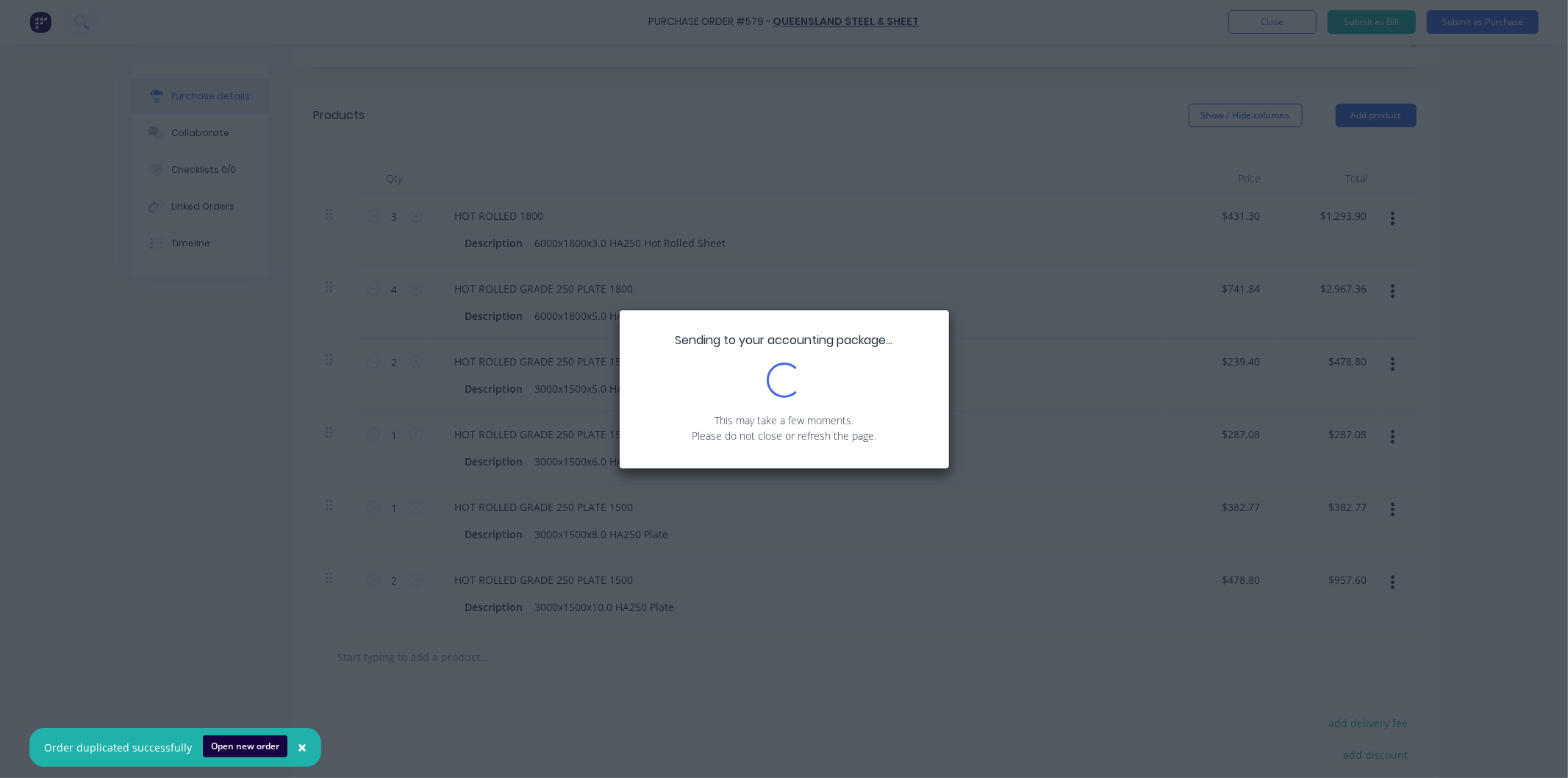
scroll to position [0, 0]
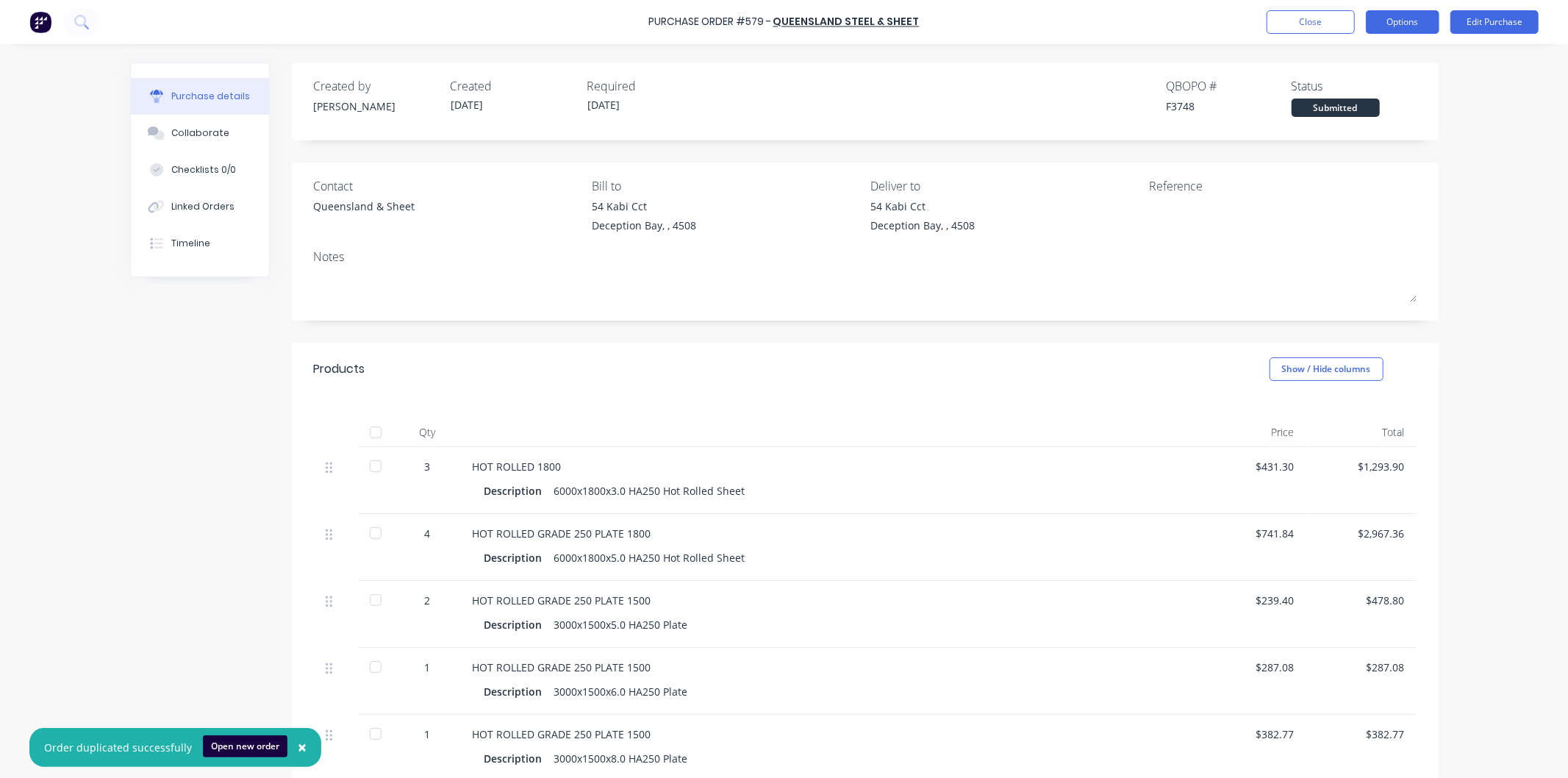
click at [1401, 17] on button "Options" at bounding box center [1403, 22] width 74 height 23
click at [1361, 57] on div "Print / Email" at bounding box center [1370, 60] width 113 height 21
click at [1350, 87] on div "With pricing" at bounding box center [1370, 89] width 113 height 21
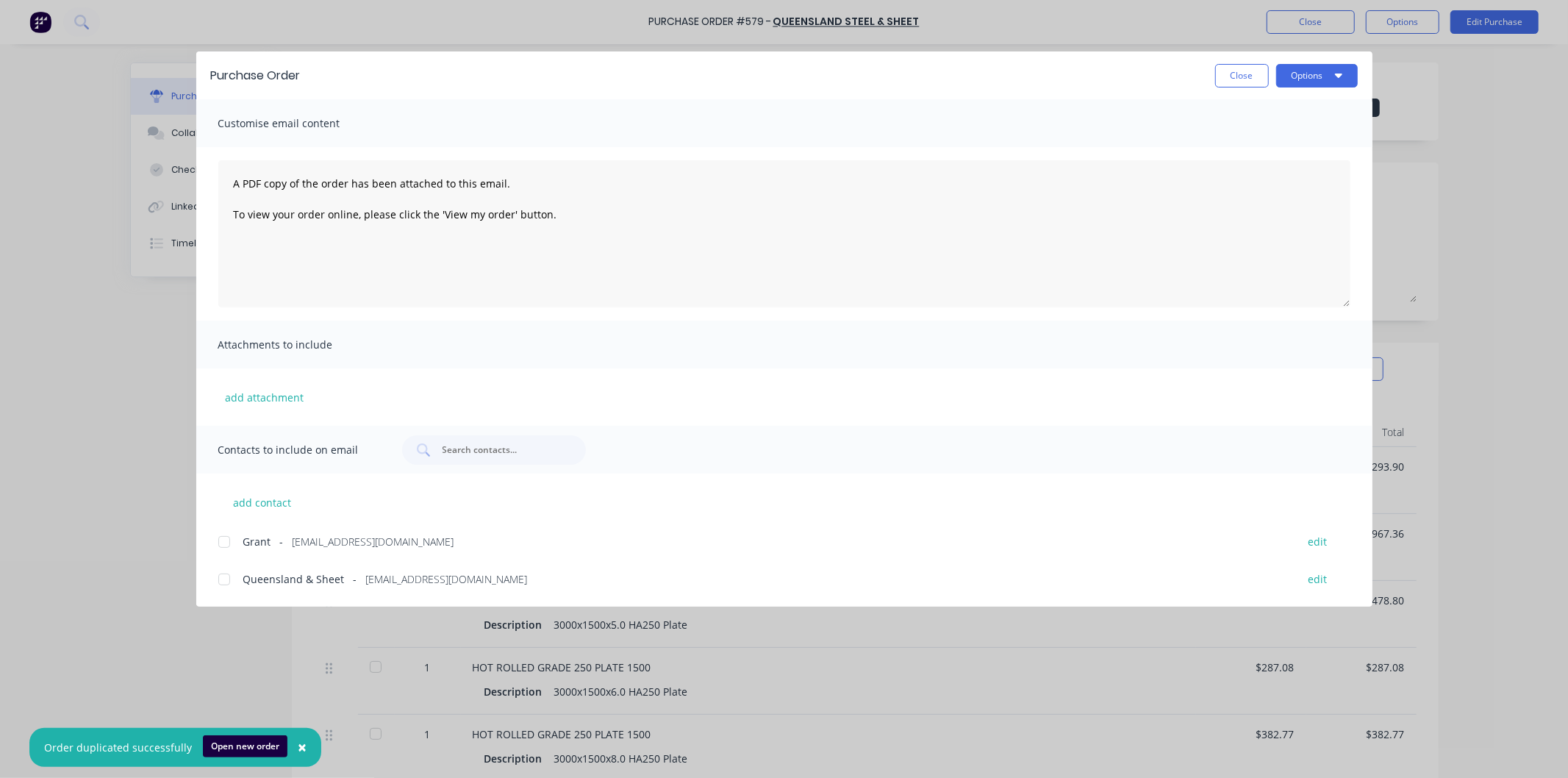
click at [222, 580] on div at bounding box center [224, 579] width 29 height 29
click at [1303, 78] on button "Options" at bounding box center [1317, 75] width 81 height 23
click at [1256, 167] on div "Email" at bounding box center [1288, 172] width 113 height 21
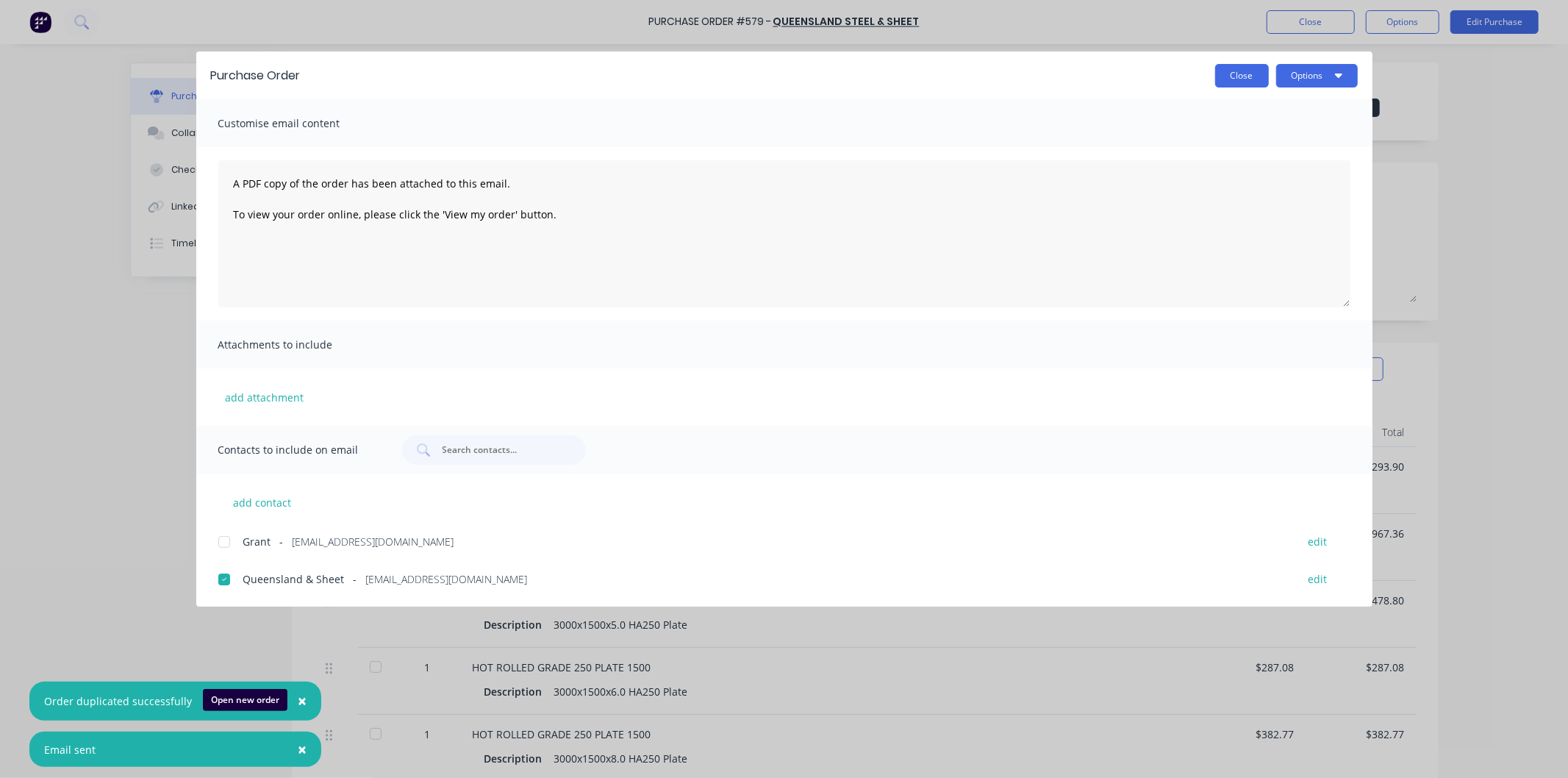
click at [1237, 72] on button "Close" at bounding box center [1242, 75] width 54 height 23
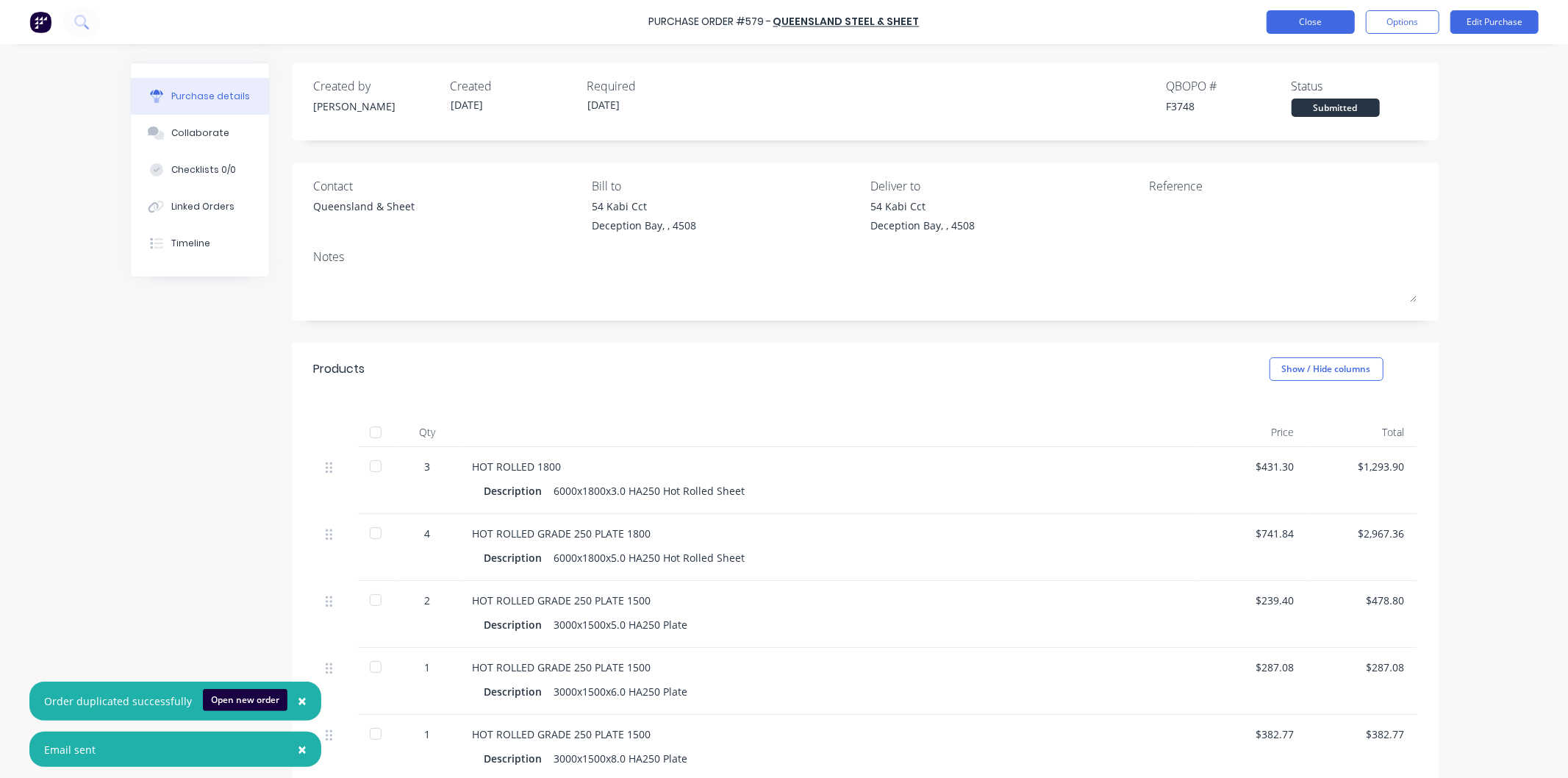
click at [1328, 20] on button "Close" at bounding box center [1310, 22] width 88 height 23
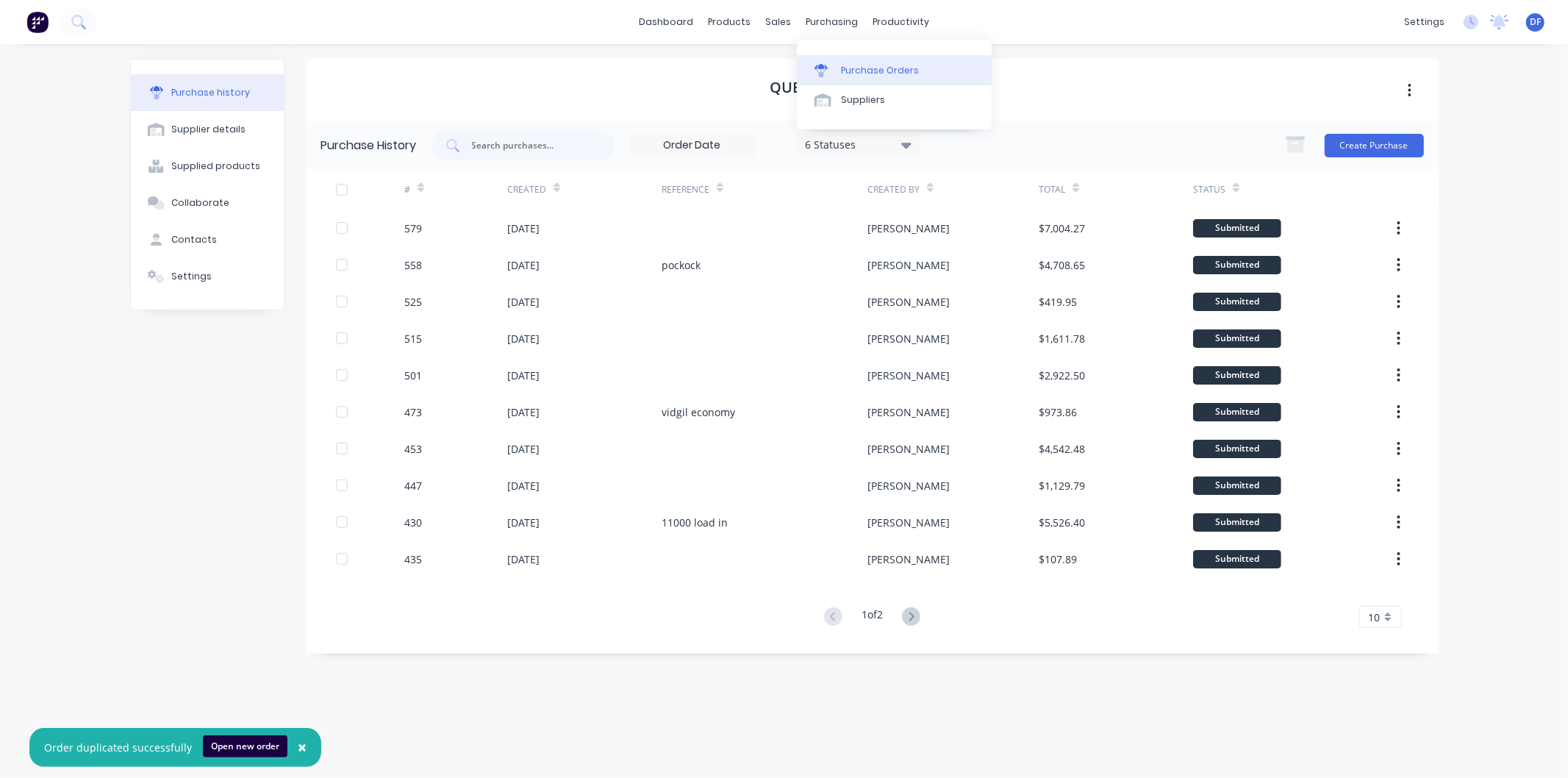
click at [862, 66] on div "Purchase Orders" at bounding box center [880, 71] width 78 height 14
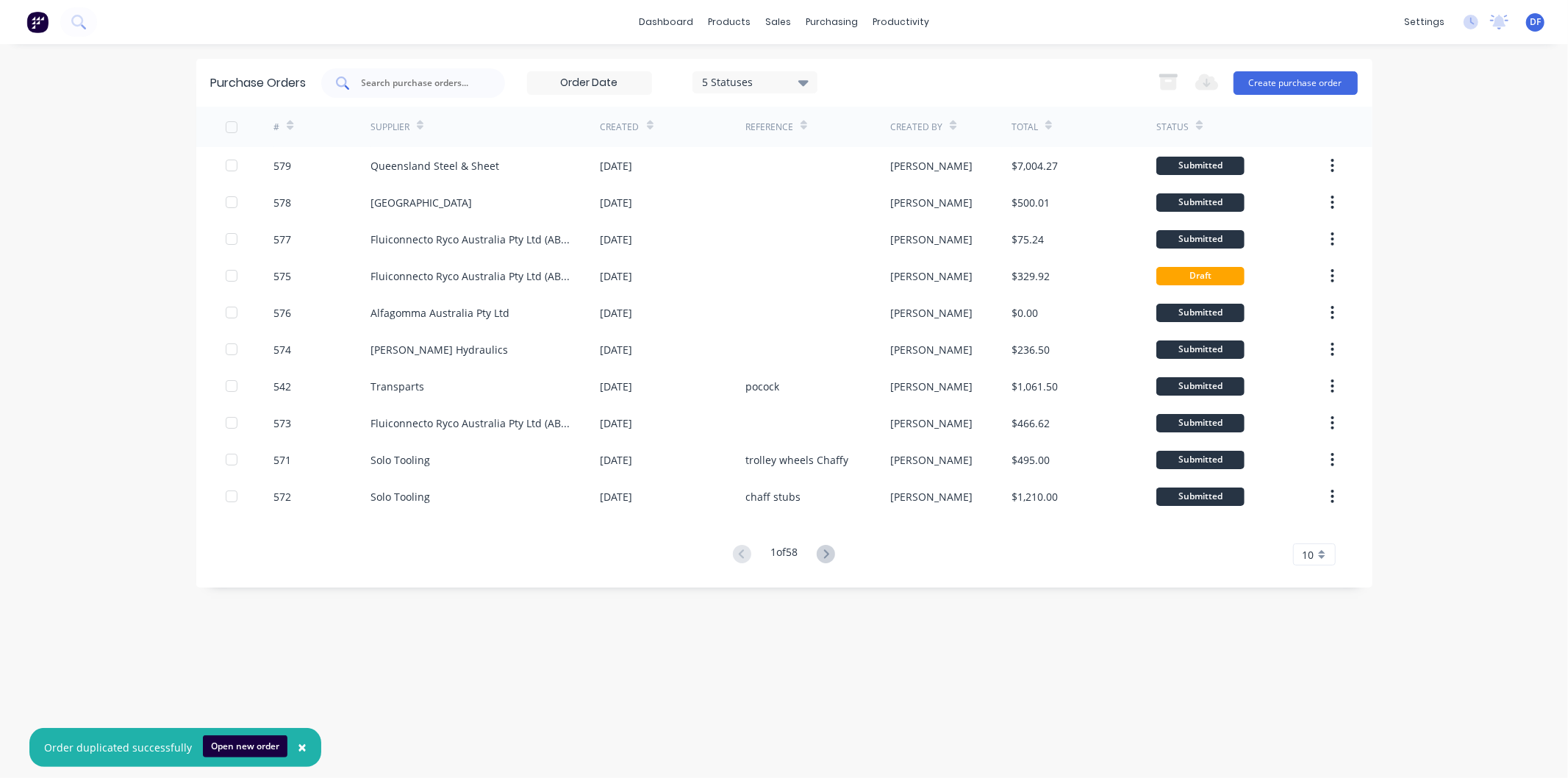
click at [412, 85] on input "text" at bounding box center [421, 83] width 122 height 15
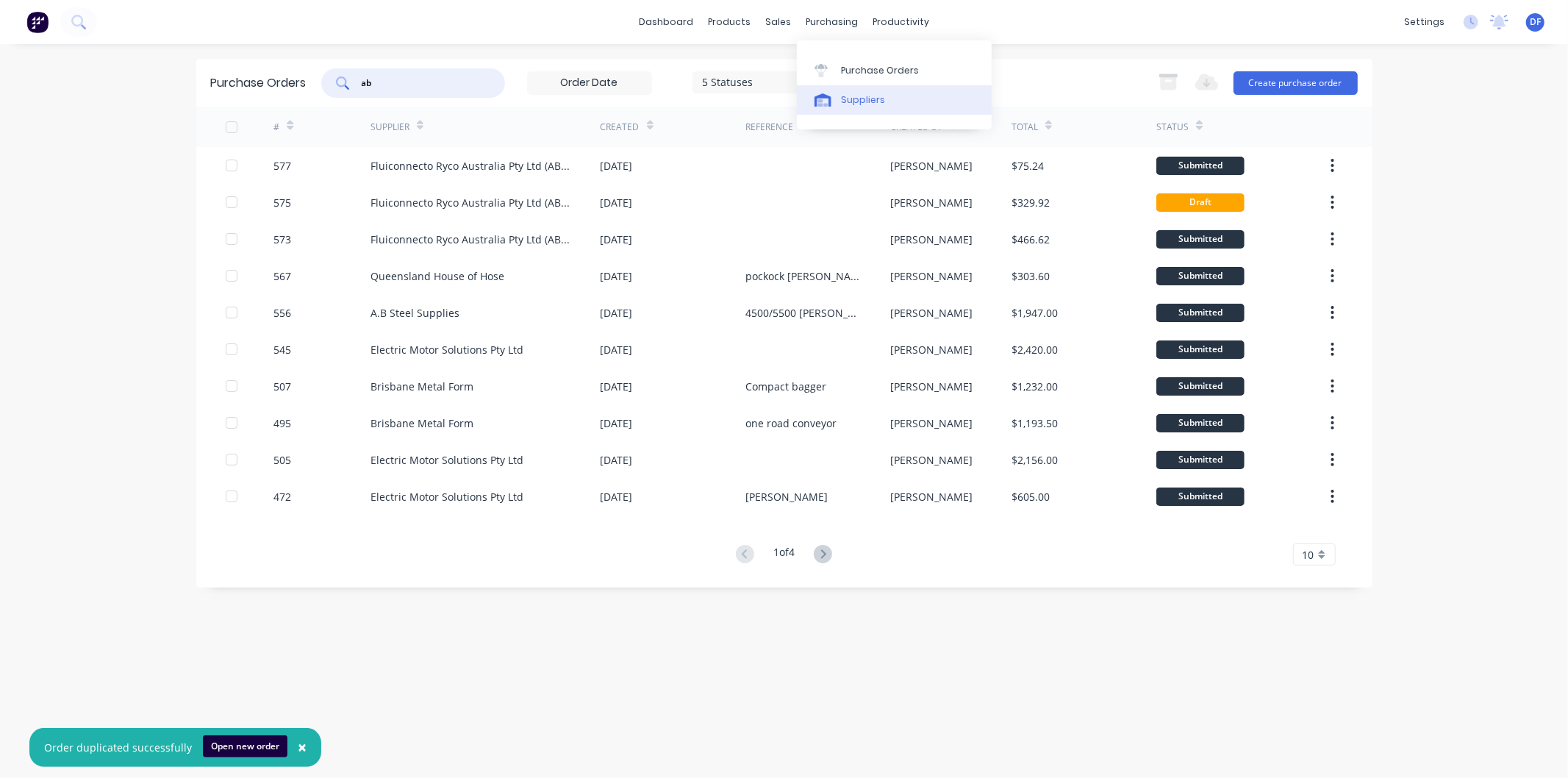
type input "ab"
click at [843, 94] on div "Suppliers" at bounding box center [863, 100] width 44 height 14
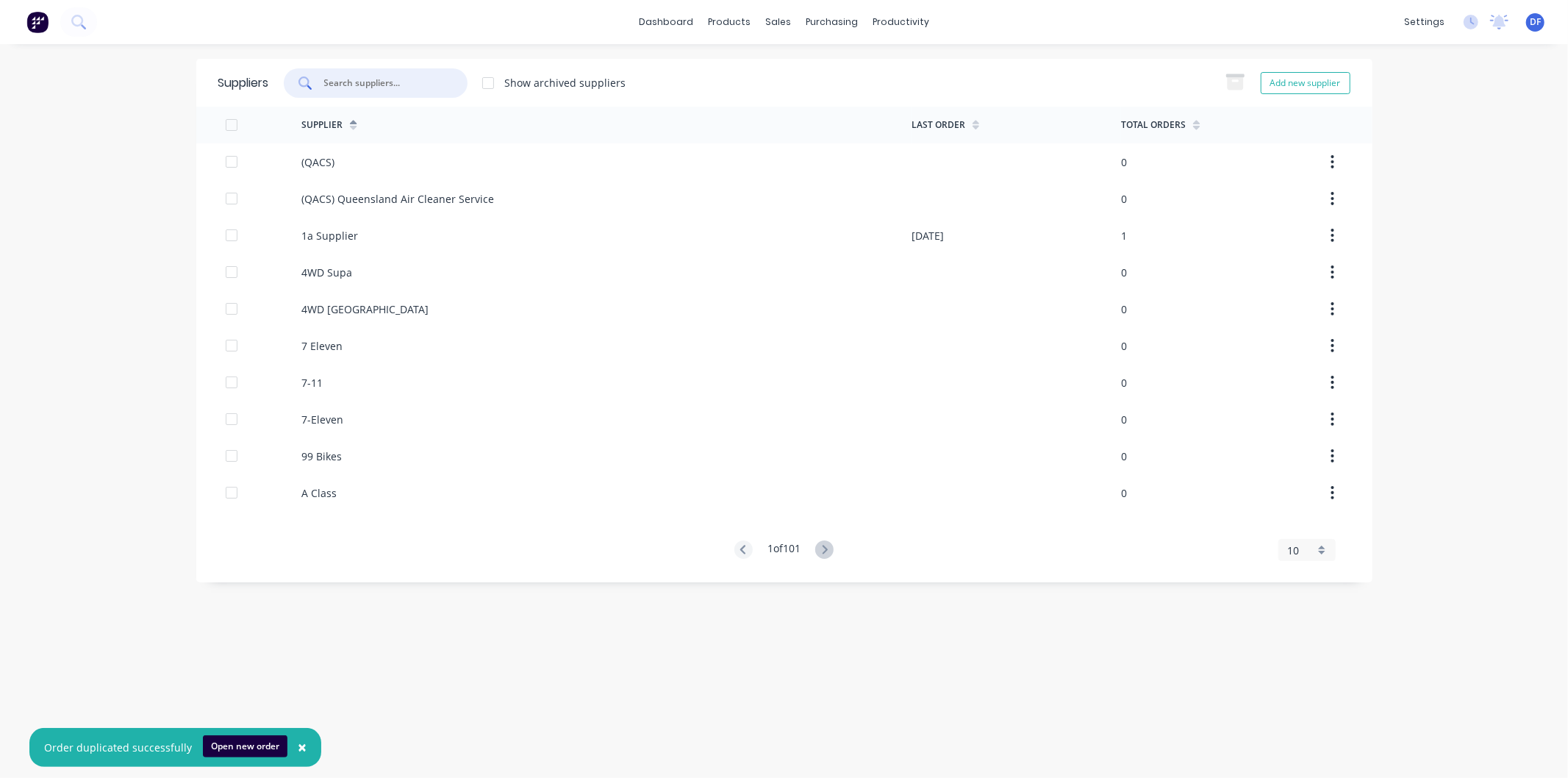
click at [387, 81] on input "text" at bounding box center [384, 83] width 122 height 15
drag, startPoint x: 333, startPoint y: 84, endPoint x: 338, endPoint y: 68, distance: 16.8
click at [334, 83] on input "ab steel" at bounding box center [384, 83] width 122 height 15
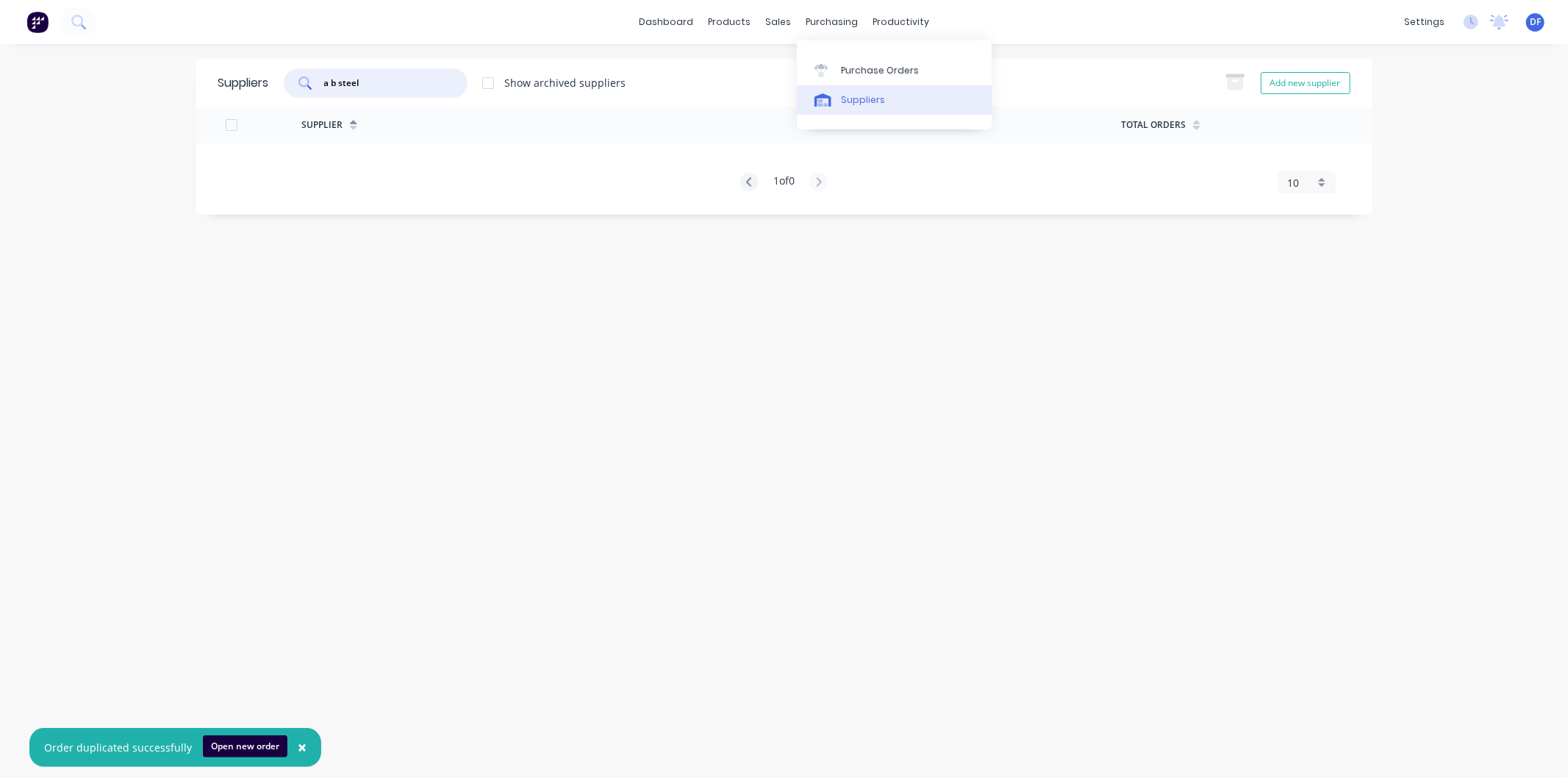
click at [853, 98] on div "Suppliers" at bounding box center [863, 100] width 44 height 14
drag, startPoint x: 357, startPoint y: 90, endPoint x: 303, endPoint y: 72, distance: 56.9
click at [304, 81] on div "a b steel" at bounding box center [375, 83] width 184 height 29
type input "a"
click at [862, 96] on div "Suppliers" at bounding box center [863, 100] width 44 height 14
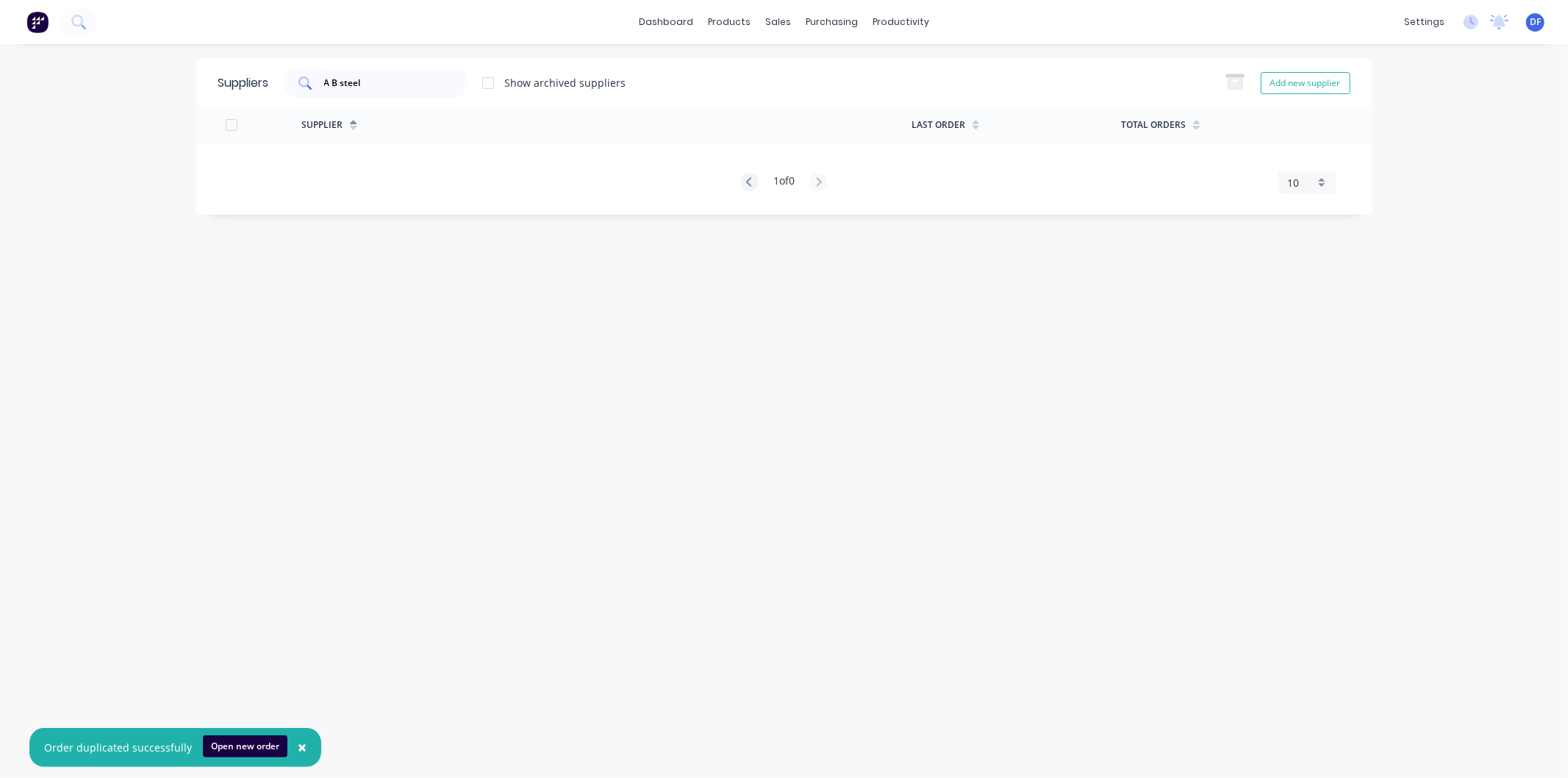
click at [335, 79] on input "A B steel" at bounding box center [384, 83] width 122 height 15
click at [384, 85] on input "AB steel" at bounding box center [384, 83] width 122 height 15
type input "AB steel"
drag, startPoint x: 364, startPoint y: 79, endPoint x: 314, endPoint y: 74, distance: 50.2
click at [312, 76] on div "AB steel" at bounding box center [375, 83] width 184 height 29
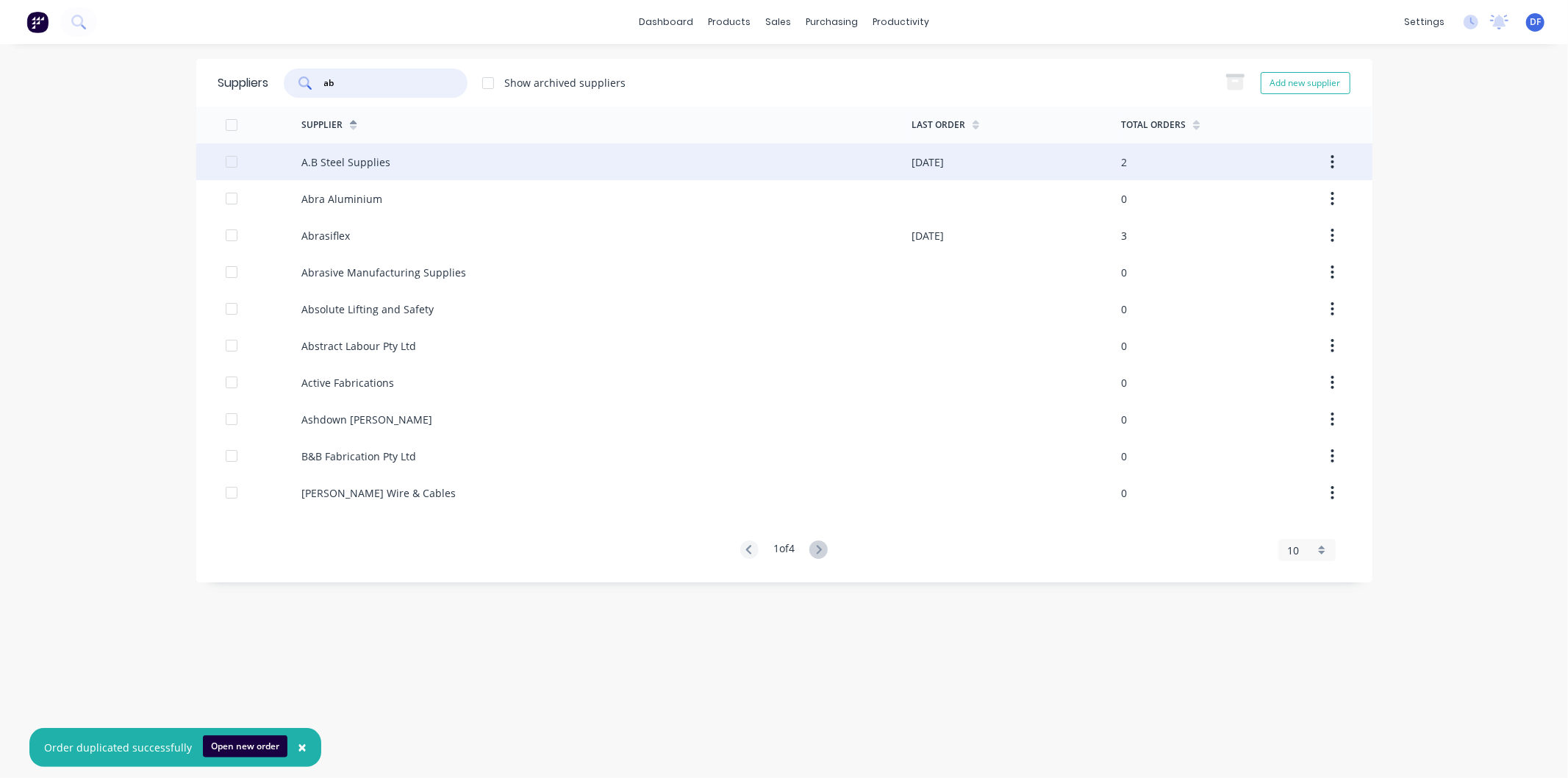
type input "ab"
click at [354, 162] on div "A.B Steel Supplies" at bounding box center [346, 162] width 89 height 15
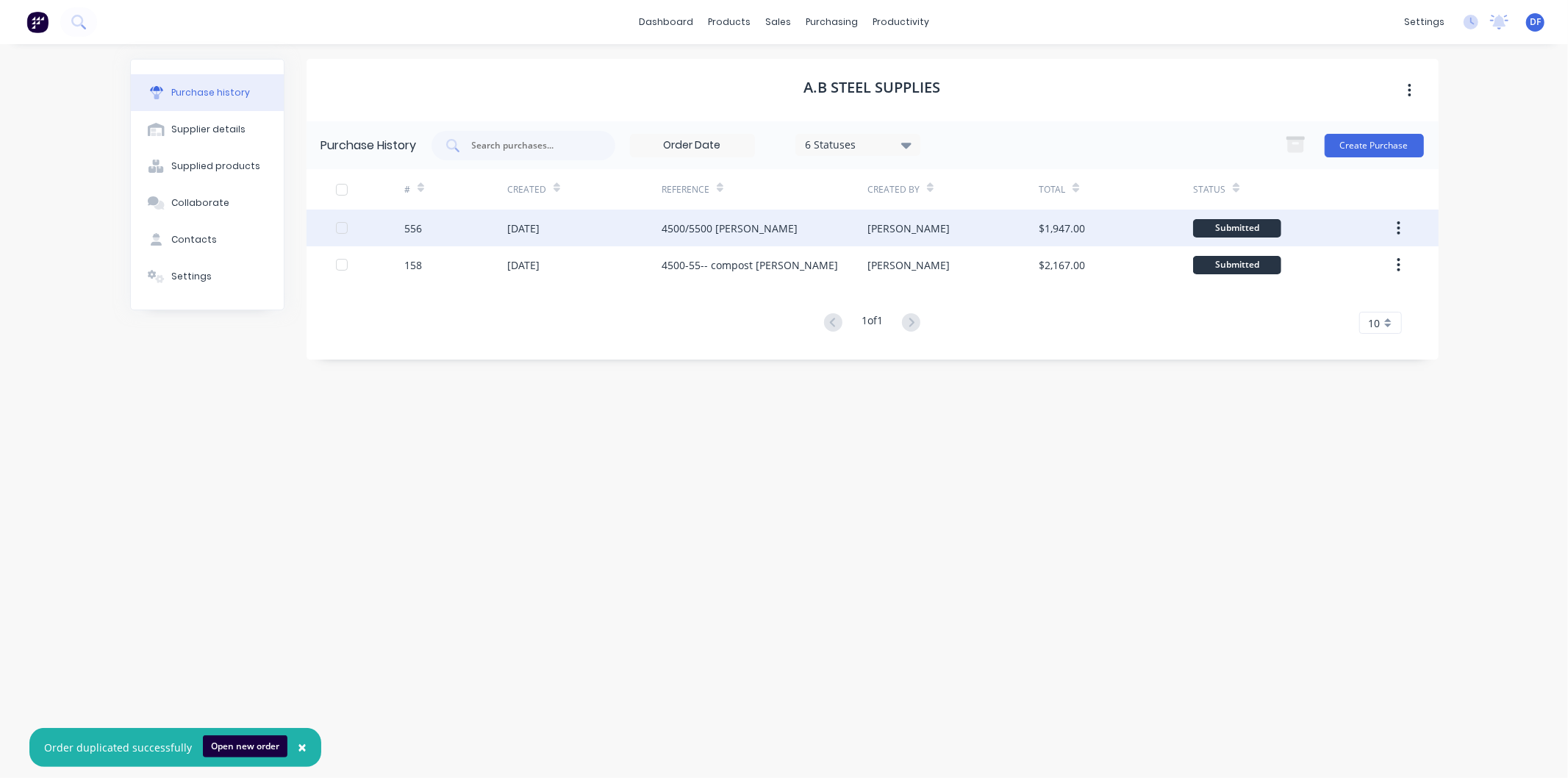
click at [537, 222] on div "[DATE]" at bounding box center [523, 228] width 32 height 15
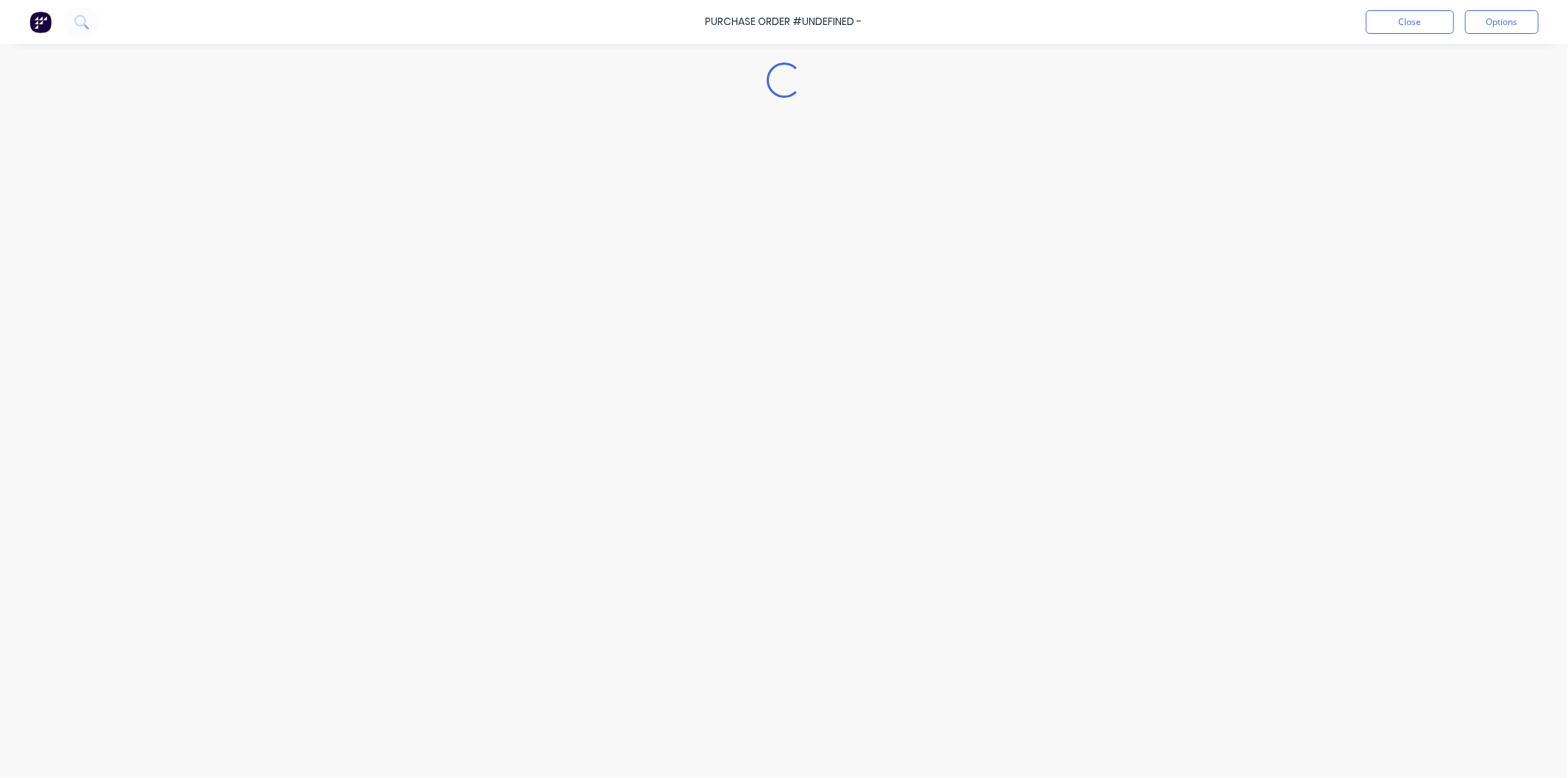
type textarea "x"
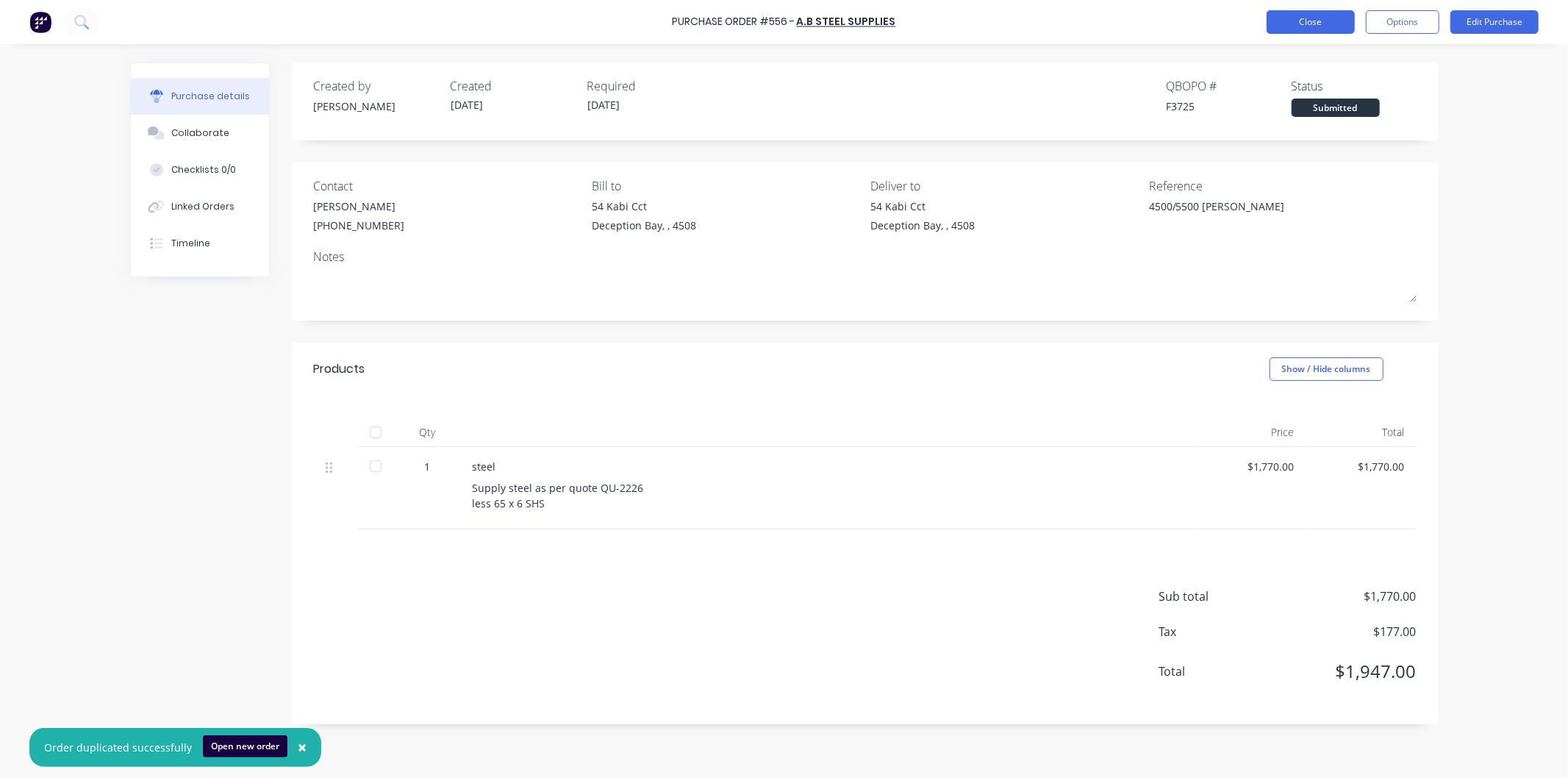
click at [1304, 19] on button "Close" at bounding box center [1310, 22] width 88 height 23
